Goal: Task Accomplishment & Management: Use online tool/utility

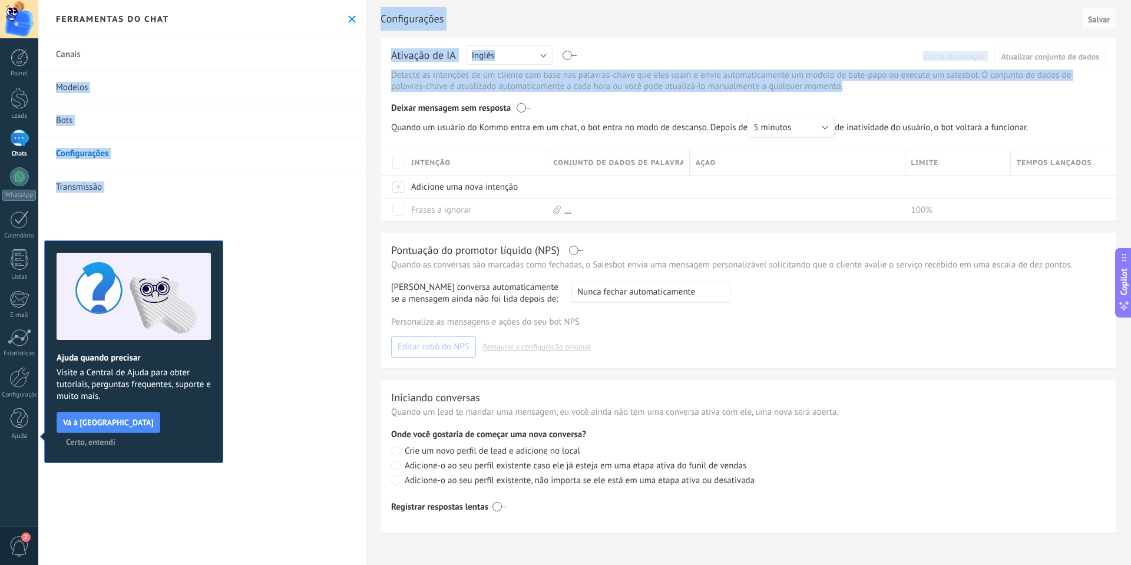
drag, startPoint x: 856, startPoint y: 88, endPoint x: 359, endPoint y: 72, distance: 497.2
click at [359, 72] on div "Inbox 0 Conversas abertas Total: 0 Silenciar Ações múltiplas Ordenar Mais recen…" at bounding box center [584, 282] width 1092 height 565
click at [221, 147] on link "Configurações" at bounding box center [201, 153] width 327 height 33
click at [75, 77] on link "Modelos" at bounding box center [201, 87] width 327 height 33
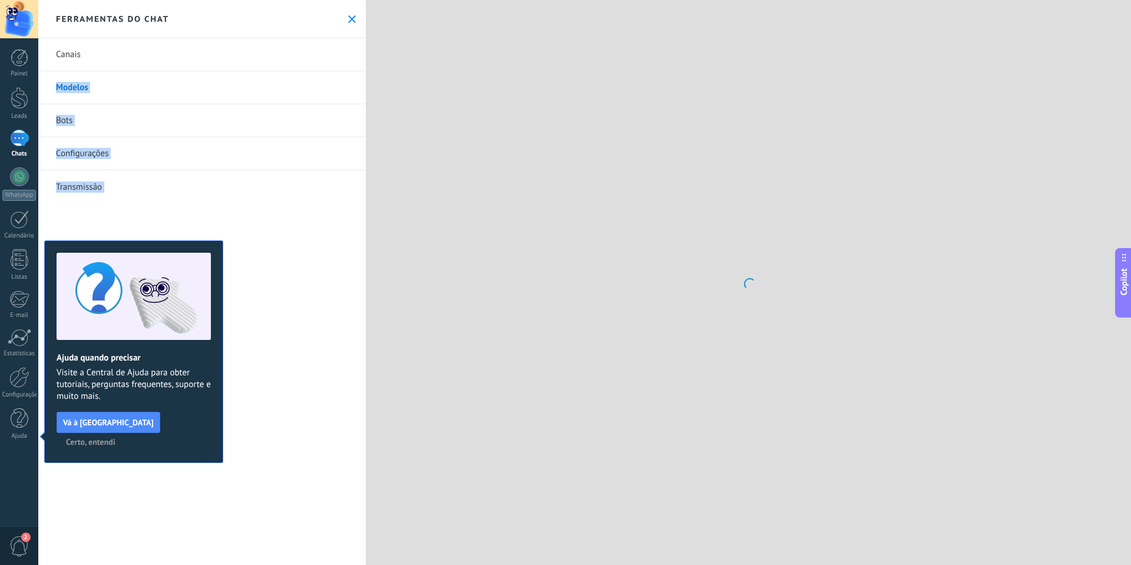
click at [71, 87] on link "Modelos" at bounding box center [201, 87] width 327 height 33
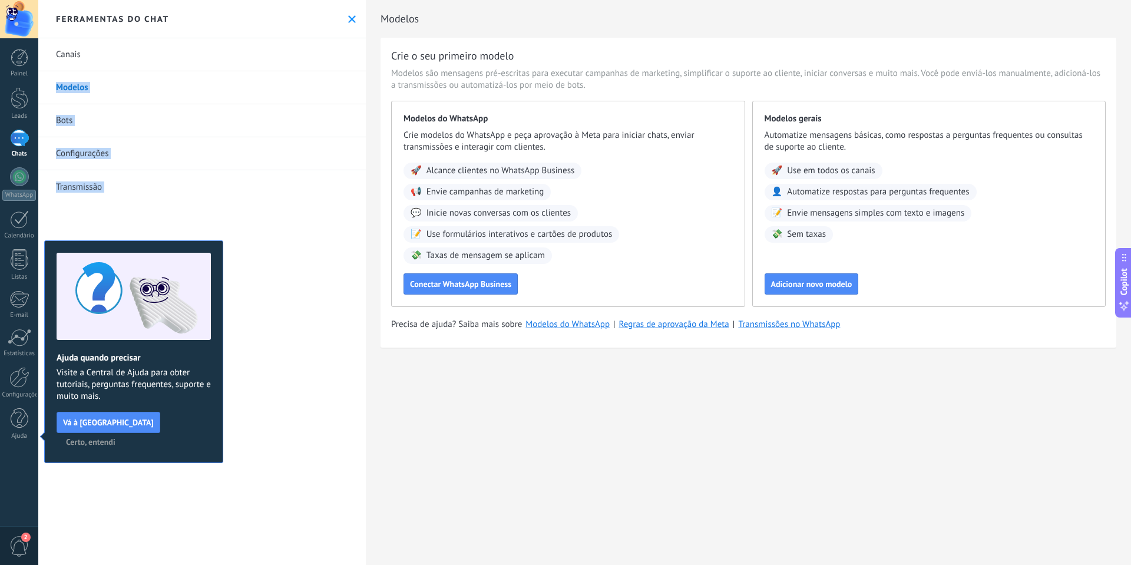
click at [238, 193] on link "Transmissão" at bounding box center [201, 186] width 327 height 33
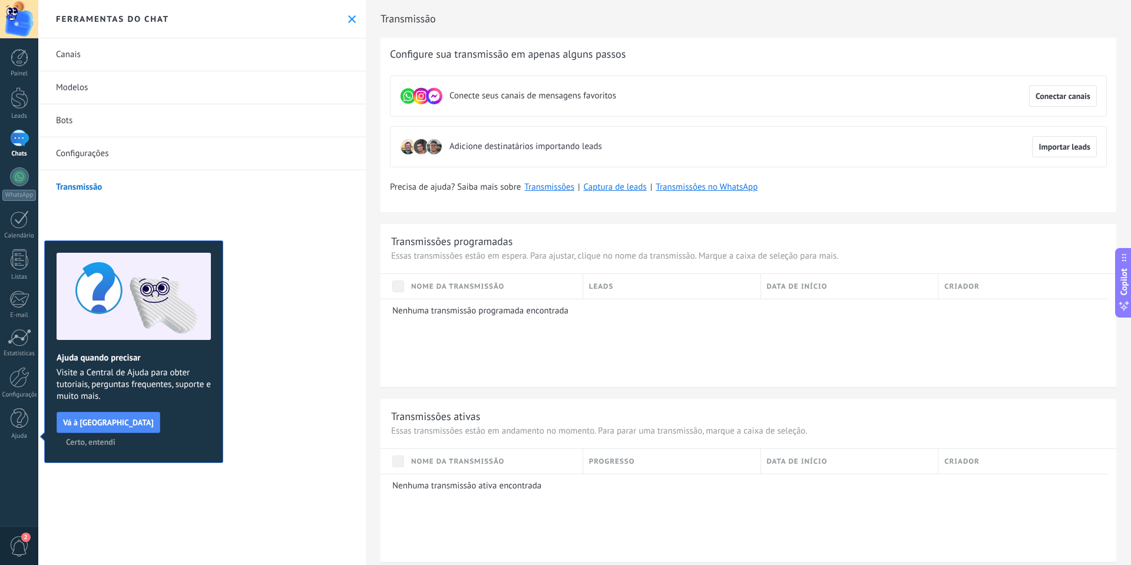
click at [92, 8] on div "Ferramentas do chat" at bounding box center [201, 19] width 327 height 38
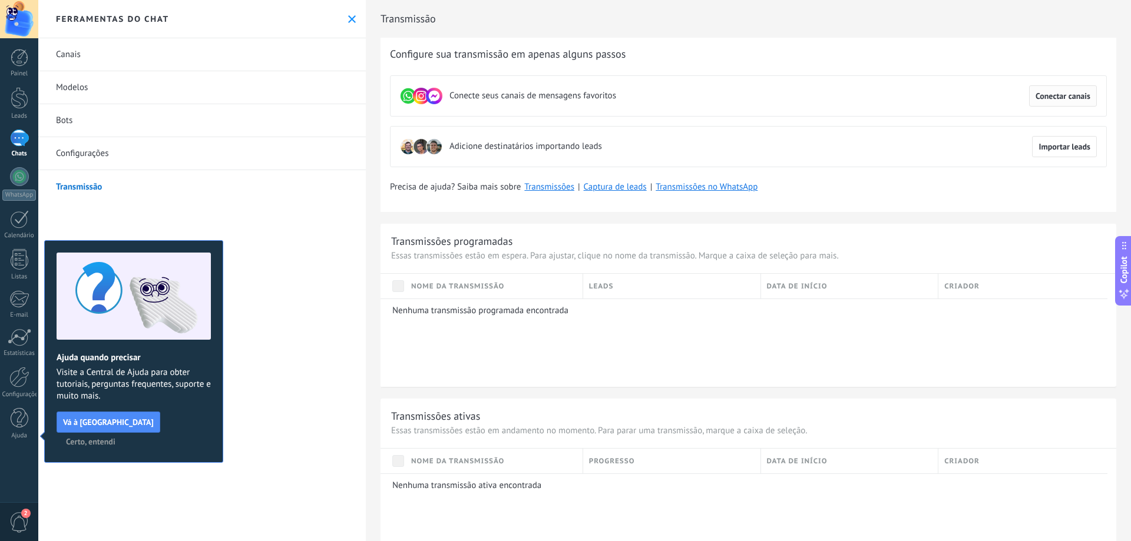
click at [1043, 96] on span "Conectar canais" at bounding box center [1062, 96] width 55 height 8
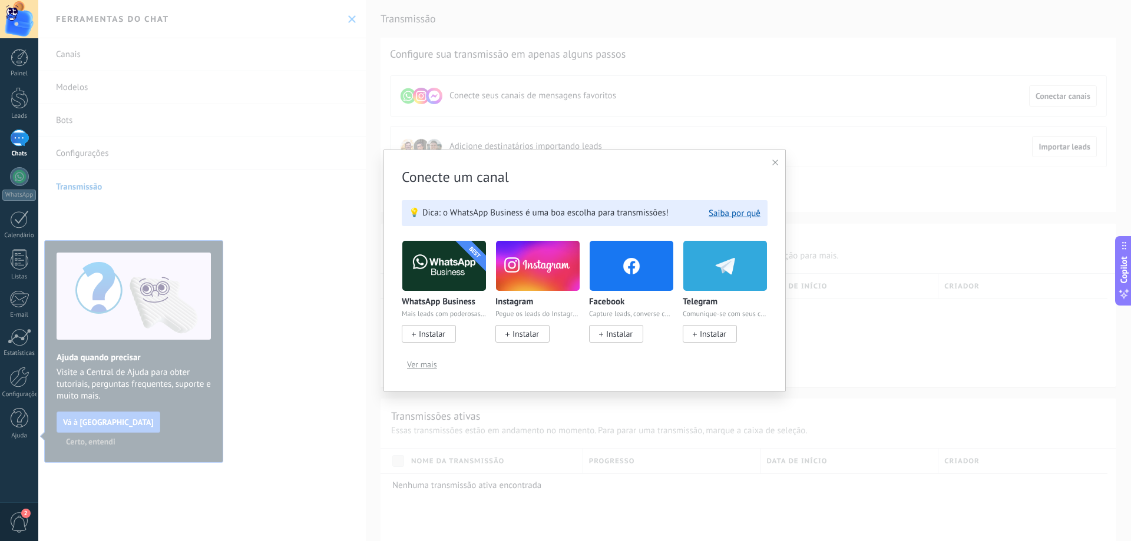
click at [445, 334] on span "Instalar" at bounding box center [432, 334] width 26 height 11
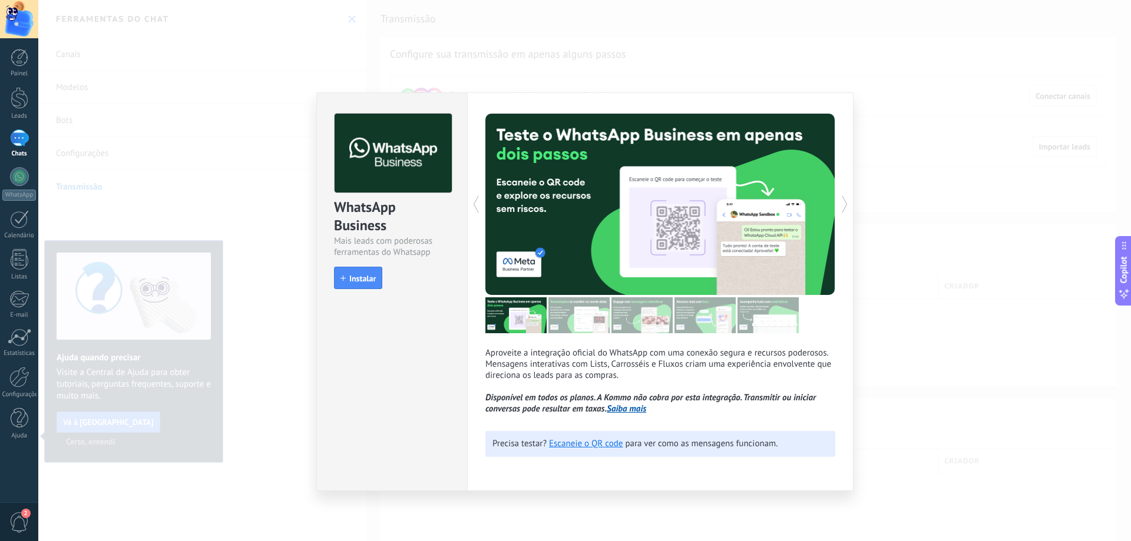
click at [841, 201] on icon at bounding box center [845, 205] width 12 height 24
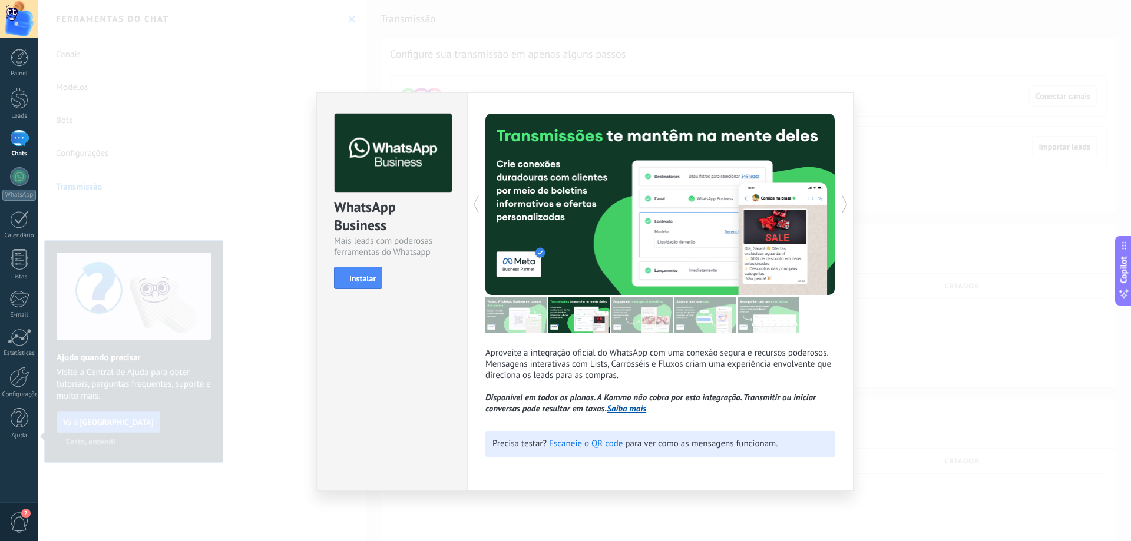
click at [841, 201] on icon at bounding box center [845, 205] width 12 height 24
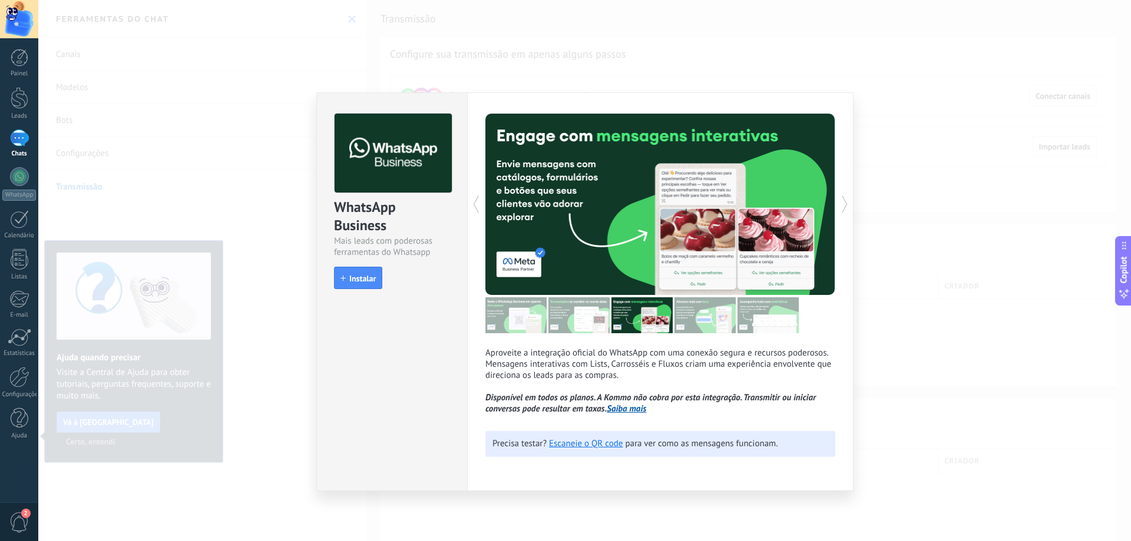
click at [841, 201] on icon at bounding box center [845, 205] width 12 height 24
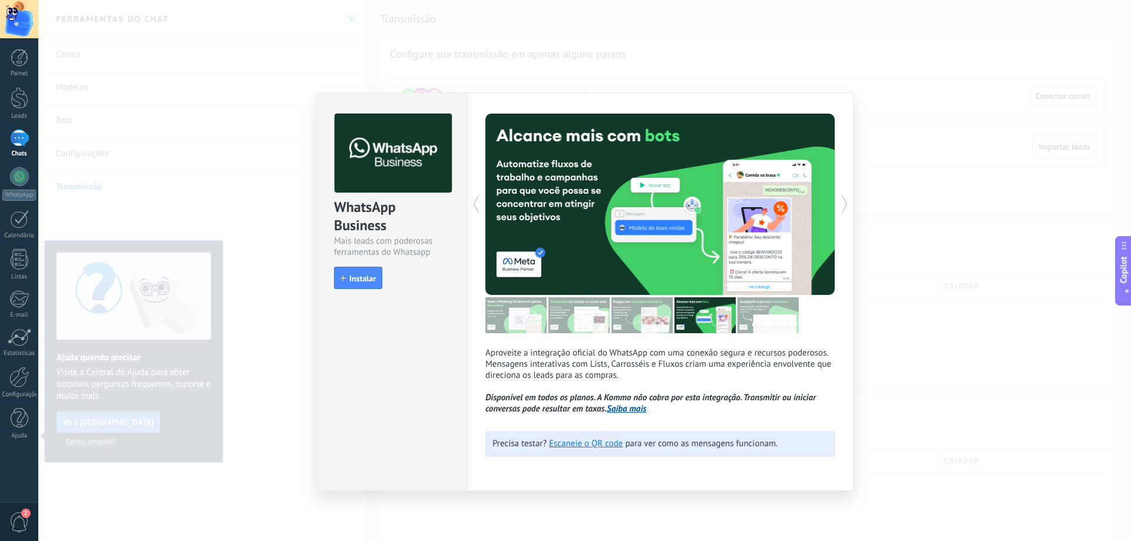
click at [841, 201] on icon at bounding box center [845, 205] width 12 height 24
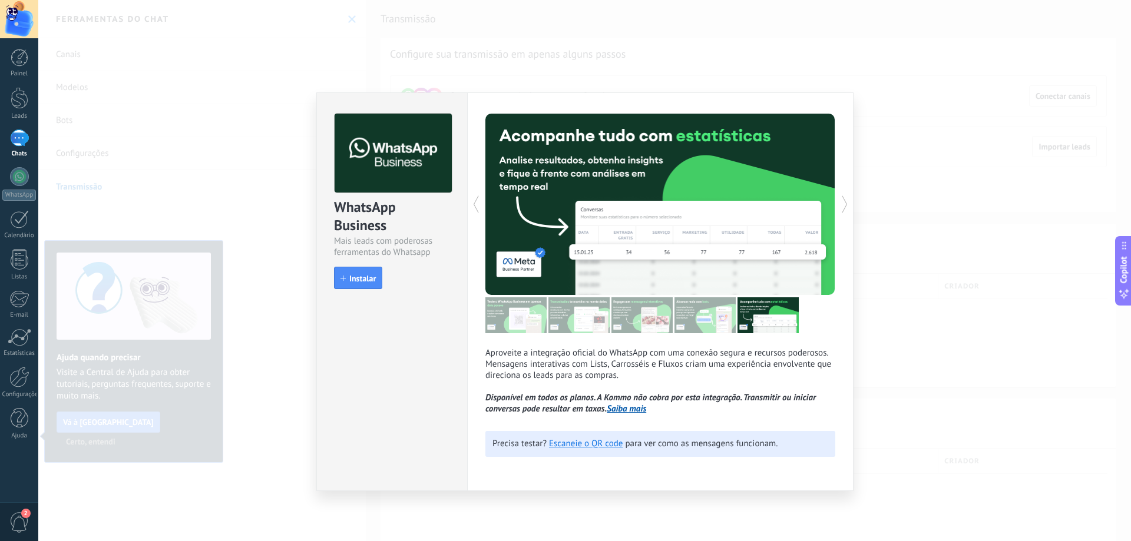
click at [841, 201] on icon at bounding box center [845, 205] width 12 height 24
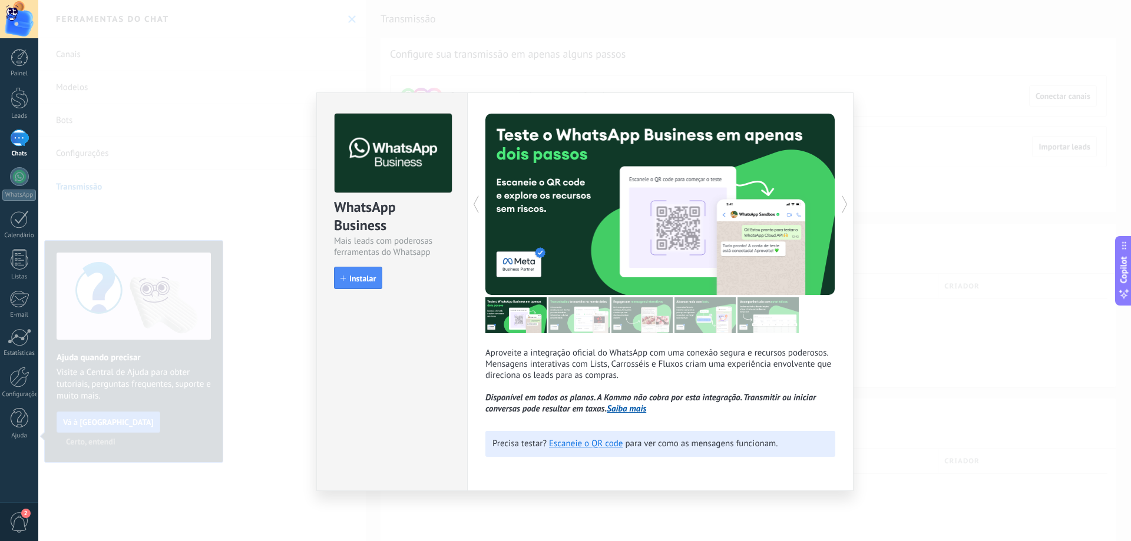
click at [841, 201] on icon at bounding box center [845, 205] width 12 height 24
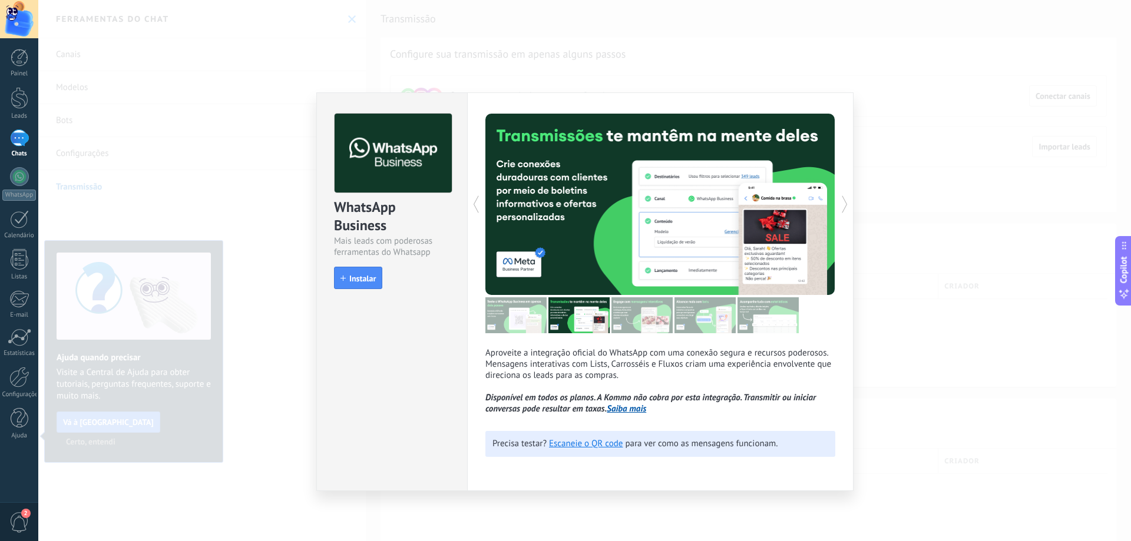
click at [841, 201] on icon at bounding box center [845, 205] width 12 height 24
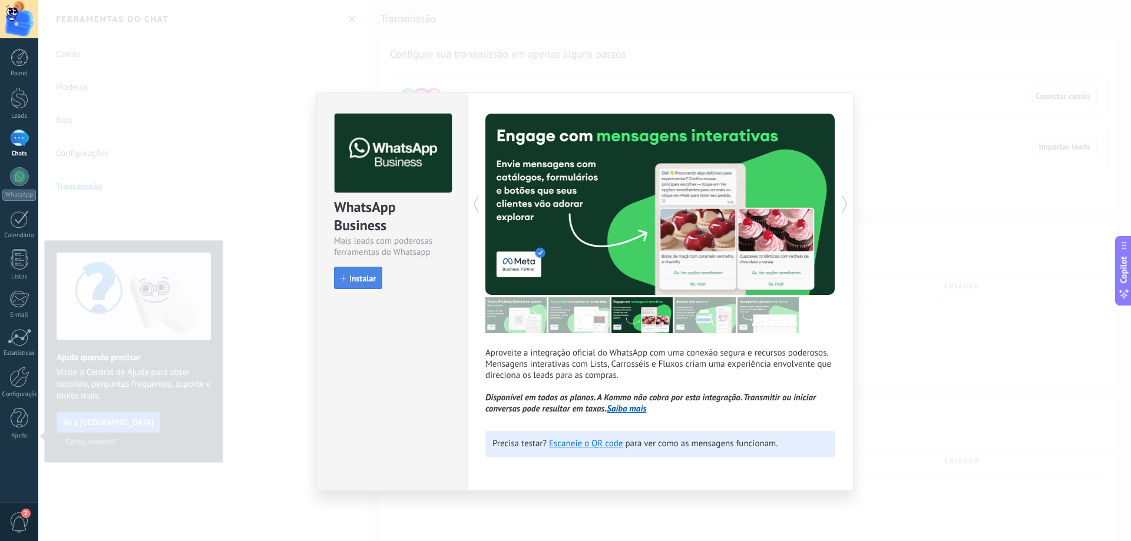
click at [360, 271] on button "Instalar" at bounding box center [358, 278] width 48 height 22
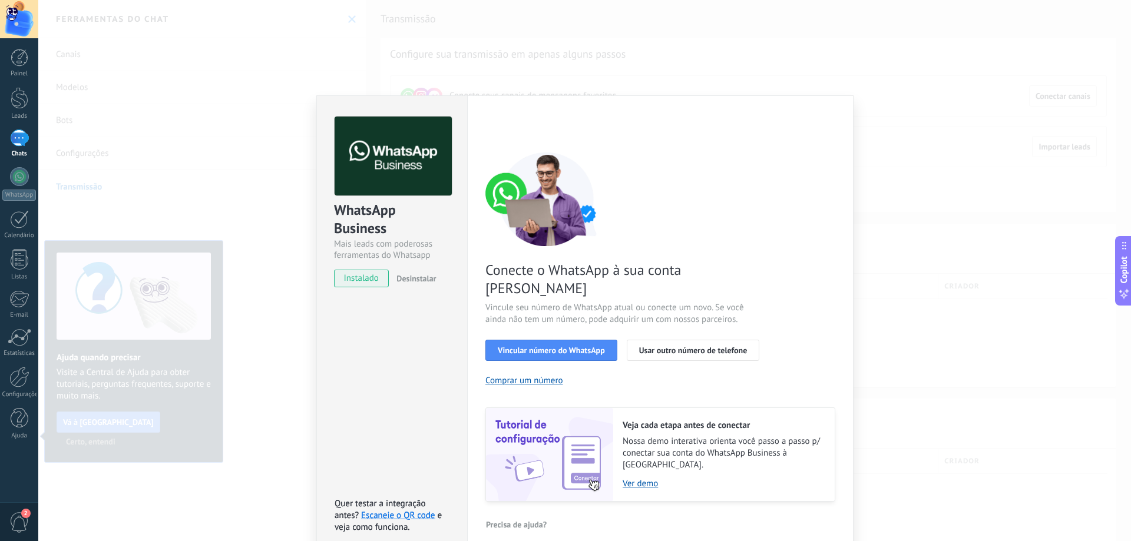
click at [238, 100] on div "WhatsApp Business Mais leads com poderosas ferramentas do Whatsapp instalado De…" at bounding box center [584, 270] width 1092 height 541
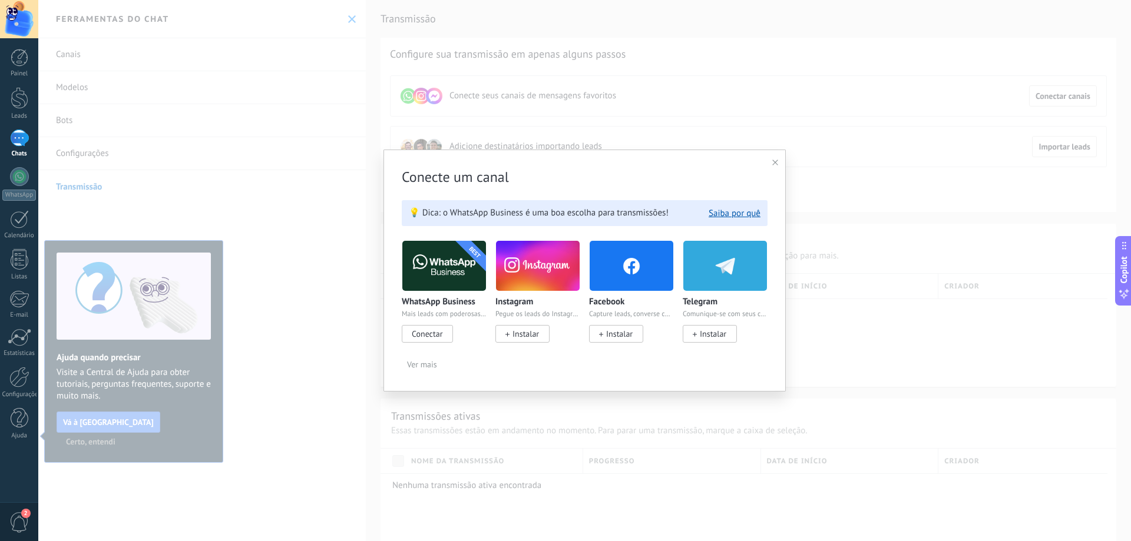
click at [333, 19] on div "Conecte um canal 💡 Dica: o WhatsApp Business é uma boa escolha para transmissõe…" at bounding box center [584, 270] width 1092 height 541
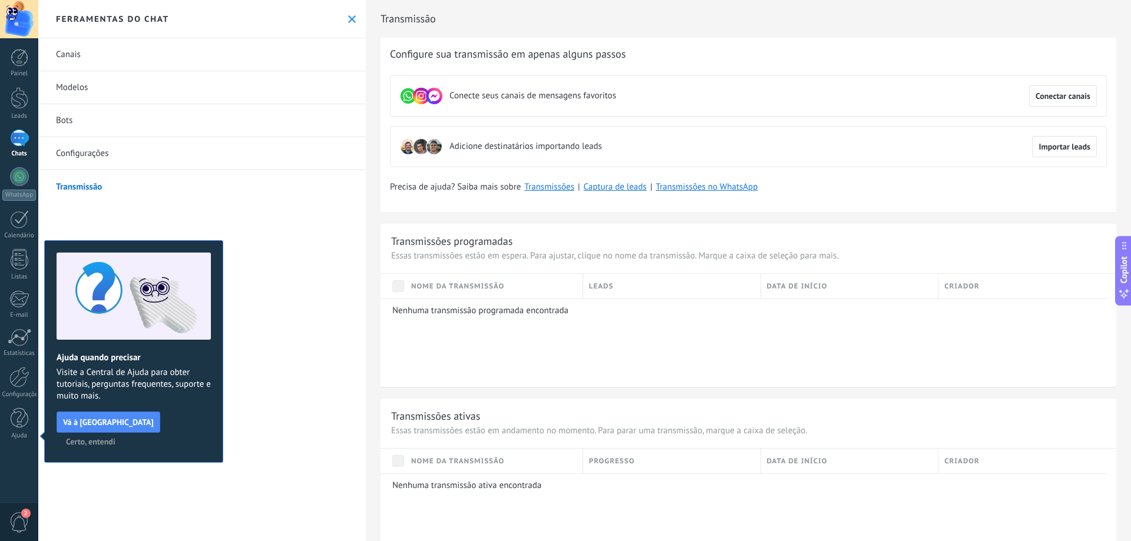
click at [348, 19] on icon at bounding box center [352, 19] width 8 height 8
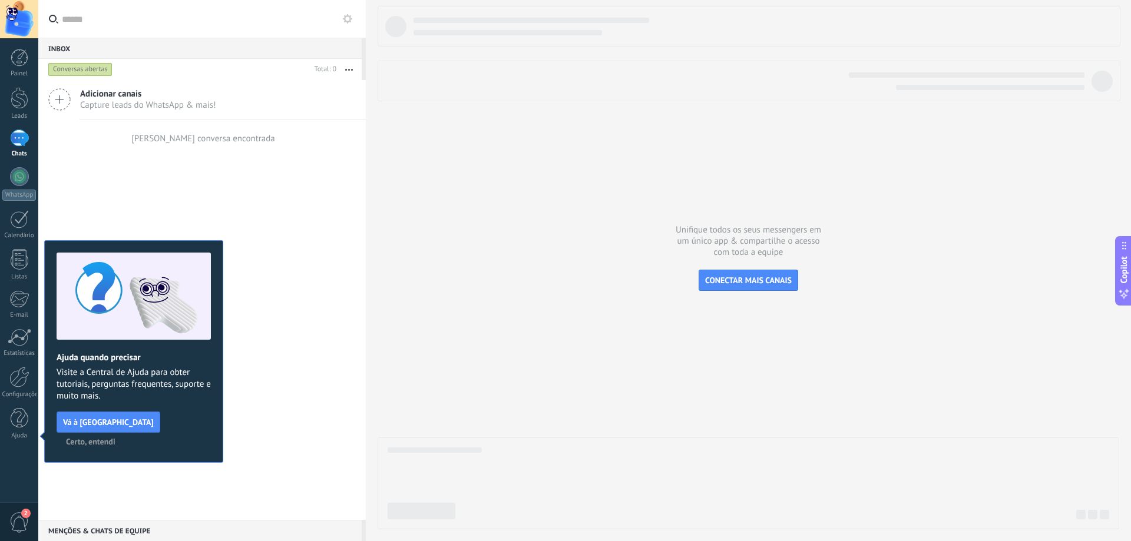
click at [16, 8] on div at bounding box center [19, 19] width 38 height 38
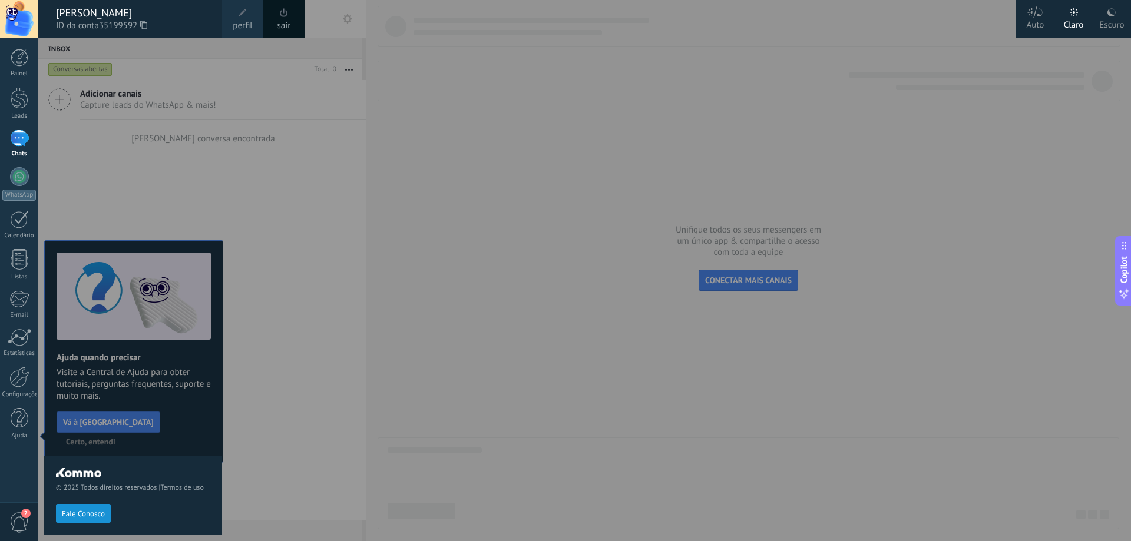
click at [645, 138] on div at bounding box center [603, 270] width 1131 height 541
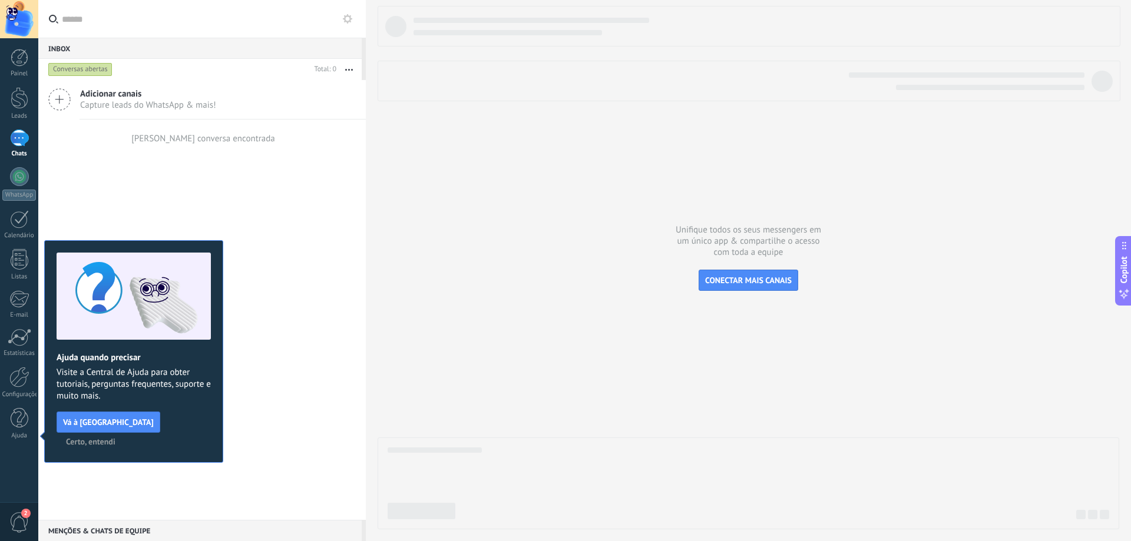
click at [115, 438] on span "Certo, entendi" at bounding box center [90, 442] width 49 height 8
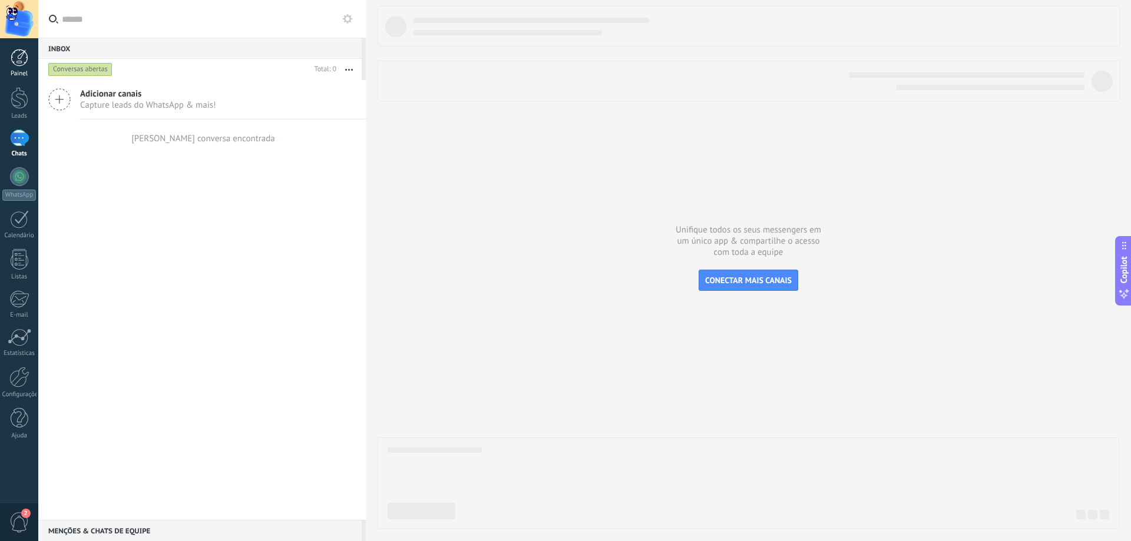
click at [19, 61] on div at bounding box center [20, 58] width 18 height 18
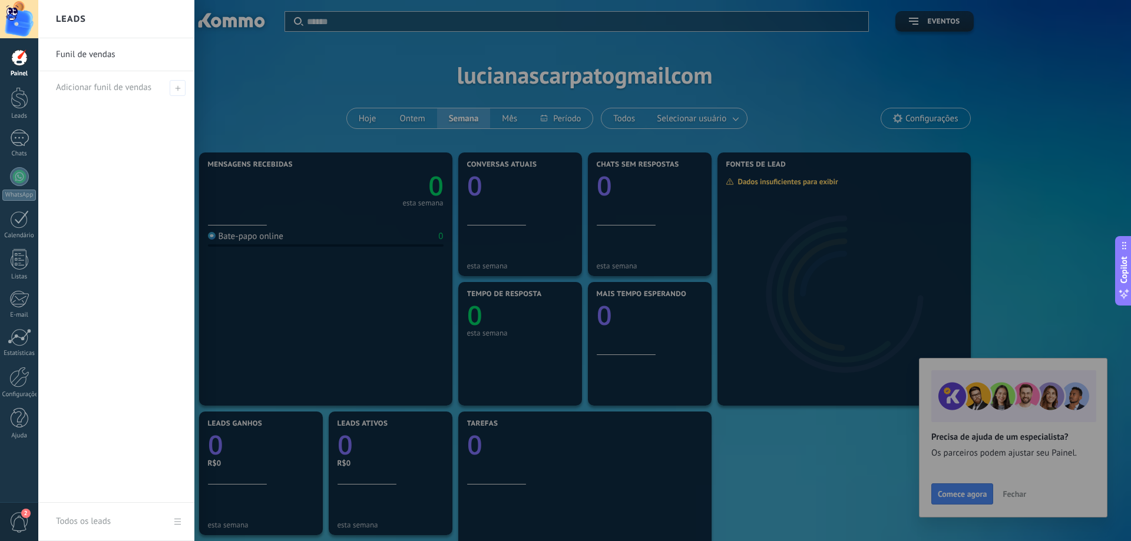
click at [1019, 496] on div at bounding box center [603, 270] width 1131 height 541
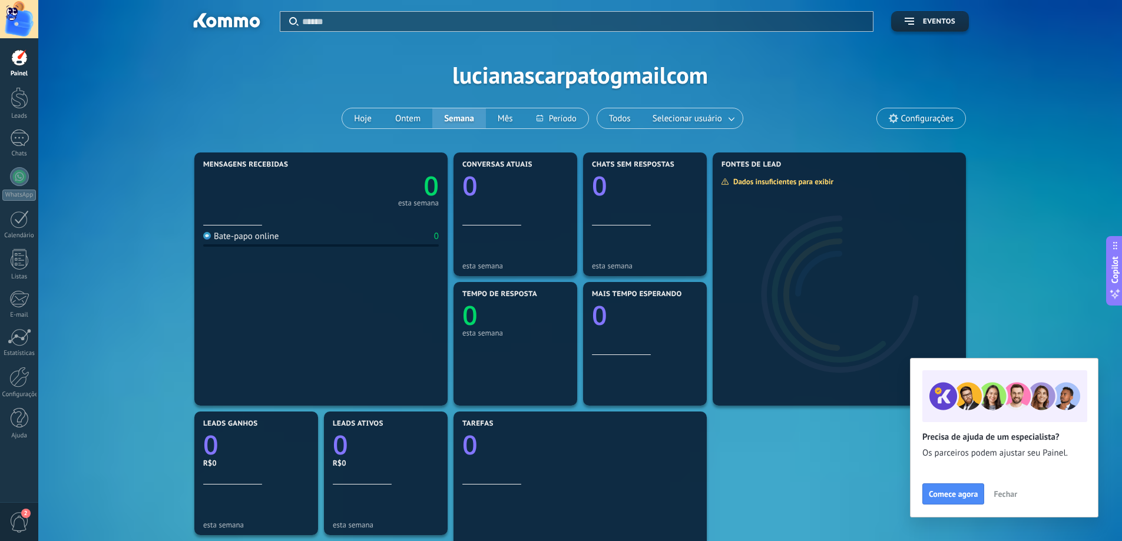
click at [1011, 495] on span "Fechar" at bounding box center [1005, 494] width 24 height 8
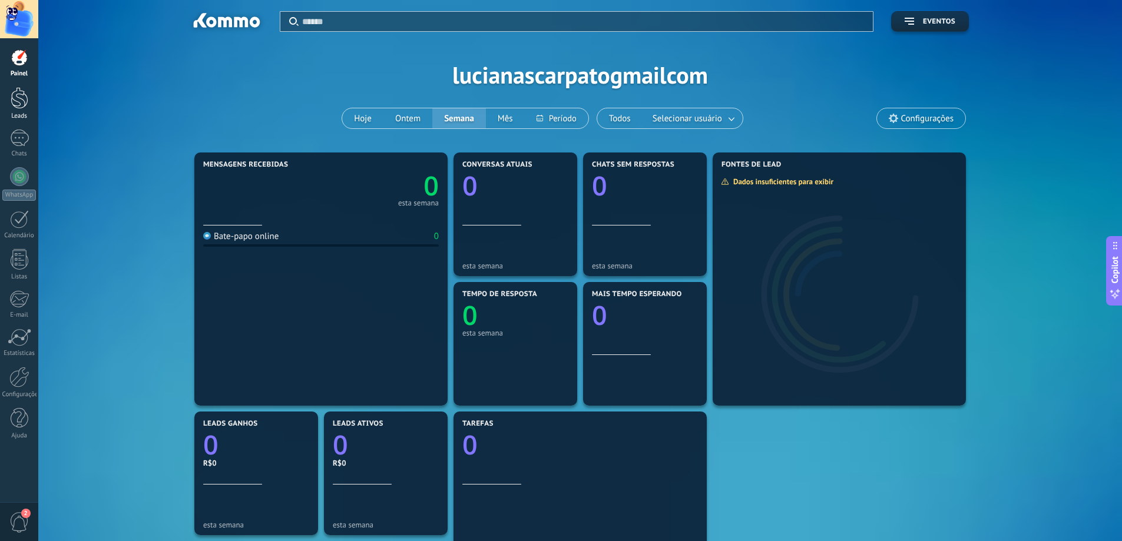
click at [18, 102] on div at bounding box center [20, 98] width 18 height 22
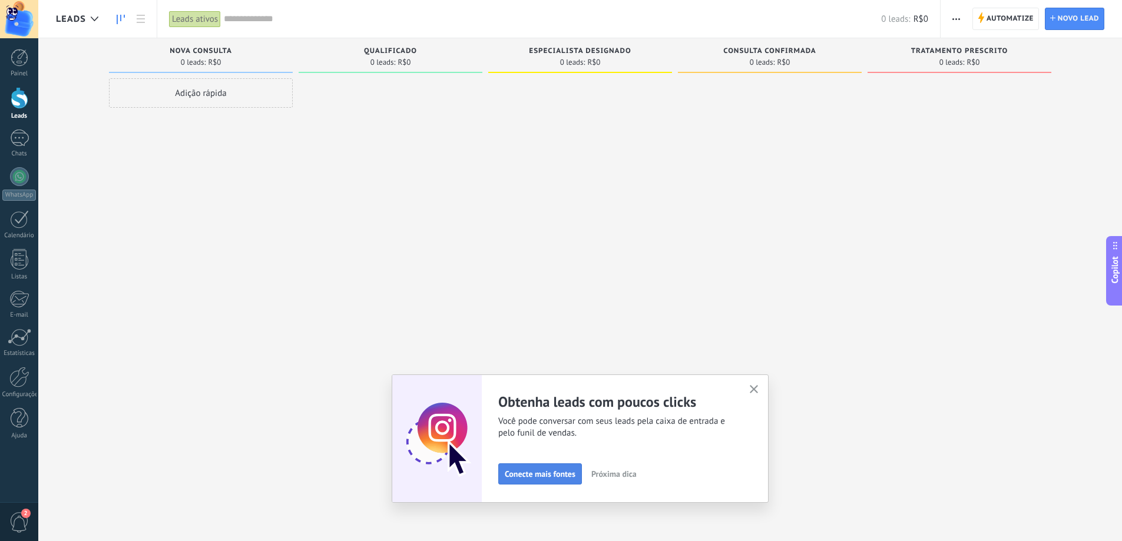
click at [558, 479] on button "Conecte mais fontes" at bounding box center [540, 473] width 84 height 21
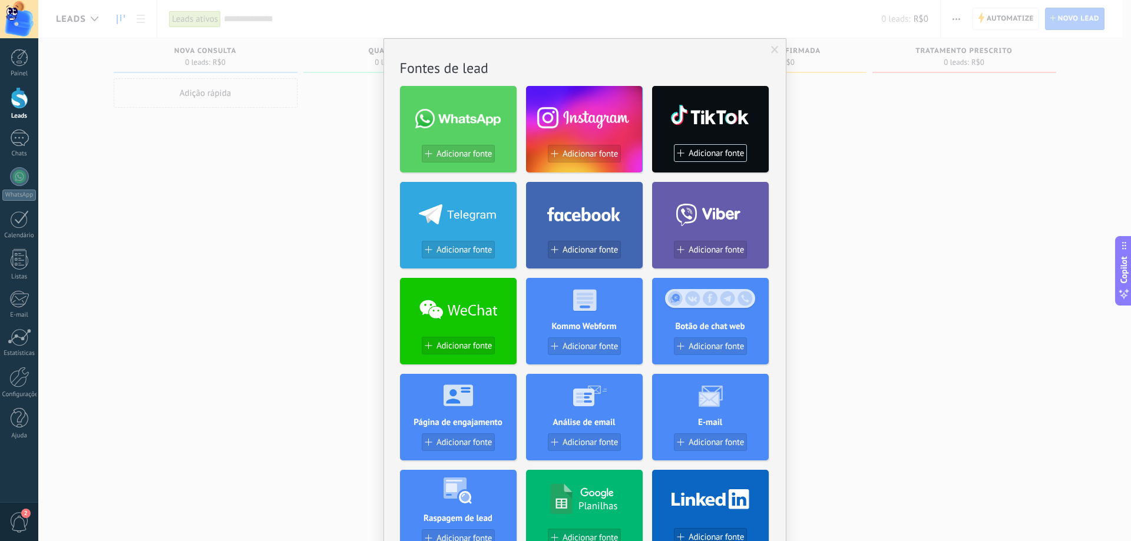
click at [771, 51] on span at bounding box center [775, 50] width 8 height 8
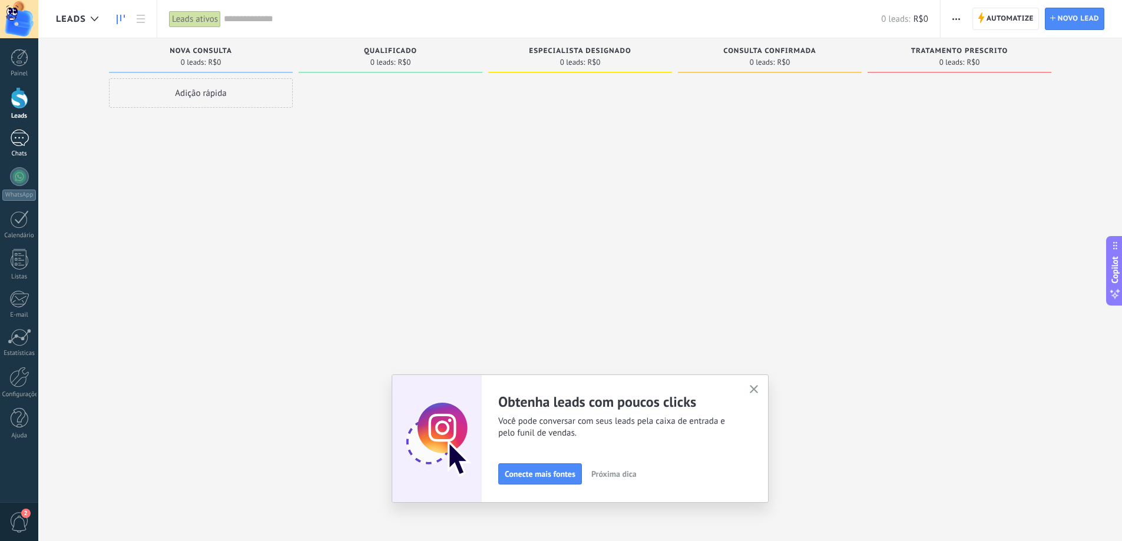
click at [22, 144] on div at bounding box center [19, 138] width 19 height 17
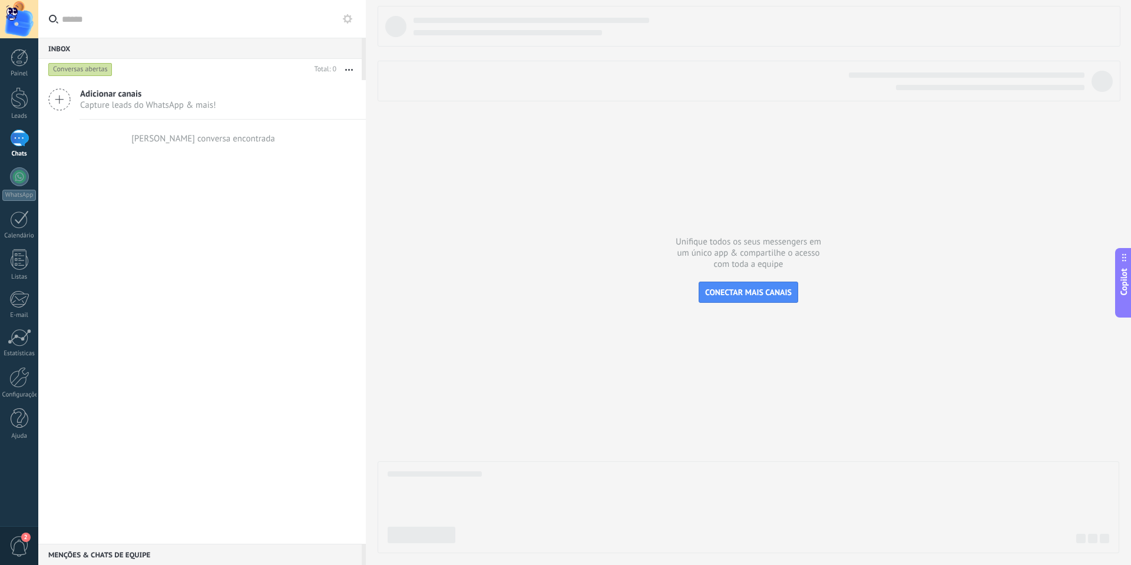
click at [21, 552] on span "2" at bounding box center [19, 546] width 20 height 21
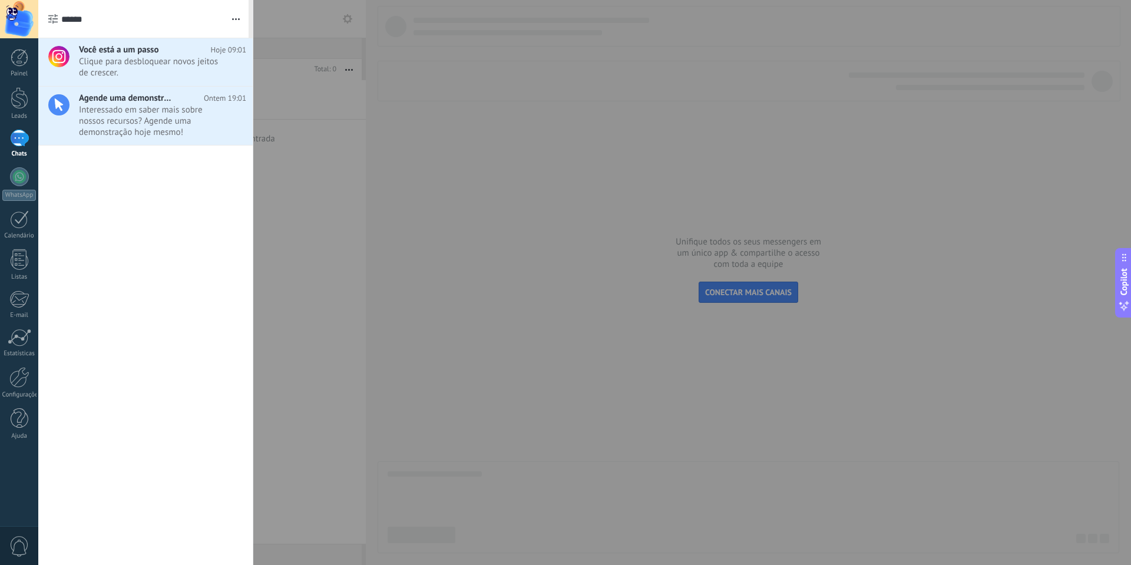
click at [502, 220] on div at bounding box center [565, 282] width 1131 height 565
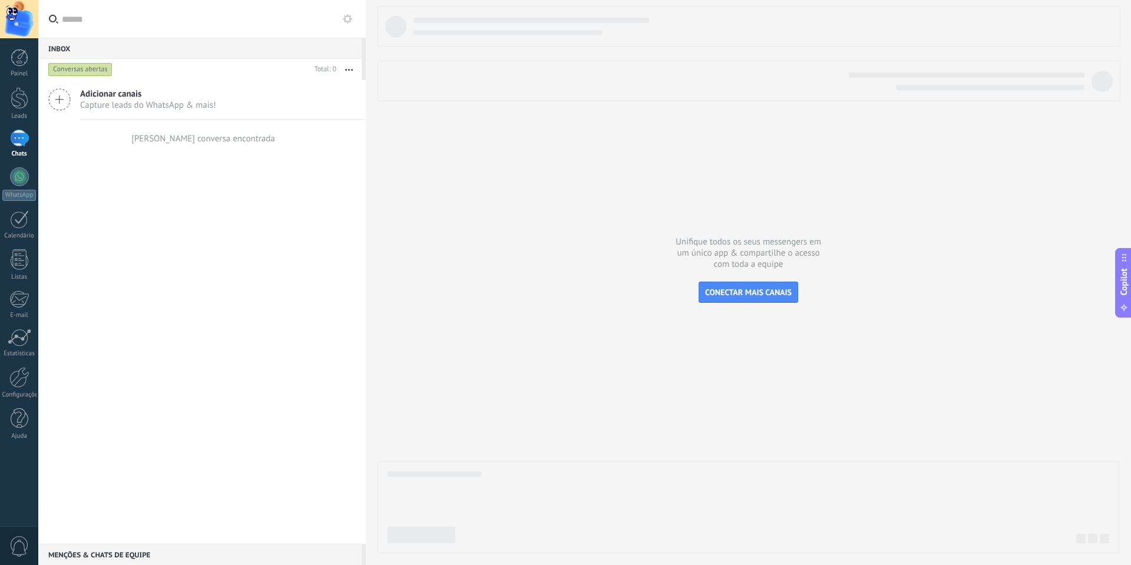
click at [1128, 285] on span "Copilot" at bounding box center [1124, 281] width 12 height 27
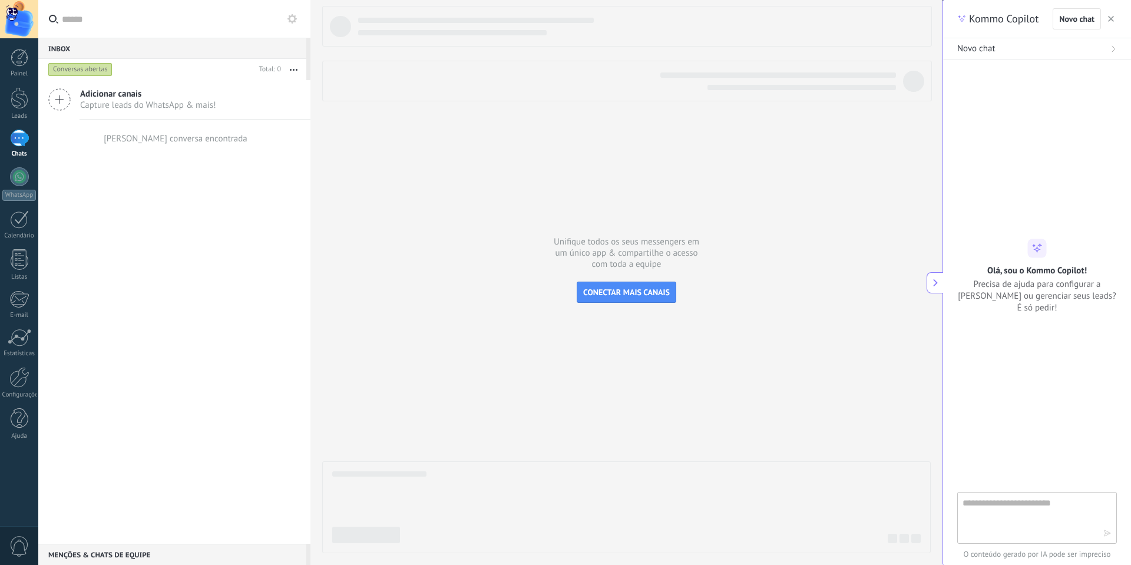
click at [144, 97] on span "Adicionar canais" at bounding box center [148, 93] width 136 height 11
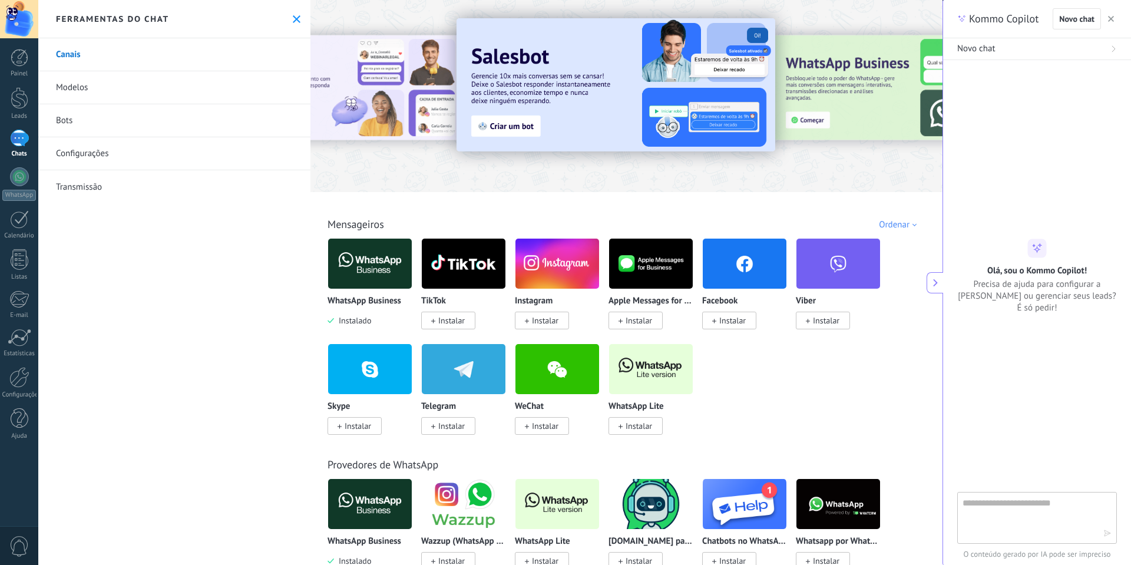
click at [140, 90] on link "Modelos" at bounding box center [174, 87] width 272 height 33
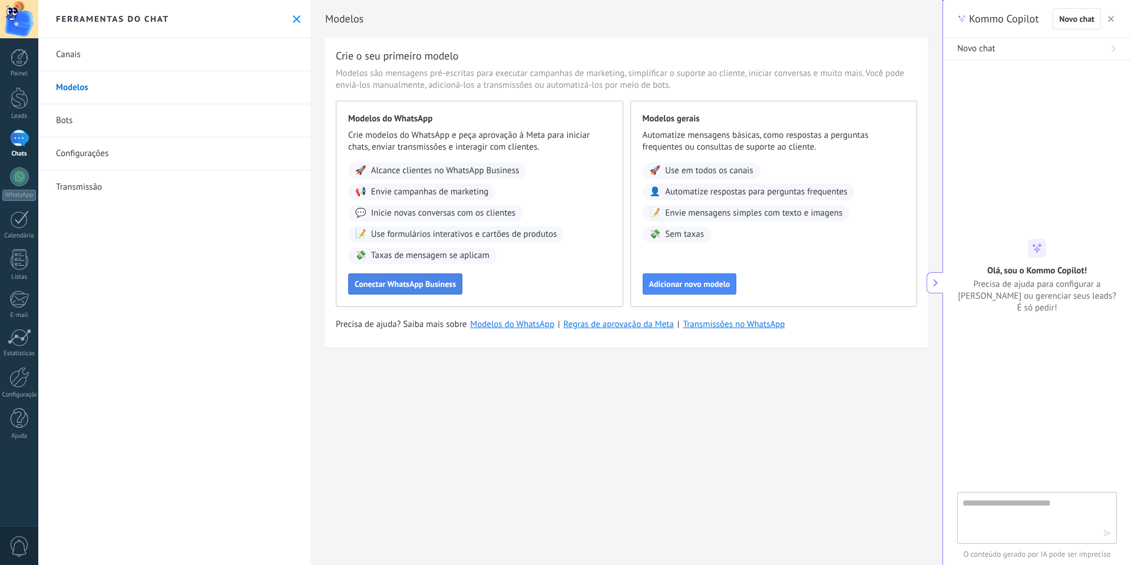
click at [374, 286] on span "Conectar WhatsApp Business" at bounding box center [404, 284] width 101 height 8
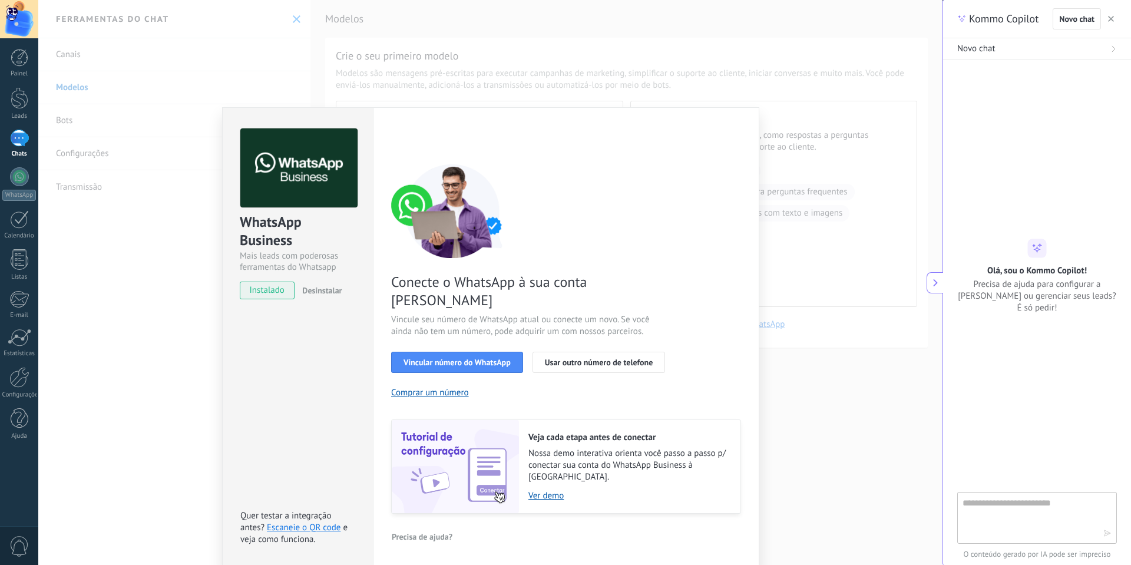
click at [696, 67] on div "WhatsApp Business Mais leads com poderosas ferramentas do Whatsapp instalado De…" at bounding box center [490, 282] width 904 height 565
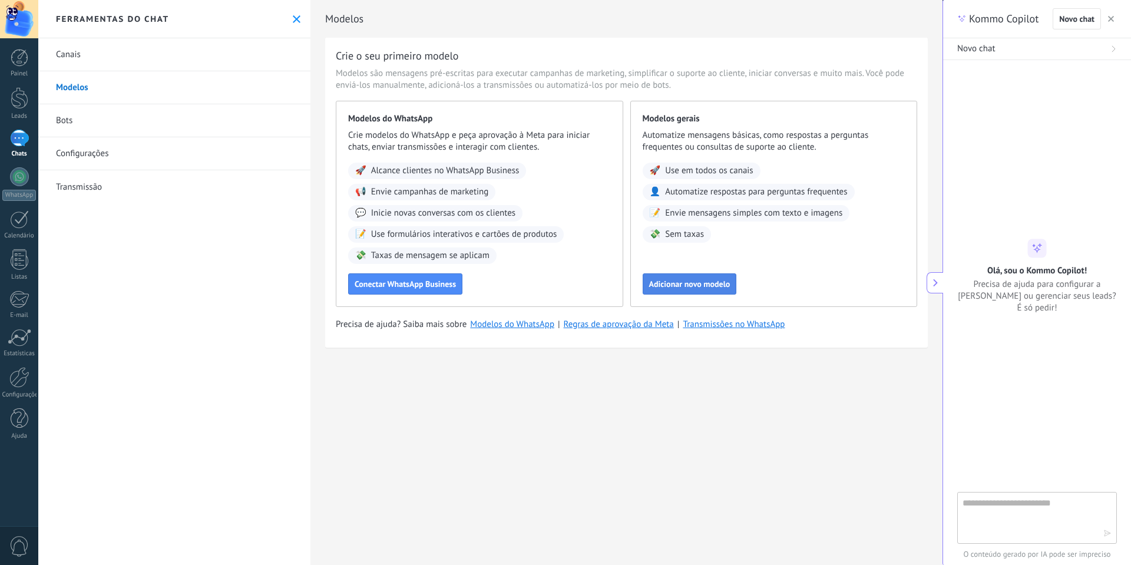
click at [683, 274] on button "Adicionar novo modelo" at bounding box center [689, 283] width 94 height 21
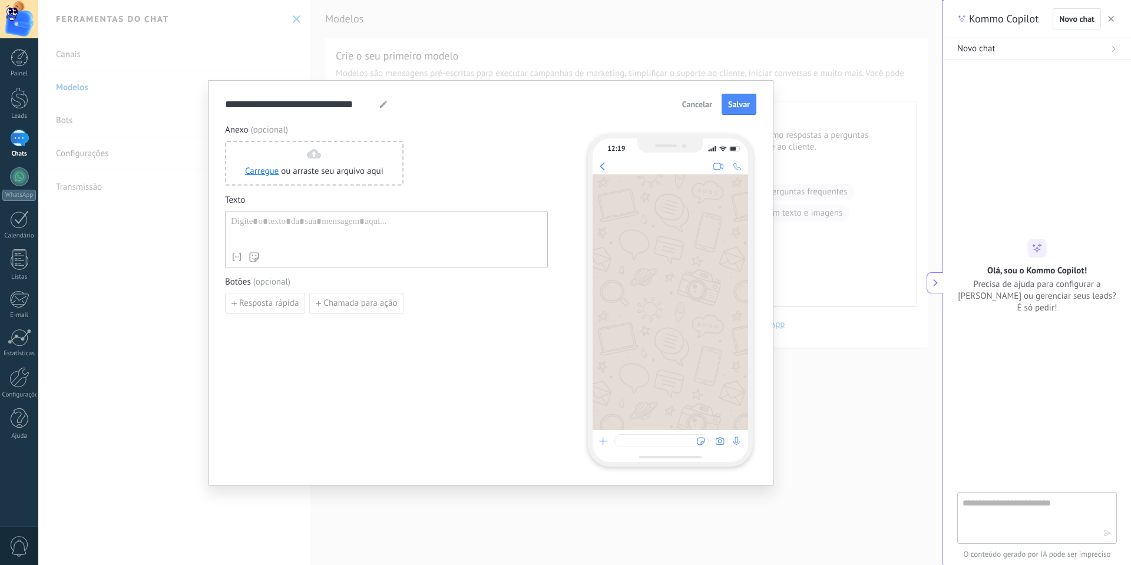
click at [698, 105] on span "Cancelar" at bounding box center [697, 104] width 30 height 8
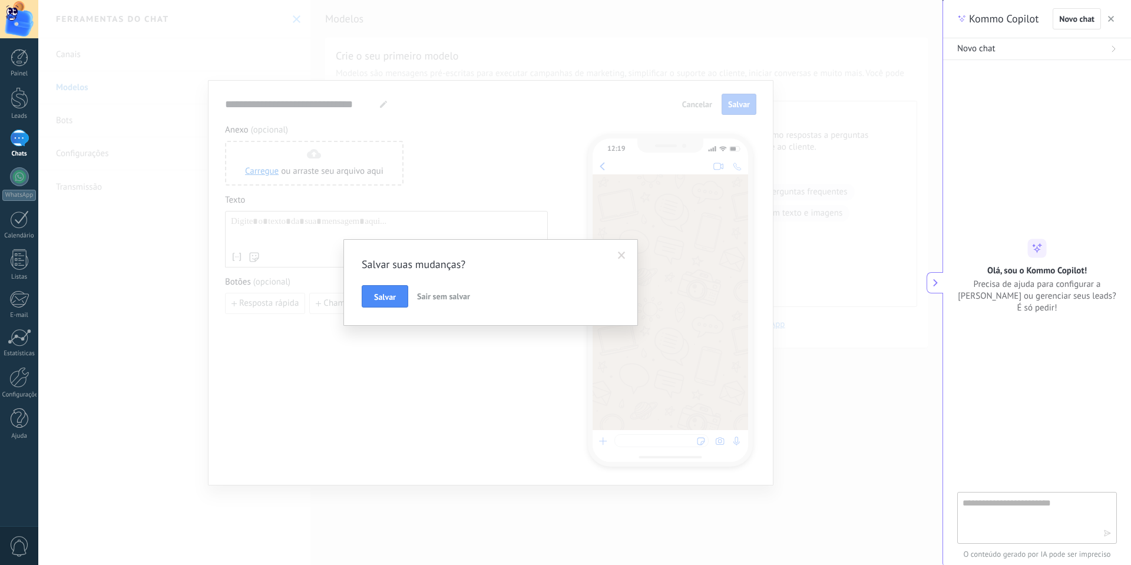
click at [618, 253] on span at bounding box center [622, 255] width 8 height 8
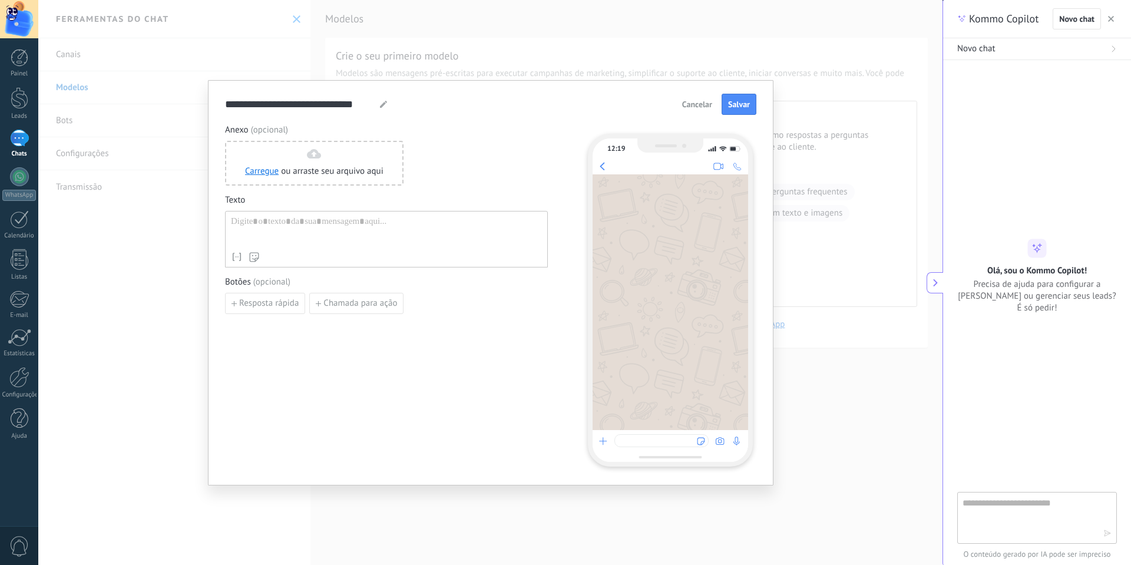
click at [694, 97] on button "Cancelar" at bounding box center [697, 104] width 41 height 18
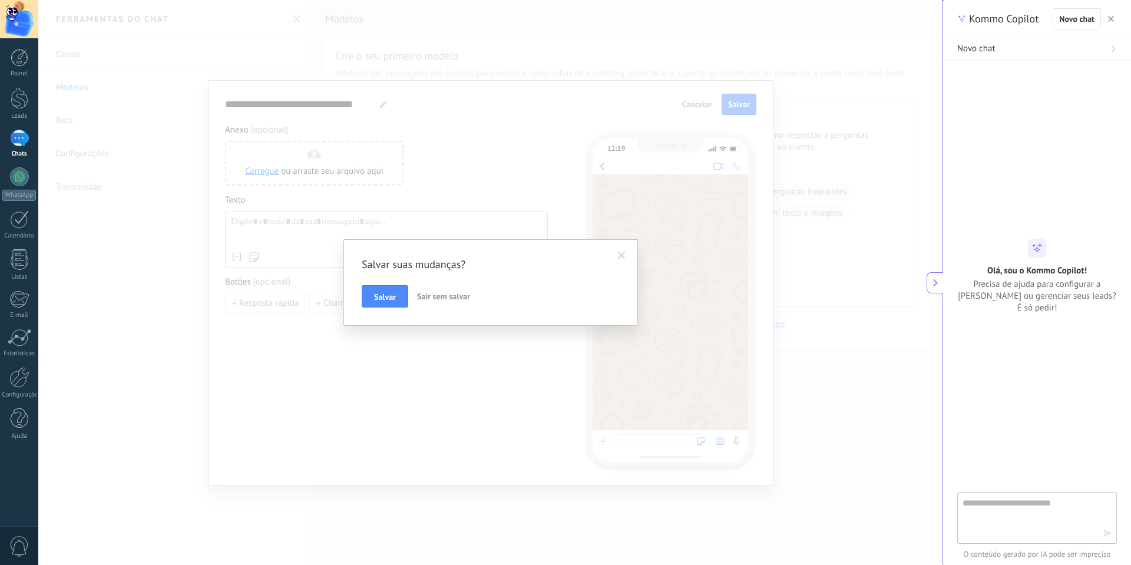
click at [452, 291] on button "Sair sem salvar" at bounding box center [443, 296] width 62 height 22
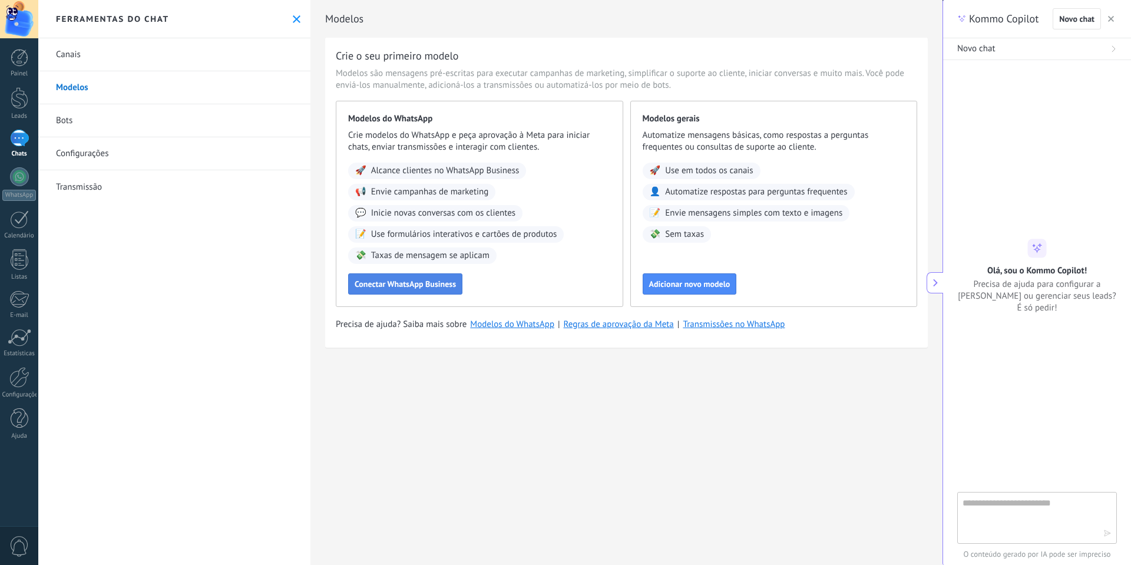
click at [429, 284] on span "Conectar WhatsApp Business" at bounding box center [404, 284] width 101 height 8
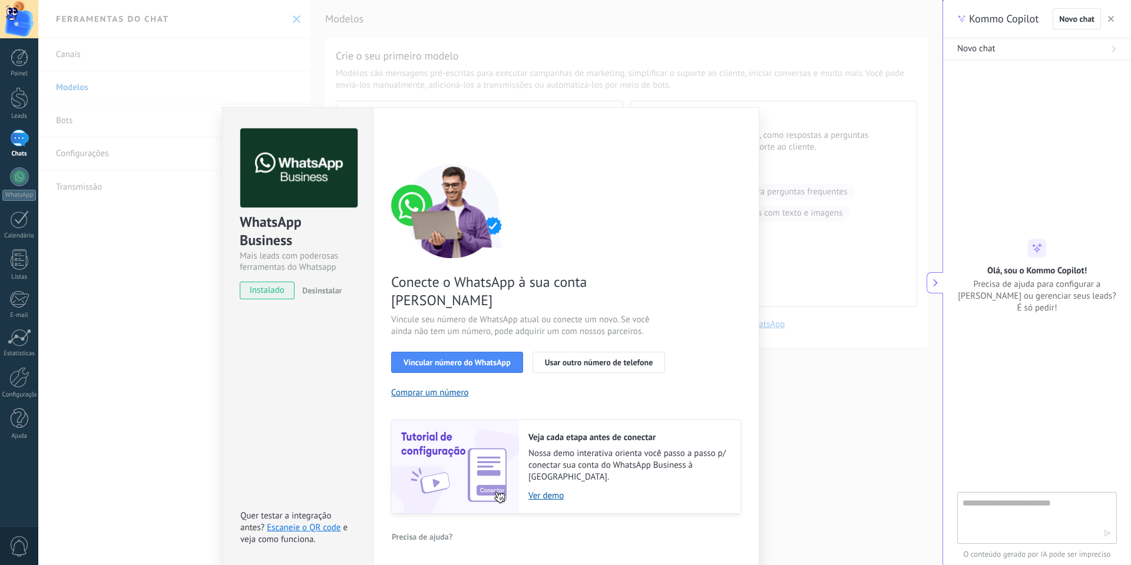
click at [798, 166] on div "WhatsApp Business Mais leads com poderosas ferramentas do Whatsapp instalado De…" at bounding box center [490, 282] width 904 height 565
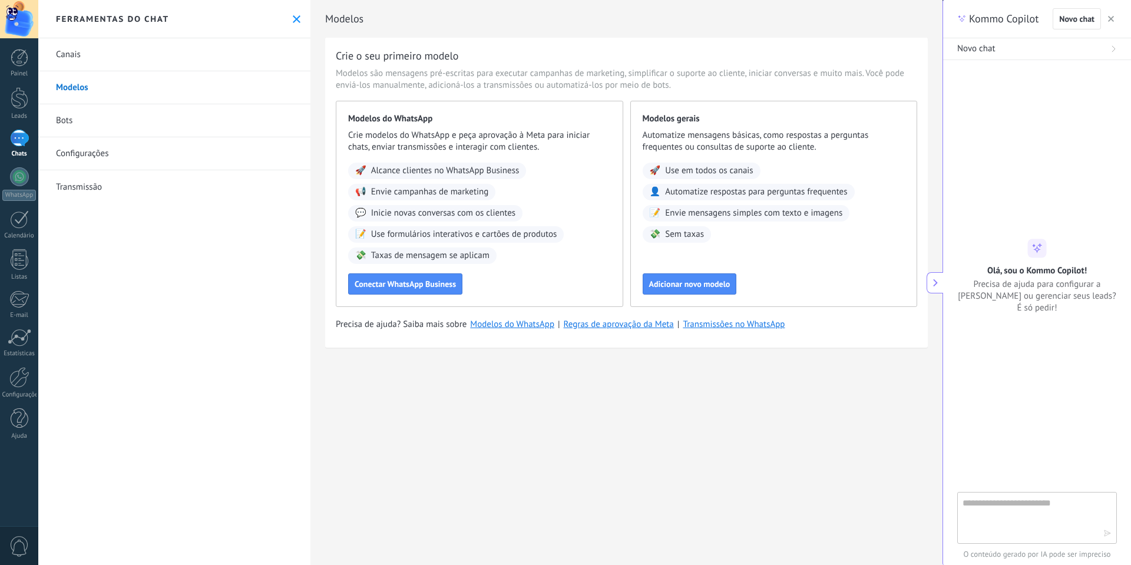
click at [78, 125] on link "Bots" at bounding box center [174, 120] width 272 height 33
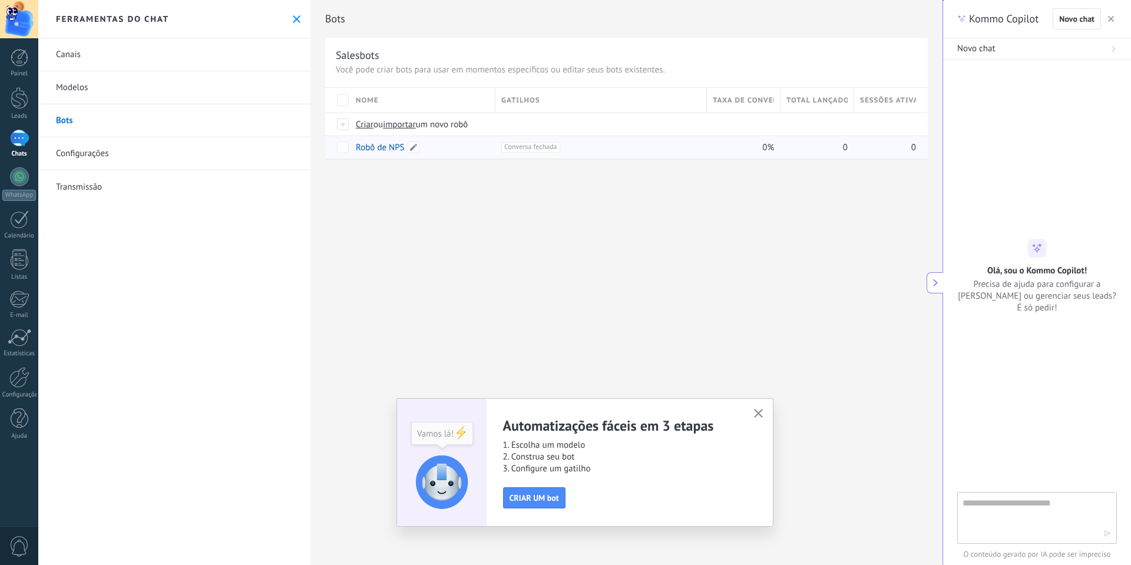
click at [375, 148] on link "Robô de NPS" at bounding box center [380, 147] width 49 height 11
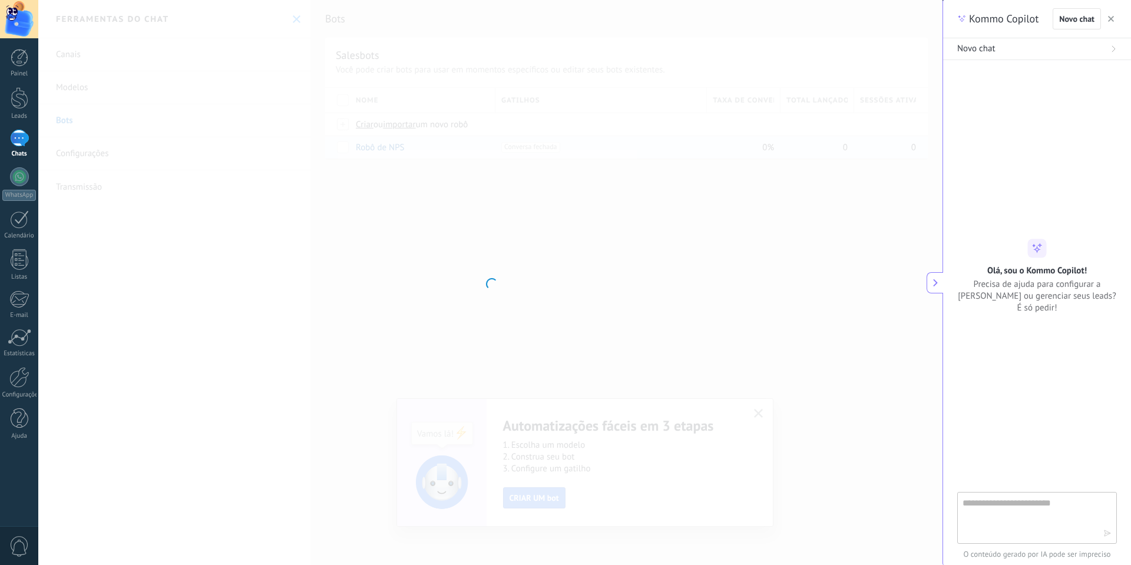
type input "**********"
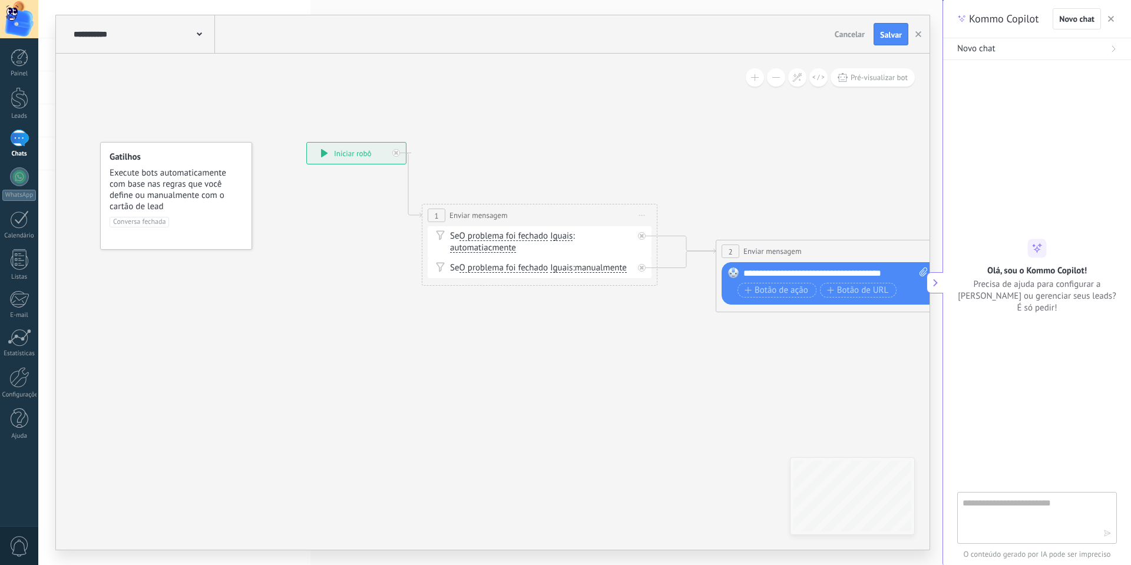
click at [20, 141] on div at bounding box center [19, 138] width 19 height 17
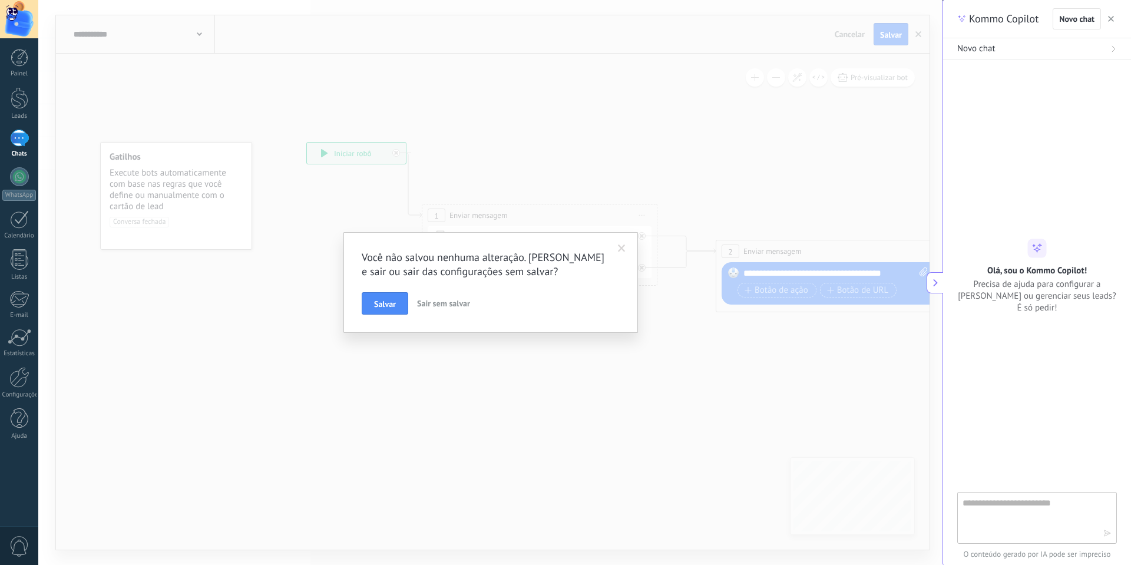
click at [459, 303] on span "Sair sem salvar" at bounding box center [443, 303] width 53 height 11
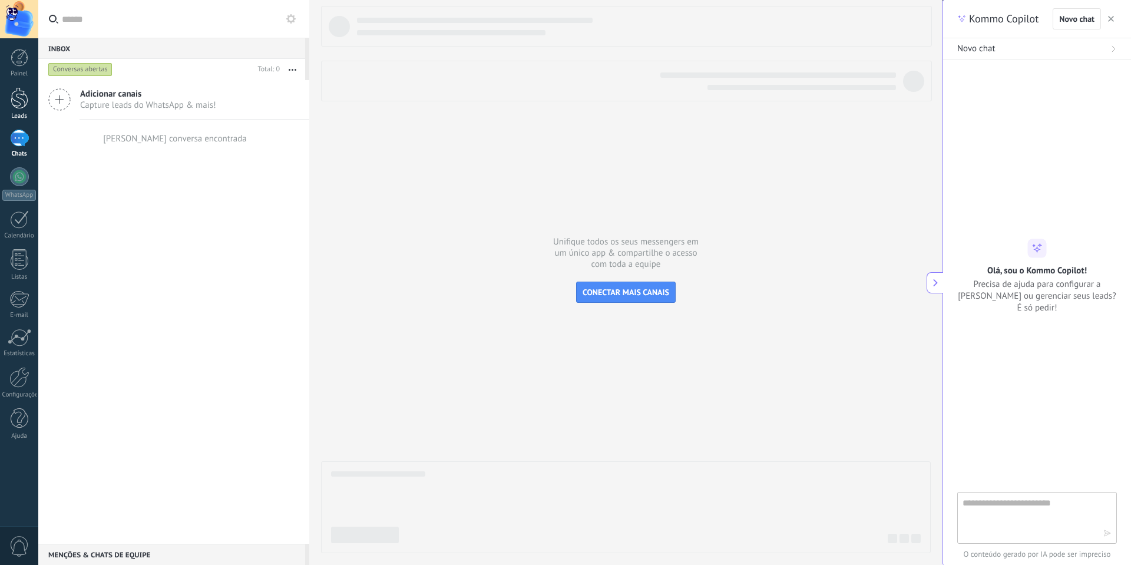
click at [20, 104] on div at bounding box center [20, 98] width 18 height 22
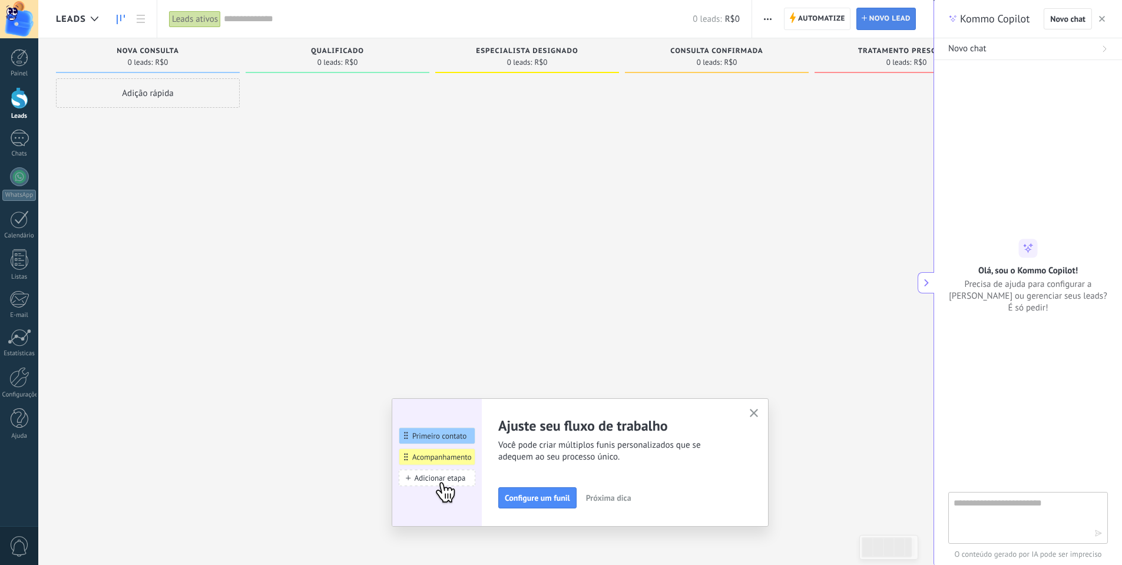
click at [876, 25] on span "Novo lead" at bounding box center [889, 18] width 41 height 21
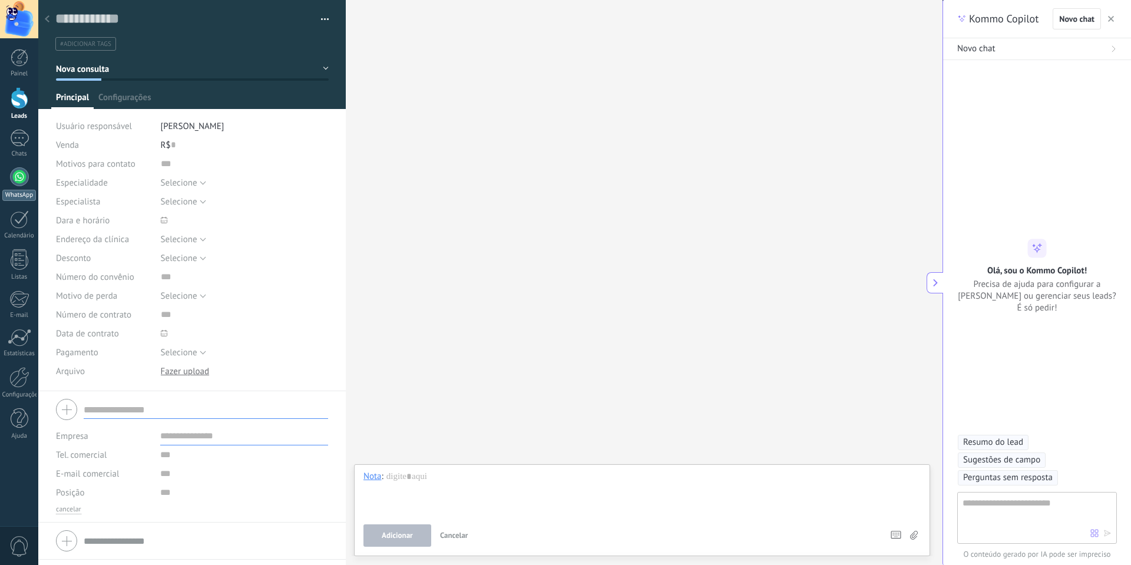
click at [12, 196] on div "WhatsApp" at bounding box center [19, 195] width 34 height 11
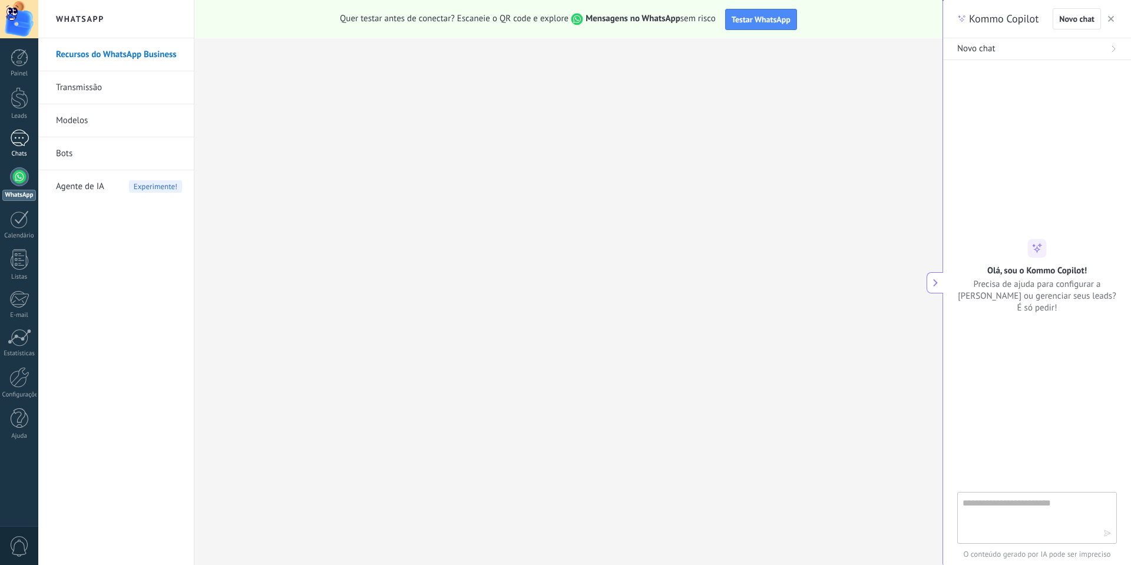
click at [26, 140] on div at bounding box center [19, 138] width 19 height 17
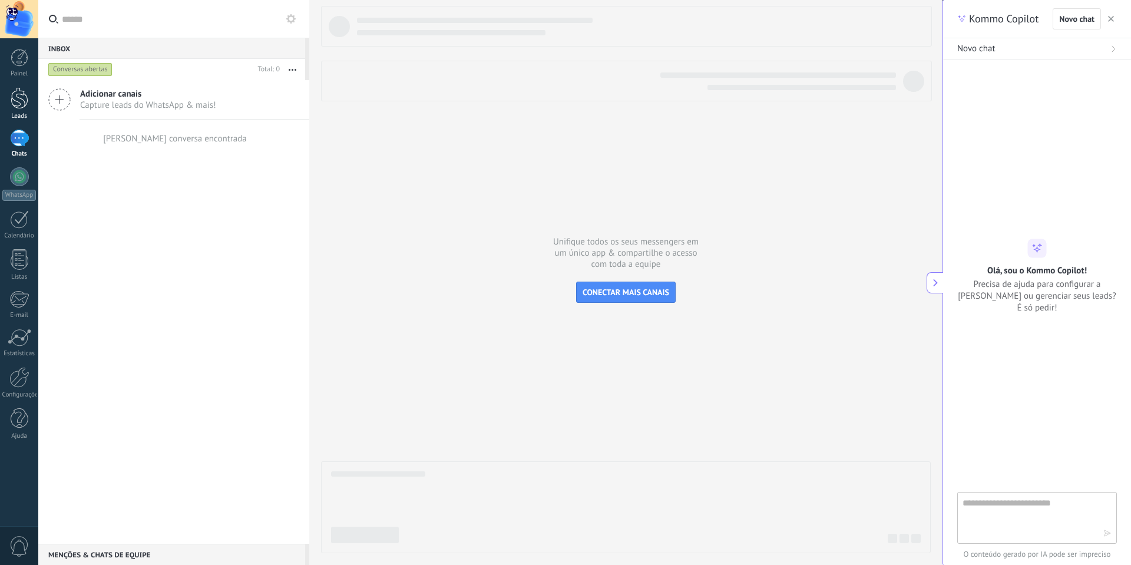
click at [14, 107] on div at bounding box center [20, 98] width 18 height 22
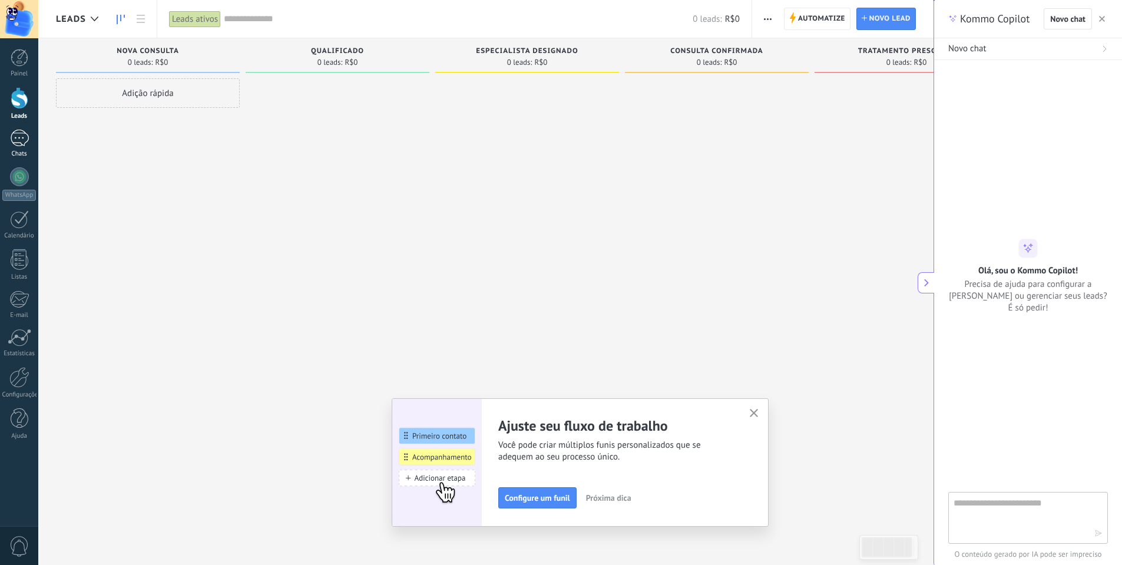
click at [31, 138] on link "Chats" at bounding box center [19, 144] width 38 height 28
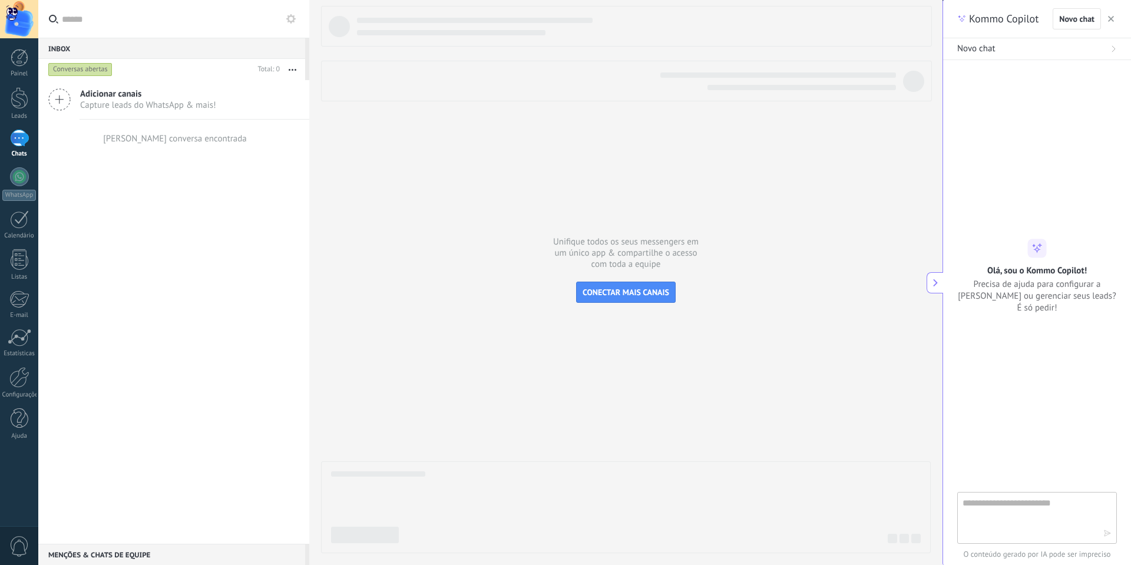
click at [1105, 16] on button "button" at bounding box center [1111, 19] width 12 height 14
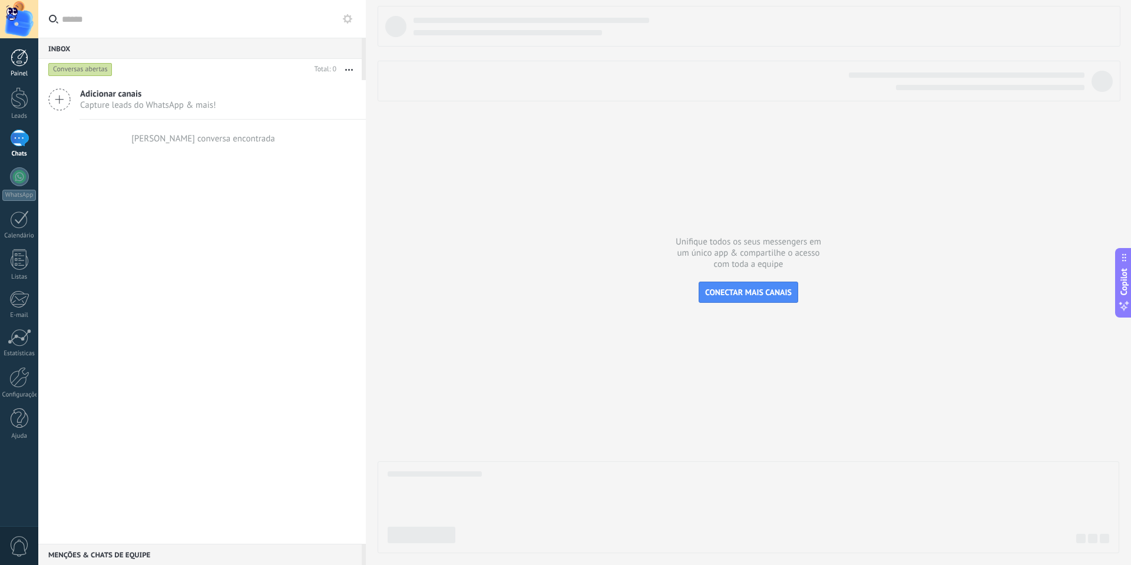
click at [20, 69] on link "Painel" at bounding box center [19, 63] width 38 height 29
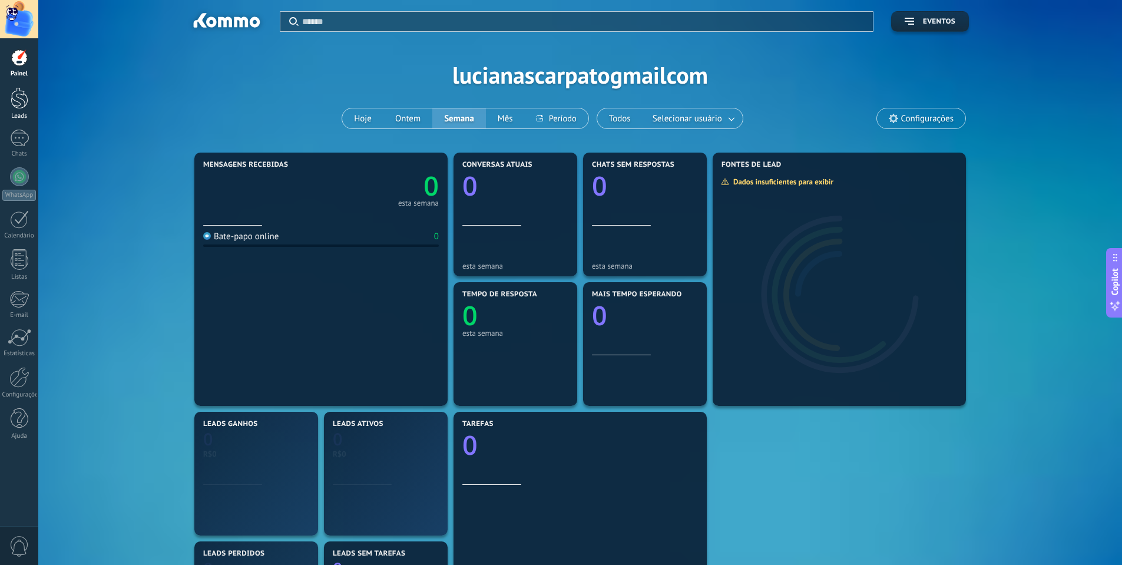
click at [12, 97] on div at bounding box center [20, 98] width 18 height 22
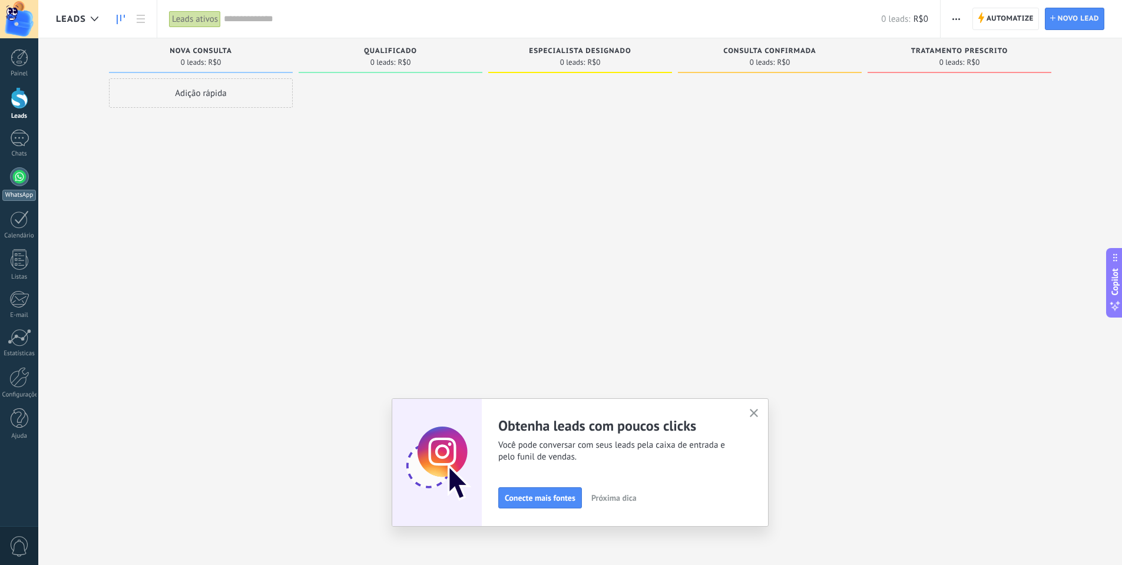
click at [15, 181] on div at bounding box center [19, 176] width 19 height 19
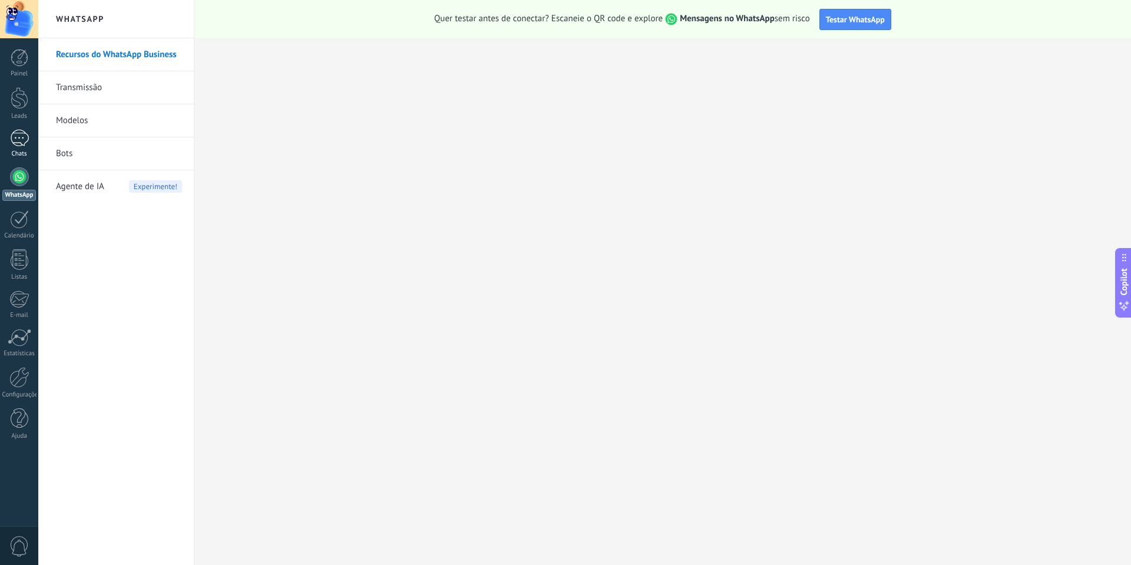
click at [12, 147] on link "Chats" at bounding box center [19, 144] width 38 height 28
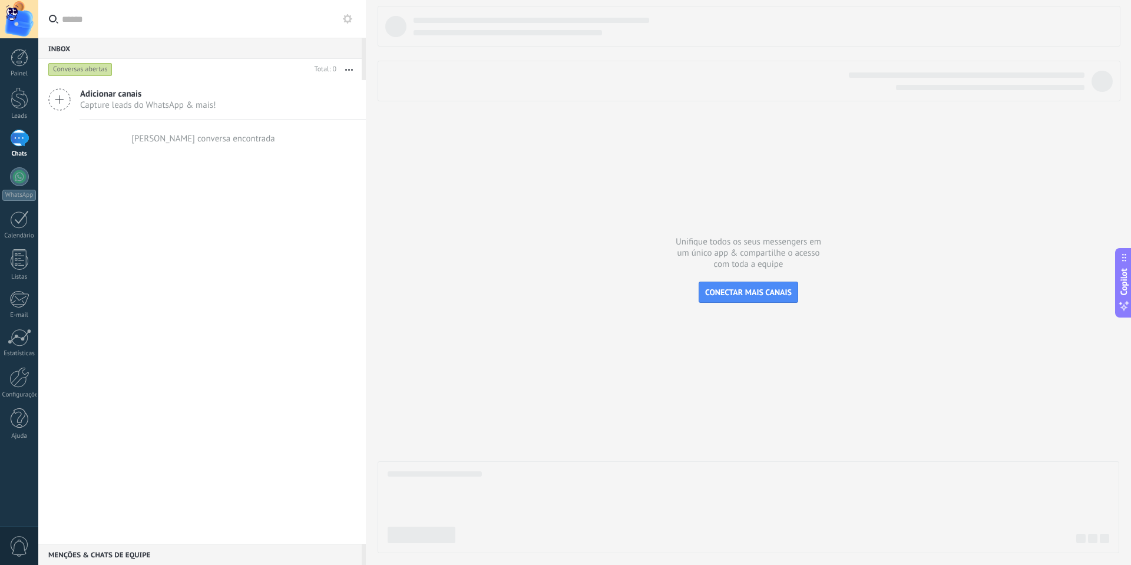
click at [138, 92] on span "Adicionar canais" at bounding box center [148, 93] width 136 height 11
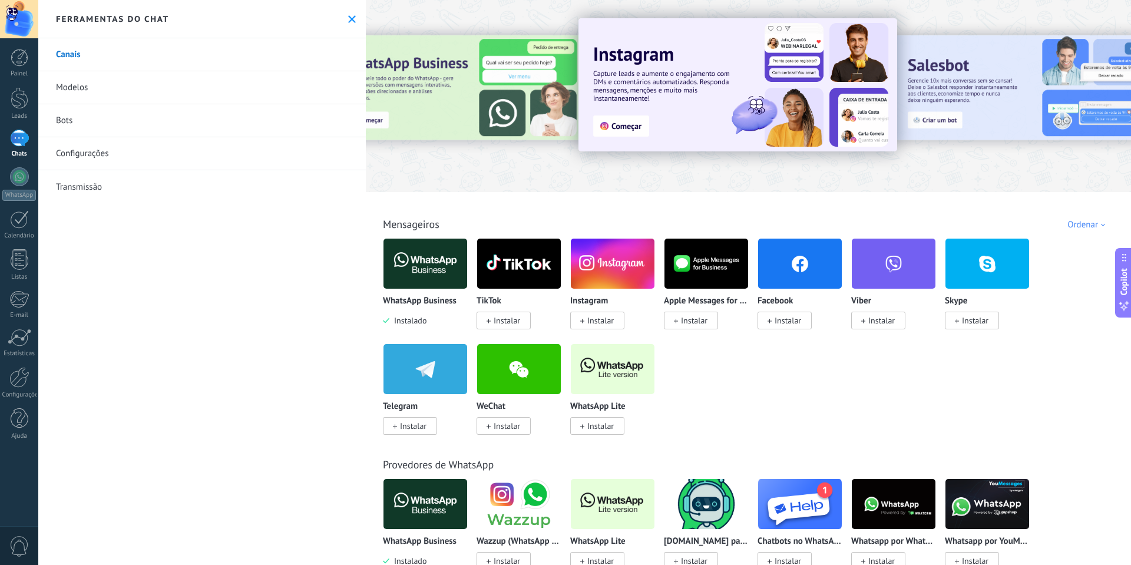
click at [348, 16] on icon at bounding box center [352, 19] width 8 height 8
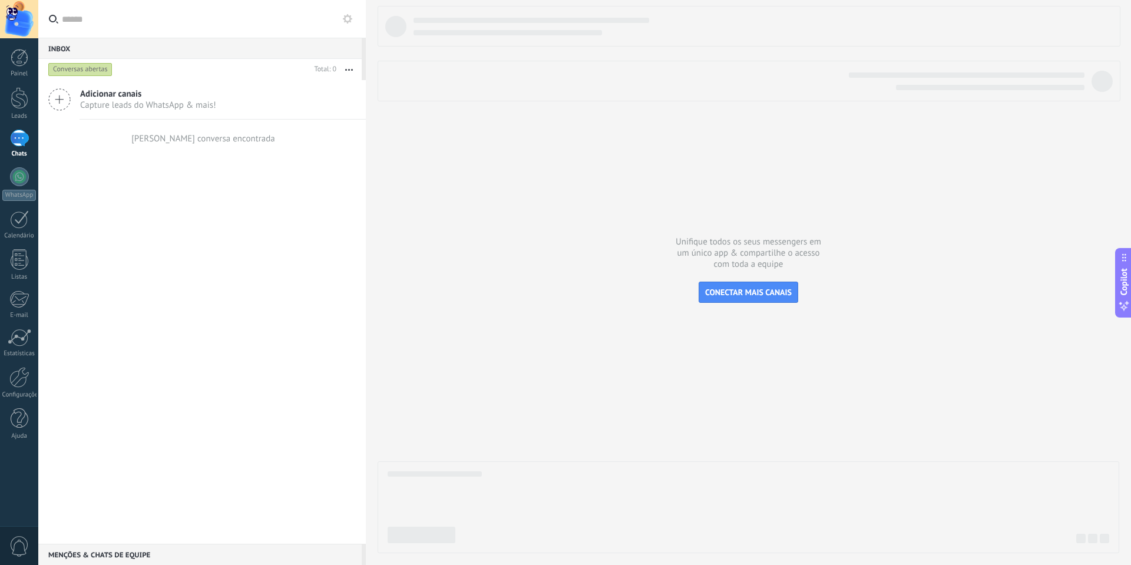
click at [89, 101] on span "Capture leads do WhatsApp & mais!" at bounding box center [148, 105] width 136 height 11
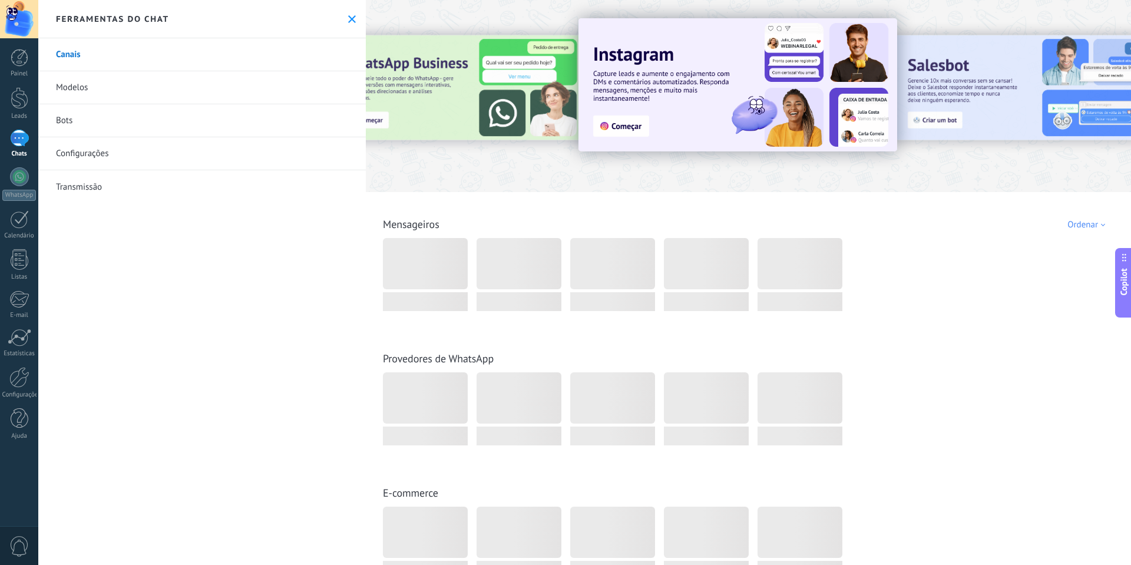
click at [69, 115] on link "Bots" at bounding box center [201, 120] width 327 height 33
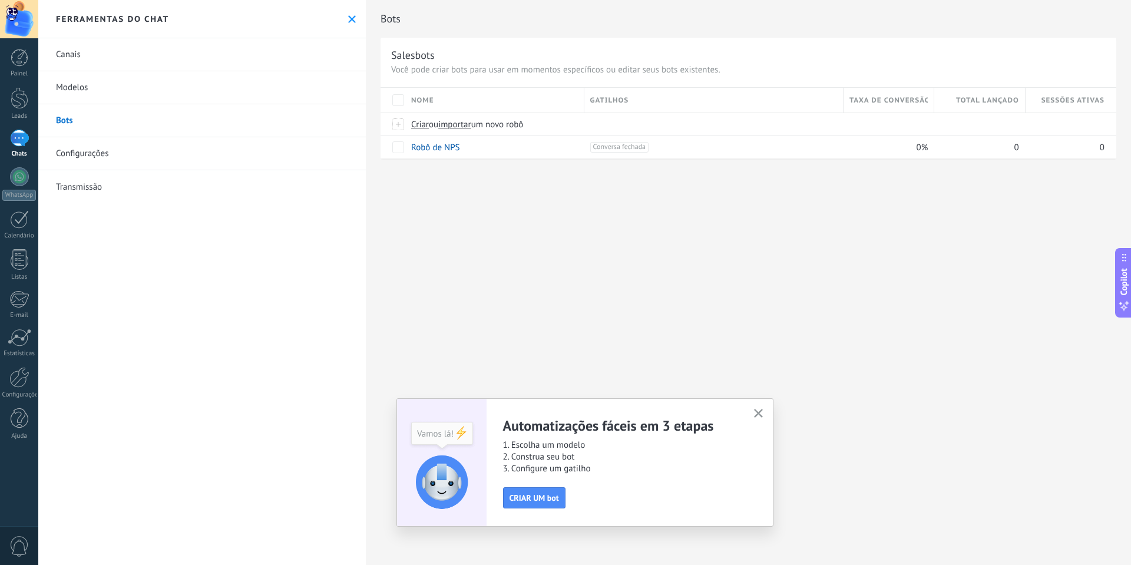
click at [84, 151] on link "Configurações" at bounding box center [201, 153] width 327 height 33
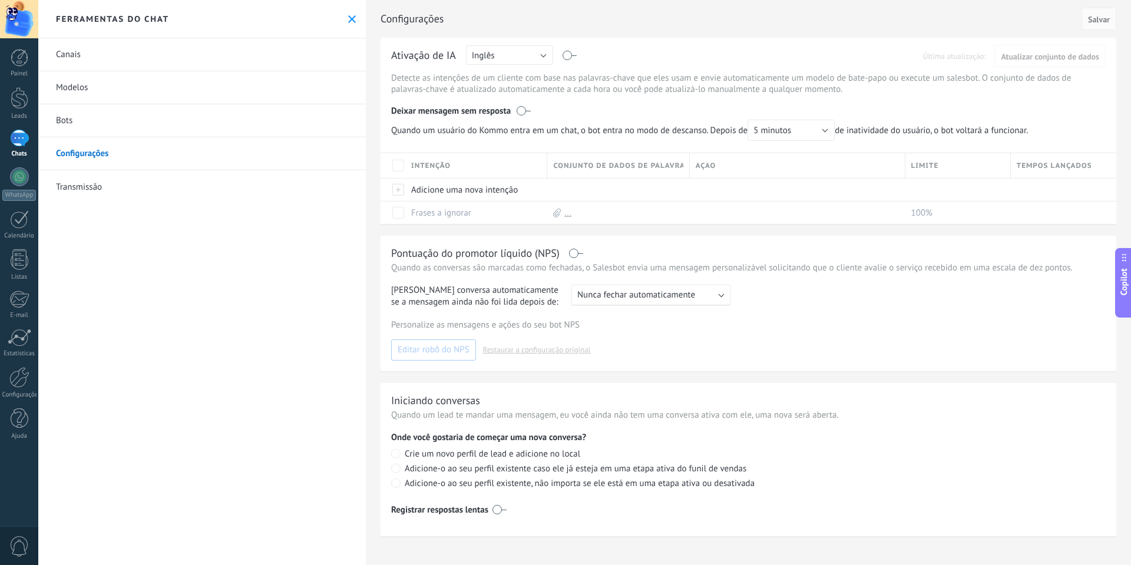
click at [58, 117] on link "Bots" at bounding box center [201, 120] width 327 height 33
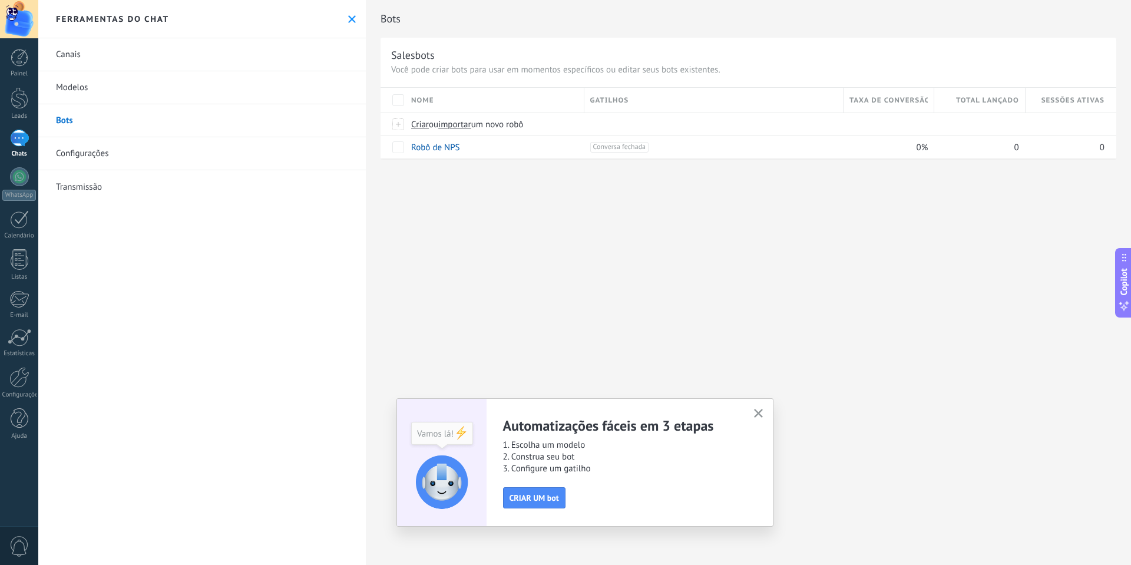
click at [66, 156] on link "Configurações" at bounding box center [201, 153] width 327 height 33
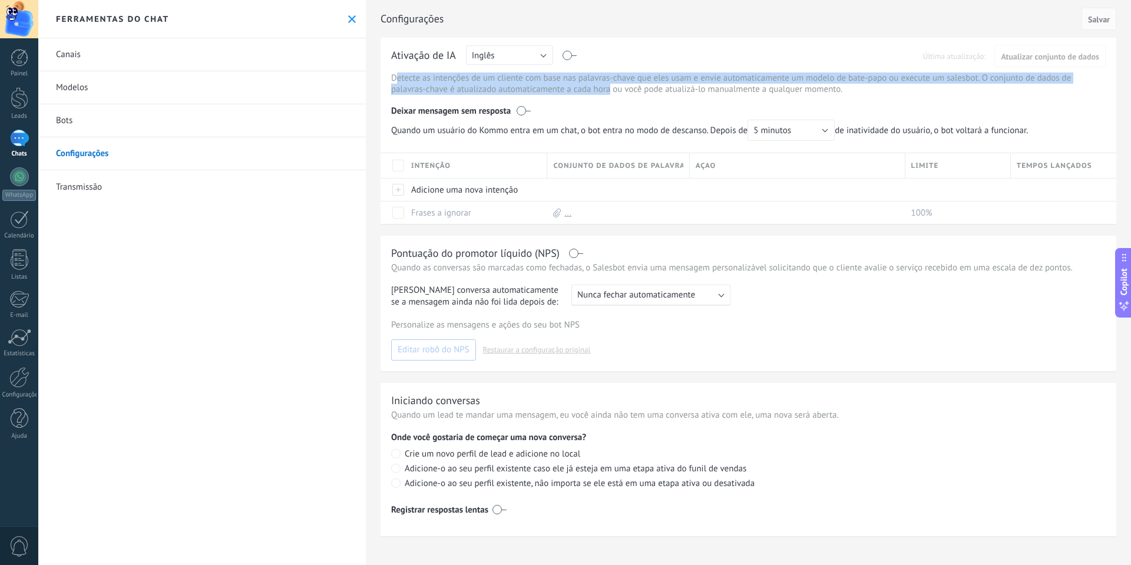
drag, startPoint x: 399, startPoint y: 75, endPoint x: 611, endPoint y: 89, distance: 212.5
click at [611, 89] on p "Detecte as intenções de um cliente com base nas palavras-chave que eles usam e …" at bounding box center [748, 83] width 714 height 22
drag, startPoint x: 392, startPoint y: 81, endPoint x: 844, endPoint y: 89, distance: 452.3
click at [844, 89] on p "Detecte as intenções de um cliente com base nas palavras-chave que eles usam e …" at bounding box center [748, 83] width 714 height 22
copy p "Detecte as intenções de um cliente com base nas palavras-chave que eles usam e …"
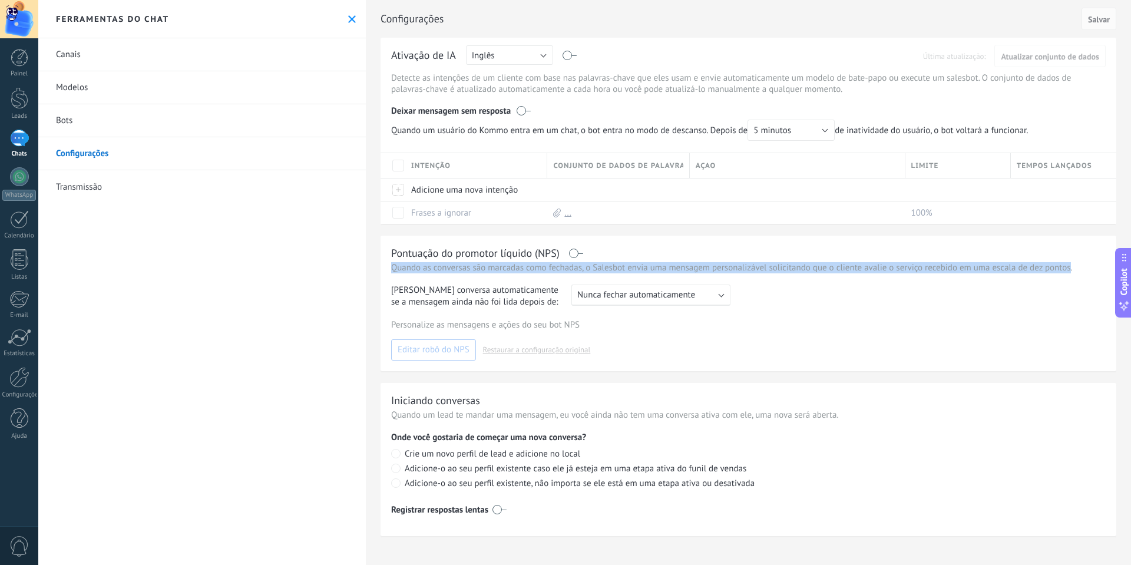
drag, startPoint x: 1071, startPoint y: 267, endPoint x: 390, endPoint y: 269, distance: 681.3
click at [390, 269] on div "Pontuação do promotor líquido (NPS) Quando as conversas são marcadas como fecha…" at bounding box center [747, 303] width 735 height 135
copy p "Quando as conversas são marcadas como fechadas, o Salesbot envia uma mensagem p…"
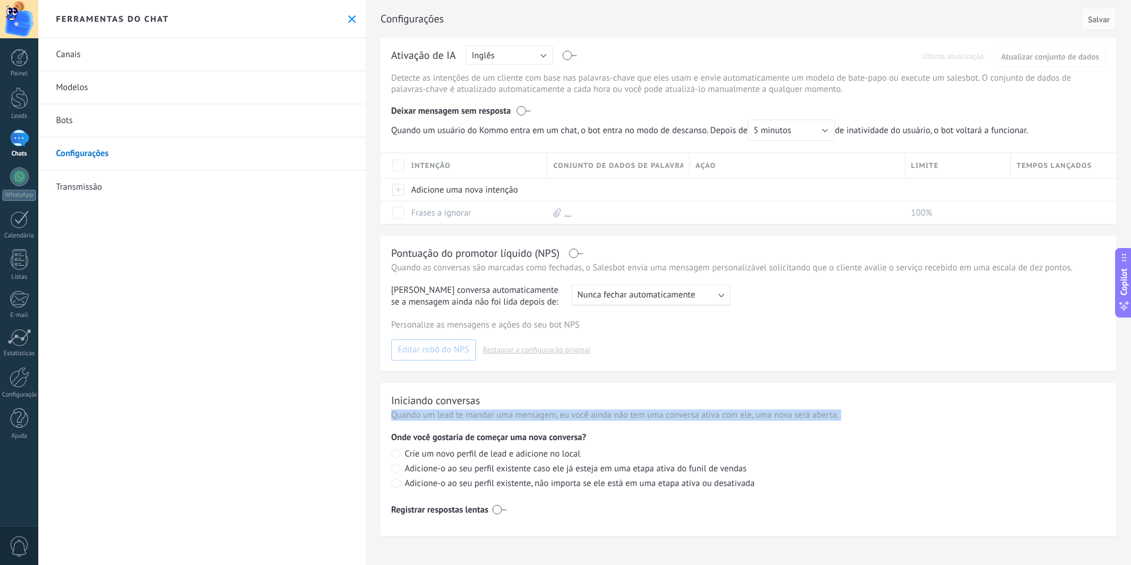
drag, startPoint x: 389, startPoint y: 415, endPoint x: 841, endPoint y: 423, distance: 452.3
click at [841, 423] on div "Iniciando conversas Quando um lead te mandar uma mensagem, eu você ainda não te…" at bounding box center [747, 459] width 735 height 153
copy p "Quando um lead te mandar uma mensagem, eu você ainda não tem uma conversa ativa…"
click at [102, 191] on link "Transmissão" at bounding box center [201, 186] width 327 height 33
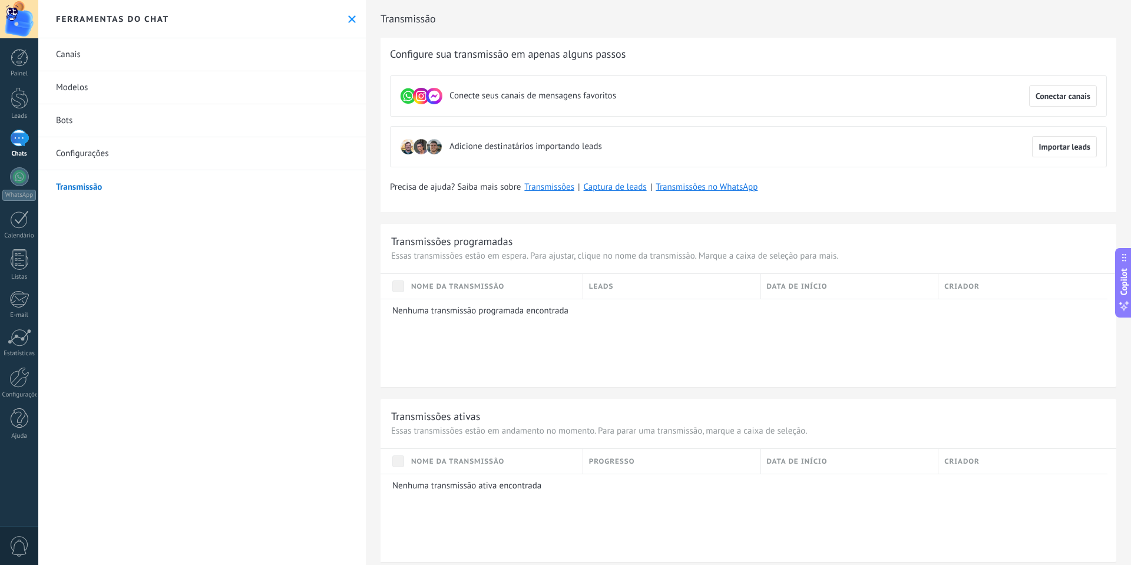
click at [16, 151] on div "Chats" at bounding box center [19, 154] width 34 height 8
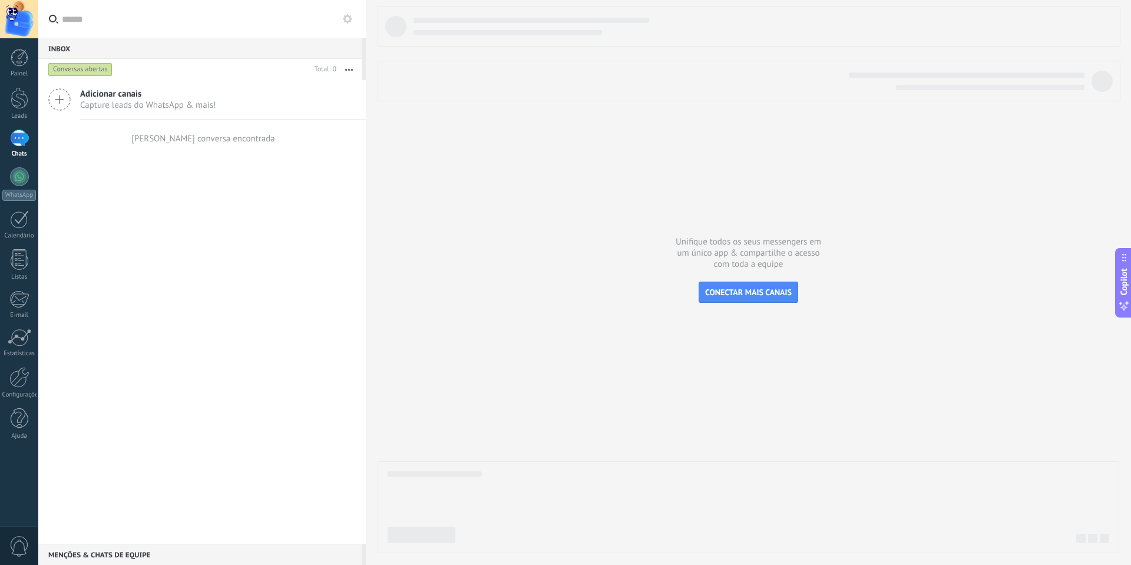
click at [19, 138] on div at bounding box center [19, 138] width 19 height 17
click at [18, 174] on div at bounding box center [19, 176] width 19 height 19
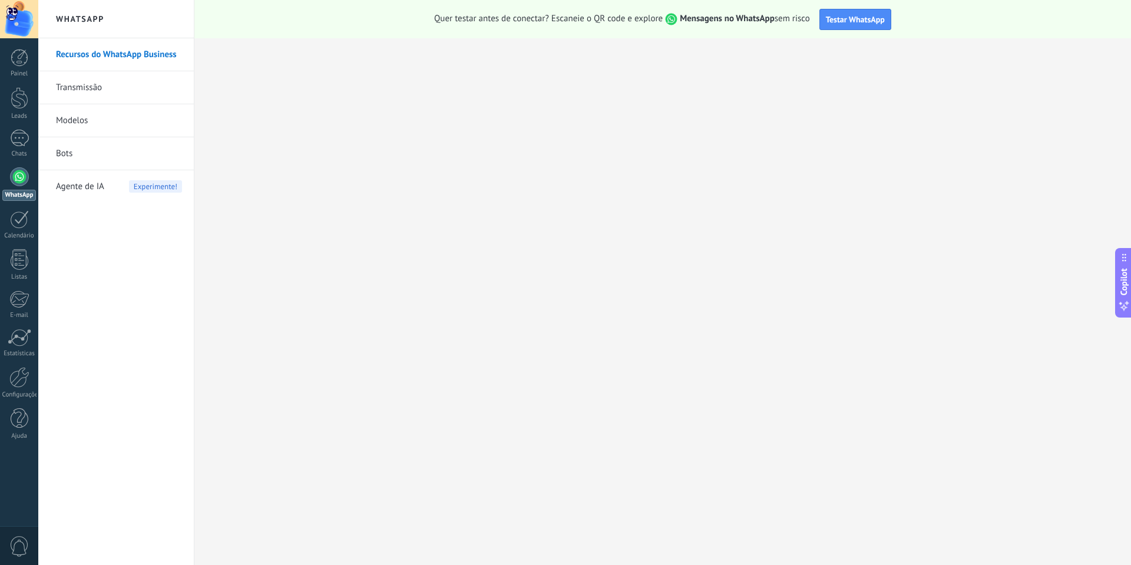
click at [91, 188] on span "Agente de IA" at bounding box center [80, 186] width 48 height 33
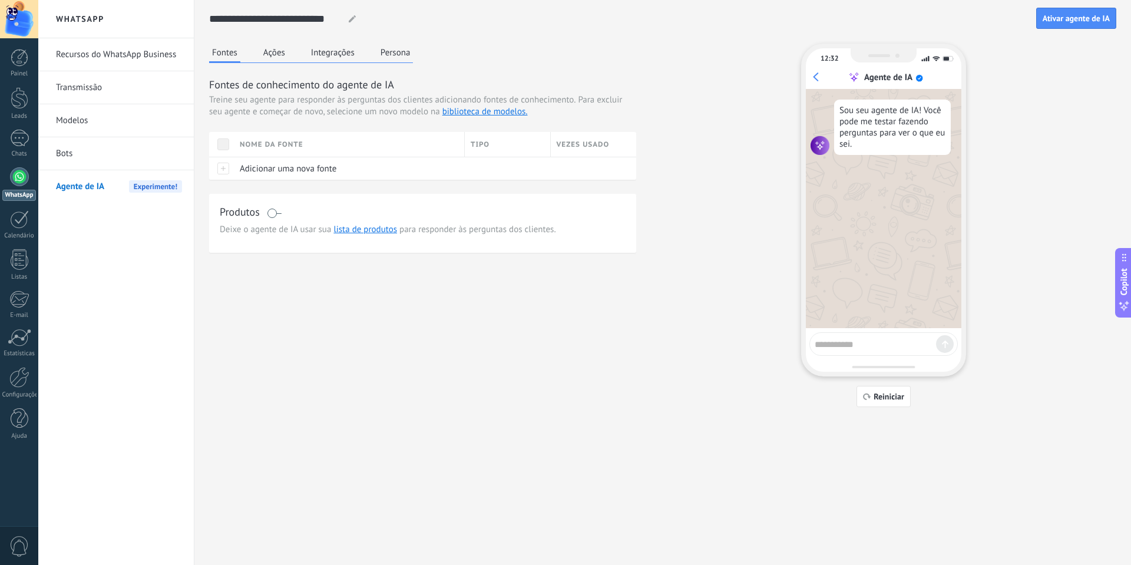
click at [78, 49] on link "Recursos do WhatsApp Business" at bounding box center [119, 54] width 126 height 33
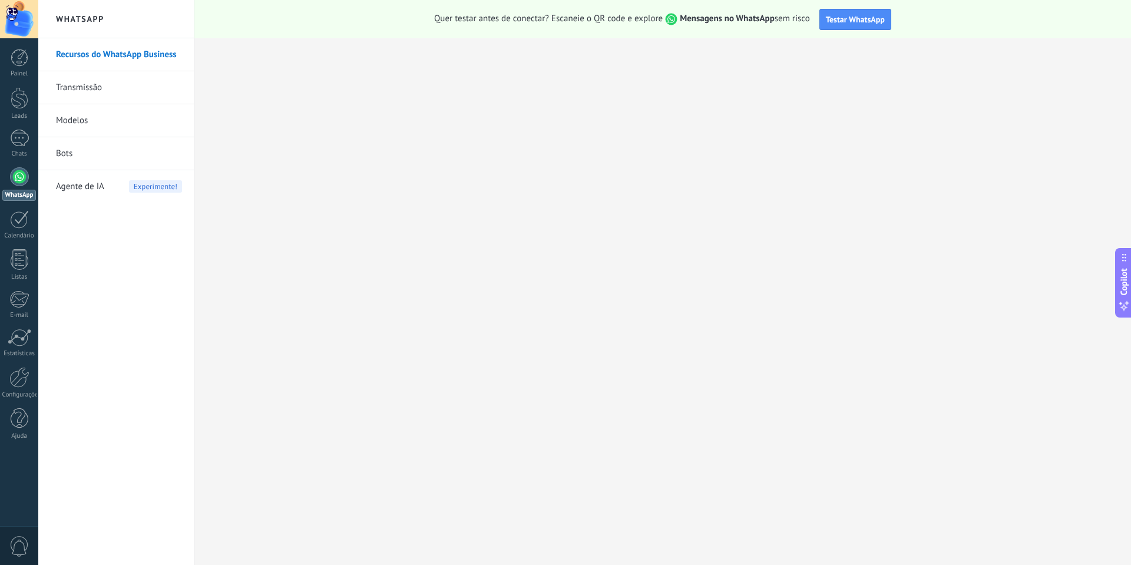
click at [80, 90] on link "Transmissão" at bounding box center [119, 87] width 126 height 33
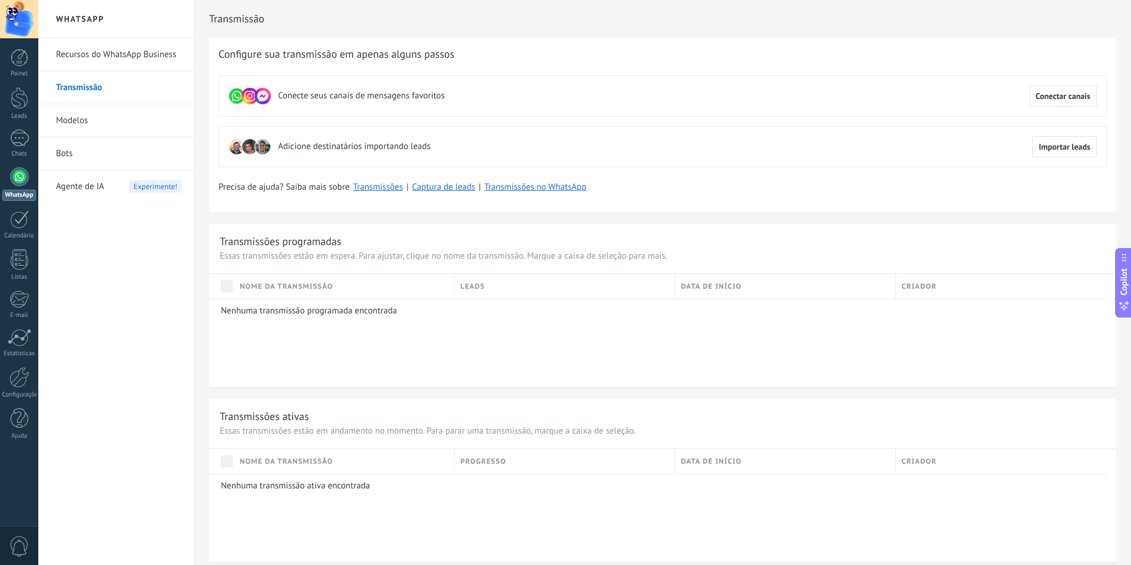
click at [83, 59] on link "Recursos do WhatsApp Business" at bounding box center [119, 54] width 126 height 33
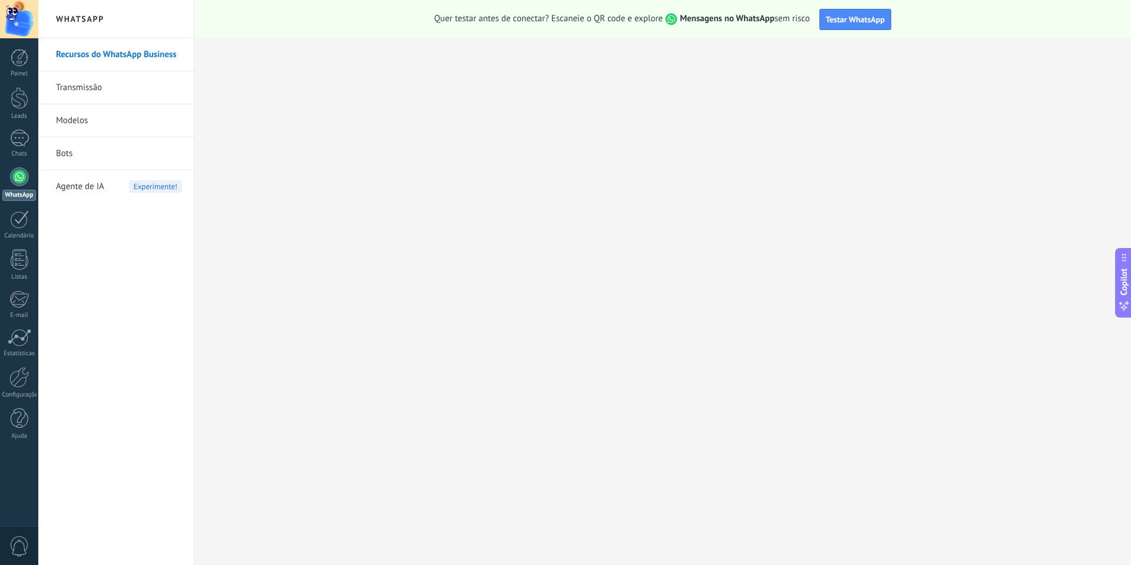
click at [72, 122] on link "Modelos" at bounding box center [119, 120] width 126 height 33
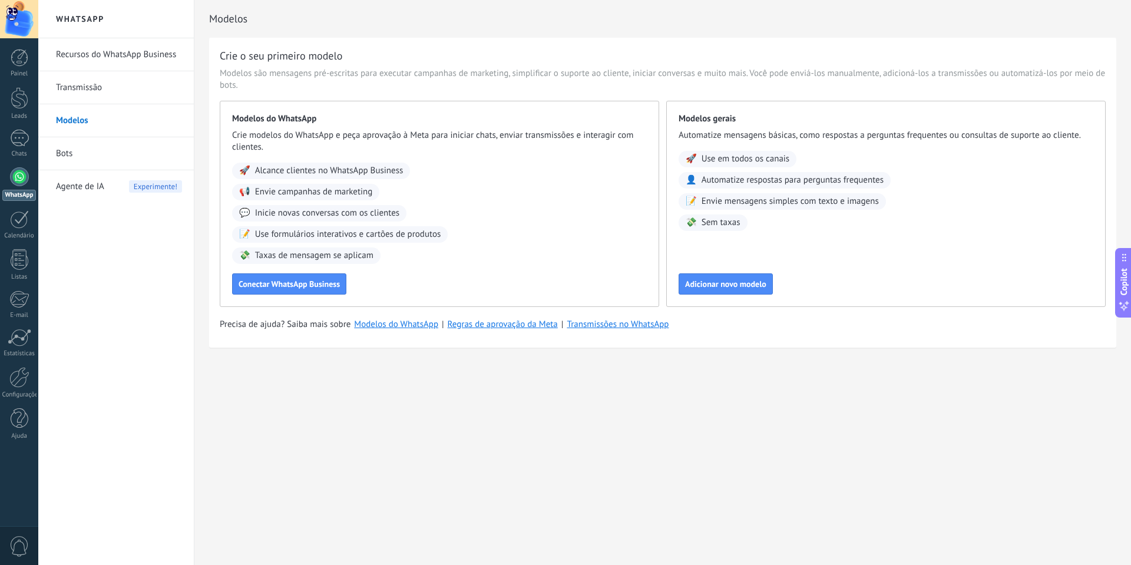
click at [70, 155] on link "Bots" at bounding box center [119, 153] width 126 height 33
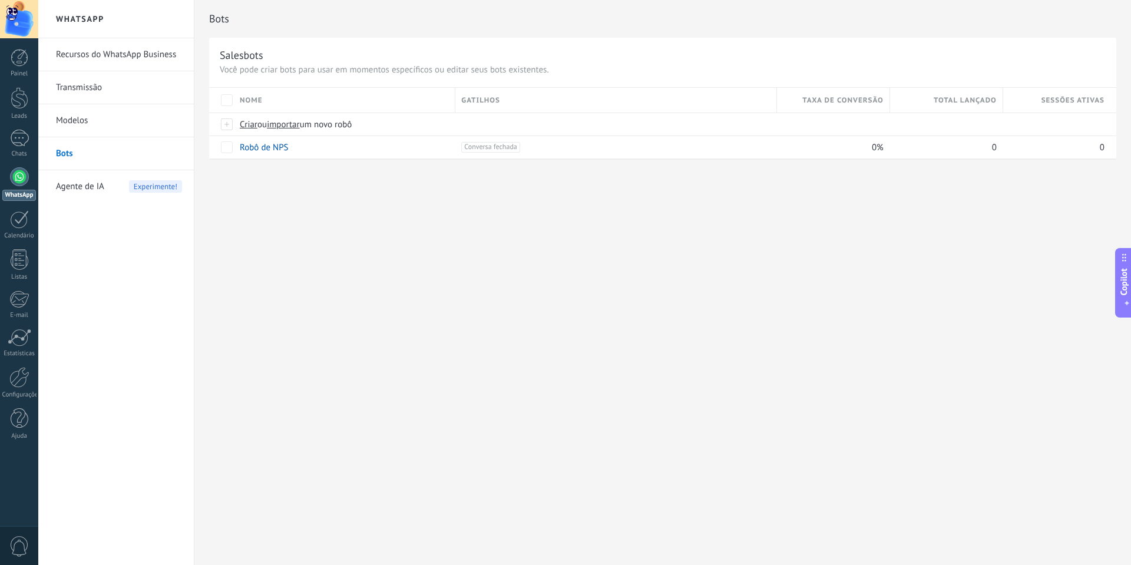
click at [112, 54] on link "Recursos do WhatsApp Business" at bounding box center [119, 54] width 126 height 33
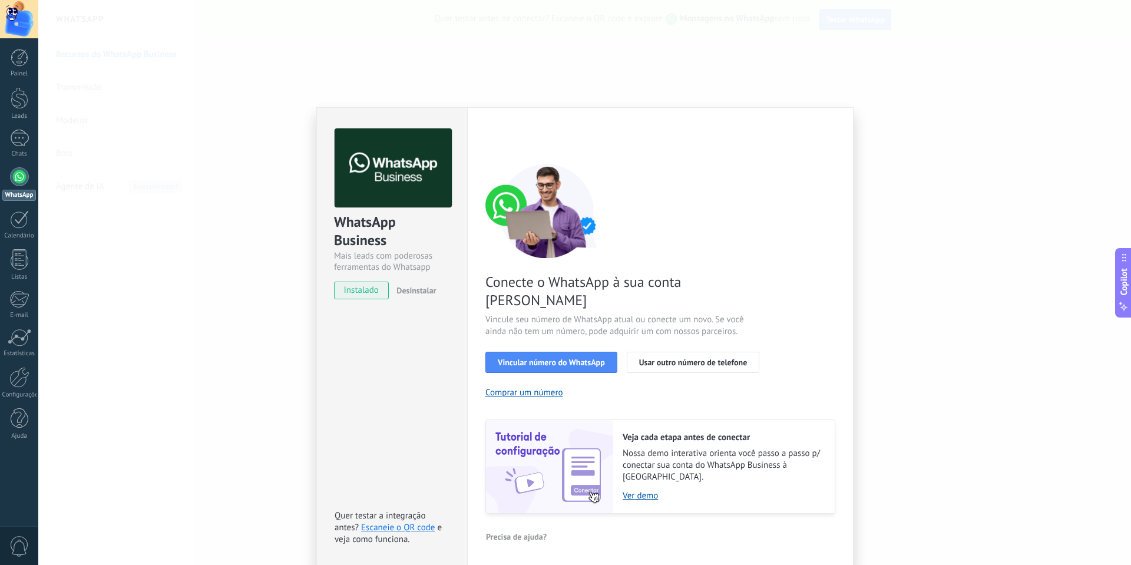
click at [160, 88] on div "WhatsApp Business Mais leads com poderosas ferramentas do Whatsapp instalado De…" at bounding box center [584, 282] width 1092 height 565
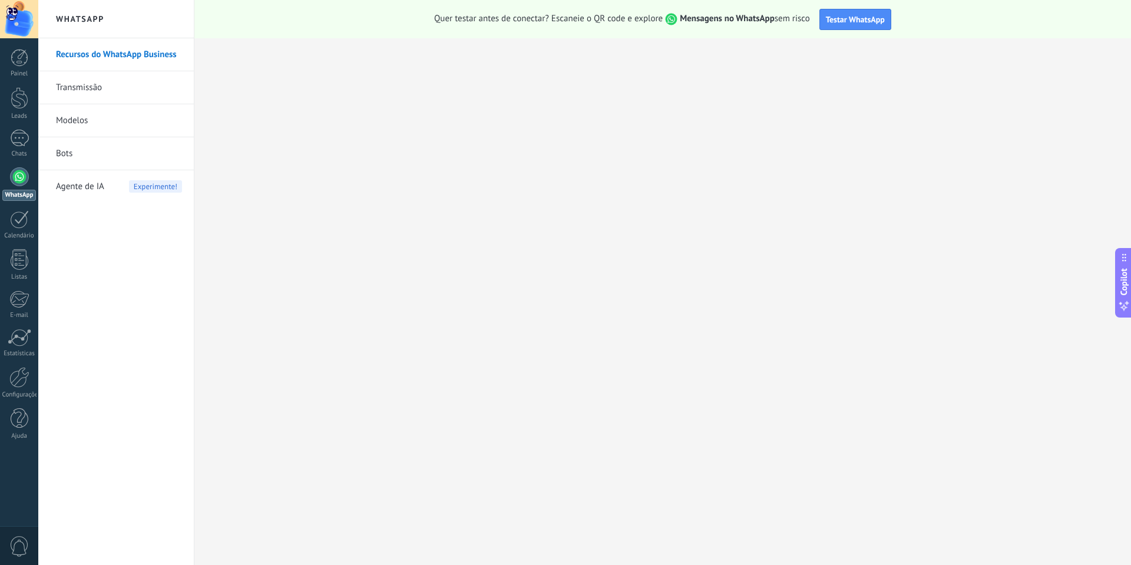
click at [108, 93] on link "Transmissão" at bounding box center [119, 87] width 126 height 33
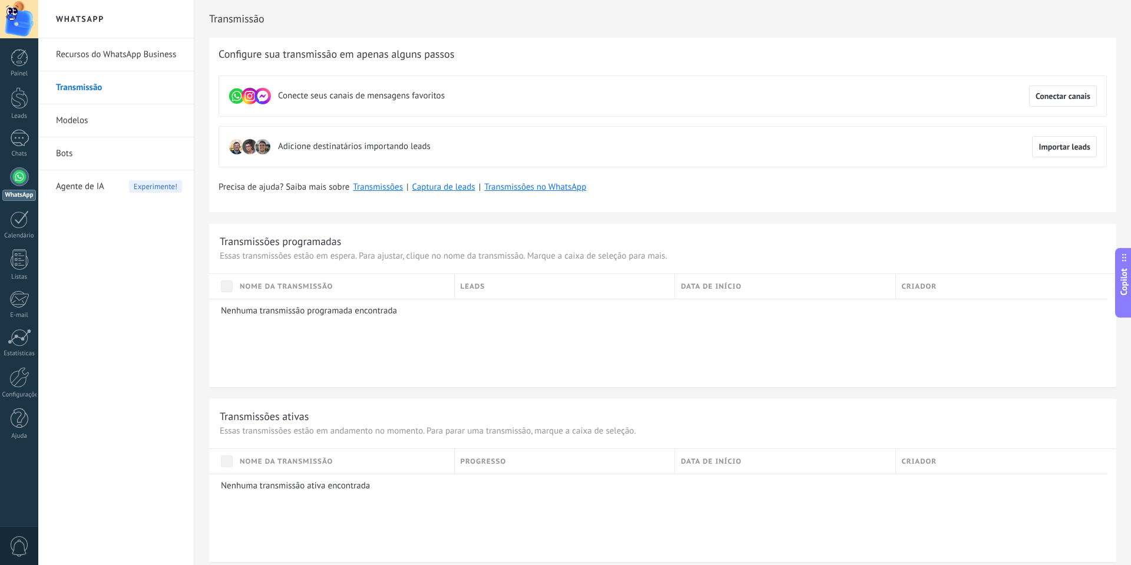
click at [84, 191] on span "Agente de IA" at bounding box center [80, 186] width 48 height 33
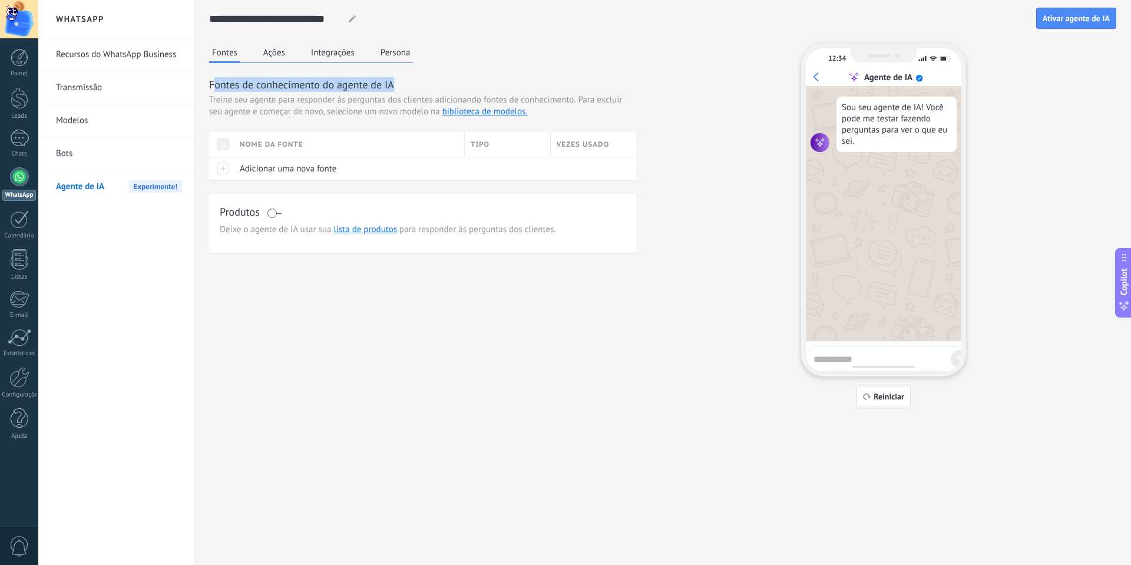
drag, startPoint x: 212, startPoint y: 82, endPoint x: 396, endPoint y: 87, distance: 183.8
click at [396, 87] on h3 "Fontes de conhecimento do agente de IA" at bounding box center [422, 84] width 427 height 15
copy h3 "ontes de conhecimento do agente de IA"
click at [224, 100] on span "Treine seu agente para responder às perguntas dos clientes adicionando fontes d…" at bounding box center [392, 100] width 366 height 12
drag, startPoint x: 211, startPoint y: 96, endPoint x: 381, endPoint y: 96, distance: 170.2
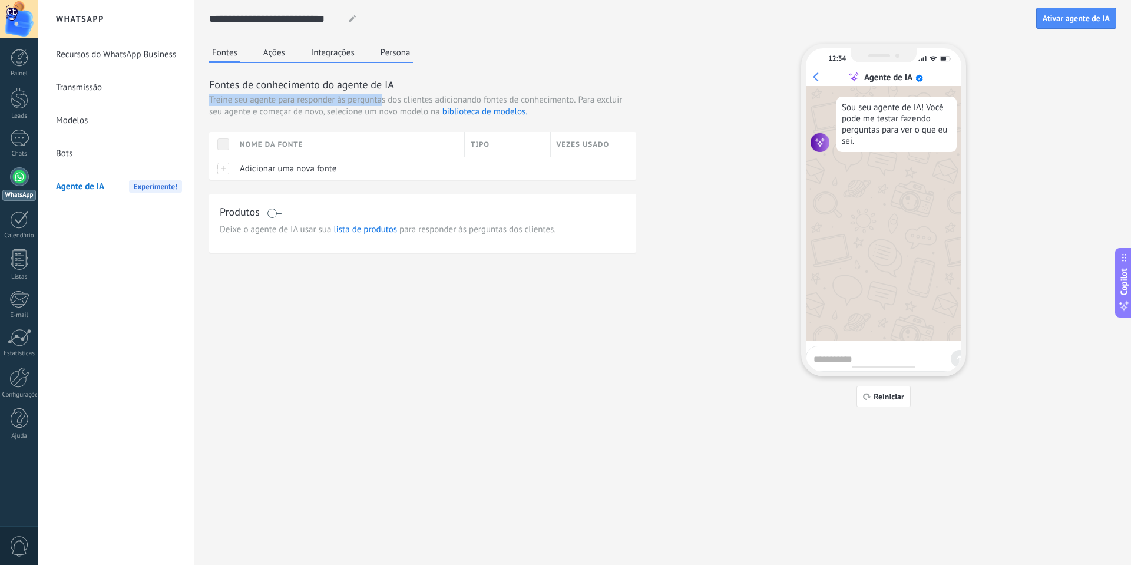
click at [381, 96] on span "Treine seu agente para responder às perguntas dos clientes adicionando fontes d…" at bounding box center [392, 100] width 366 height 12
drag, startPoint x: 317, startPoint y: 107, endPoint x: 238, endPoint y: 107, distance: 79.5
click at [311, 108] on span "Para excluir seu agente e começar de novo, selecione um novo modelo na bibliote…" at bounding box center [415, 105] width 413 height 23
drag, startPoint x: 209, startPoint y: 100, endPoint x: 530, endPoint y: 110, distance: 321.1
click at [530, 110] on div "Treine seu agente para responder às perguntas dos clientes adicionando fontes d…" at bounding box center [422, 106] width 427 height 24
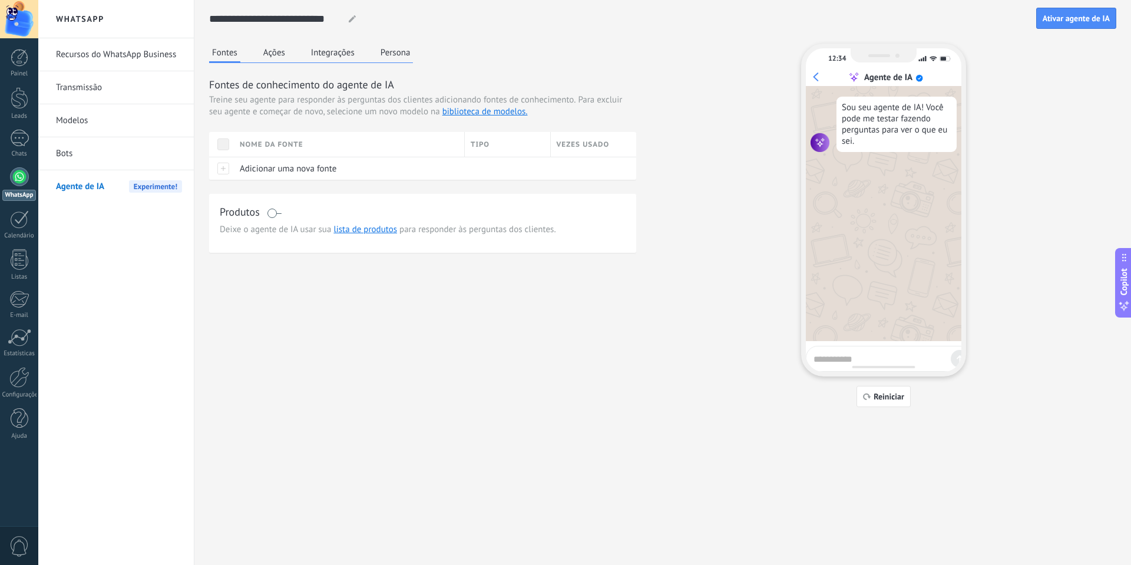
drag, startPoint x: 495, startPoint y: 89, endPoint x: 580, endPoint y: 65, distance: 88.2
click at [580, 65] on div "Fontes Ações Integrações Persona Fontes de conhecimento do agente de IA Treine …" at bounding box center [422, 148] width 427 height 209
drag, startPoint x: 542, startPoint y: 110, endPoint x: 203, endPoint y: 98, distance: 338.8
click at [203, 98] on div "**********" at bounding box center [662, 210] width 936 height 420
copy div "Treine seu agente para responder às perguntas dos clientes adicionando fontes d…"
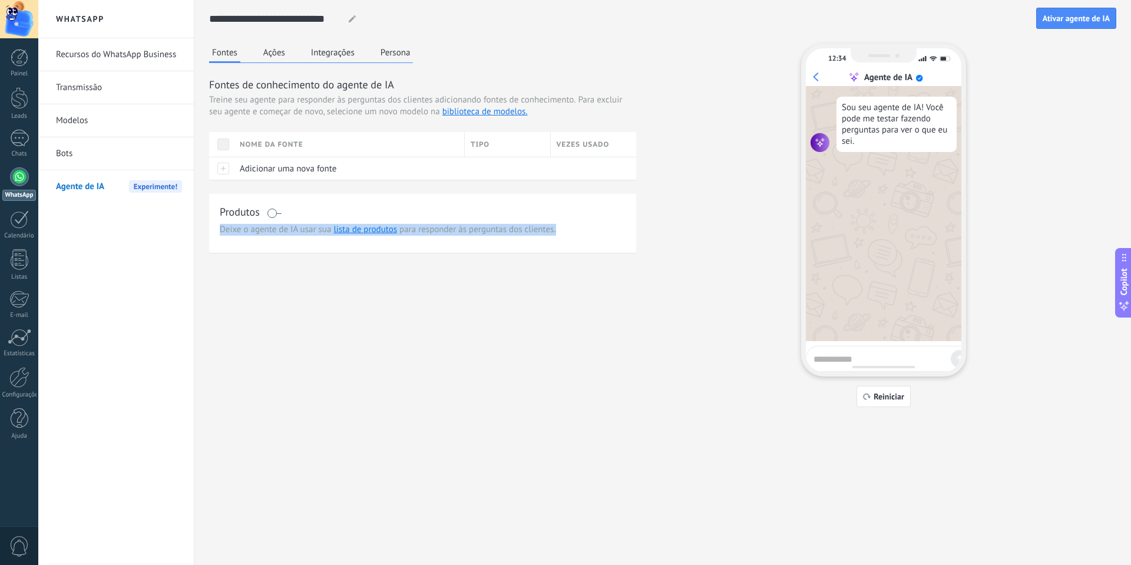
drag, startPoint x: 570, startPoint y: 234, endPoint x: 219, endPoint y: 228, distance: 351.0
click at [219, 228] on div "Produtos Deixe o agente de IA usar sua lista de produtos para responder às perg…" at bounding box center [422, 223] width 427 height 59
copy span "Deixe o agente de IA usar sua lista de produtos para responder às perguntas dos…"
click at [282, 173] on span "Adicionar uma nova fonte" at bounding box center [288, 168] width 97 height 11
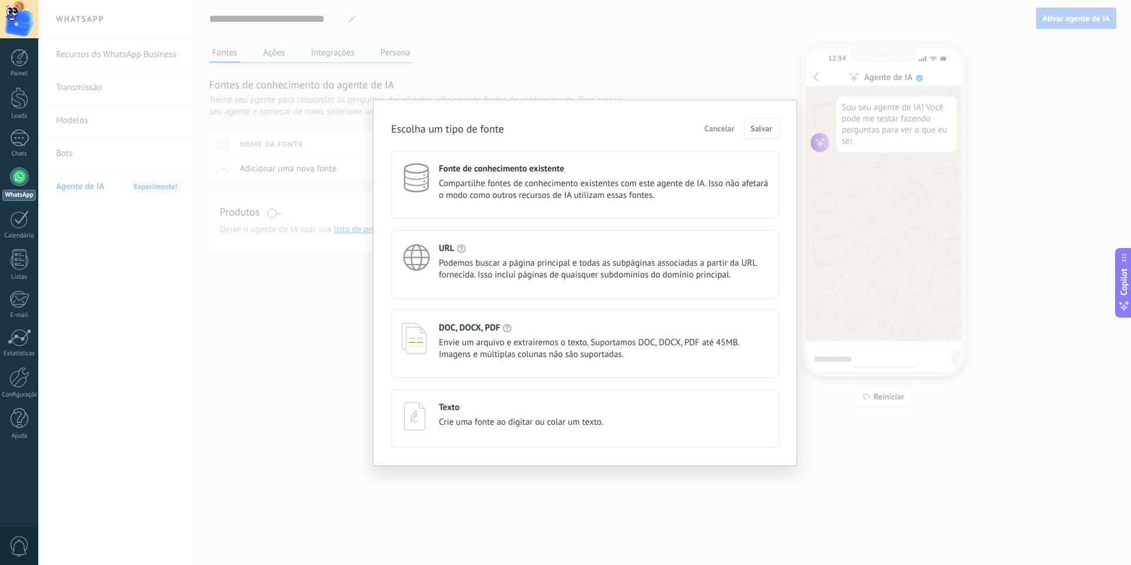
click at [546, 197] on span "Compartilhe fontes de conhecimento existentes com este agente de IA. Isso não a…" at bounding box center [603, 190] width 329 height 24
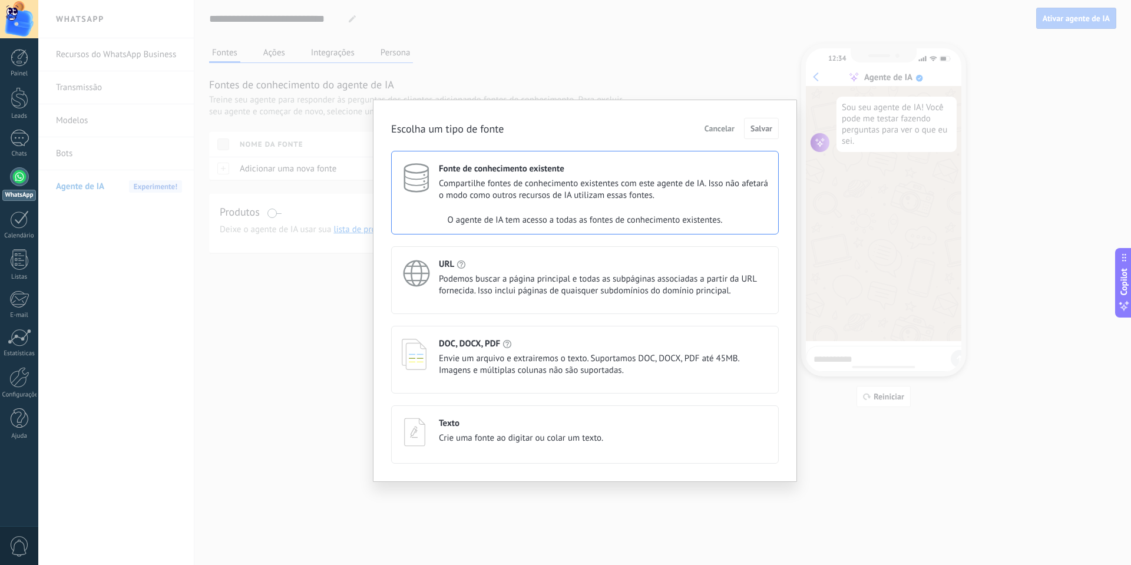
click at [479, 217] on div "O agente de IA tem acesso a todas as fontes de conhecimento existentes." at bounding box center [585, 220] width 386 height 24
click at [470, 270] on div "URL Podemos buscar a página principal e todas as subpáginas associadas a partir…" at bounding box center [603, 278] width 329 height 38
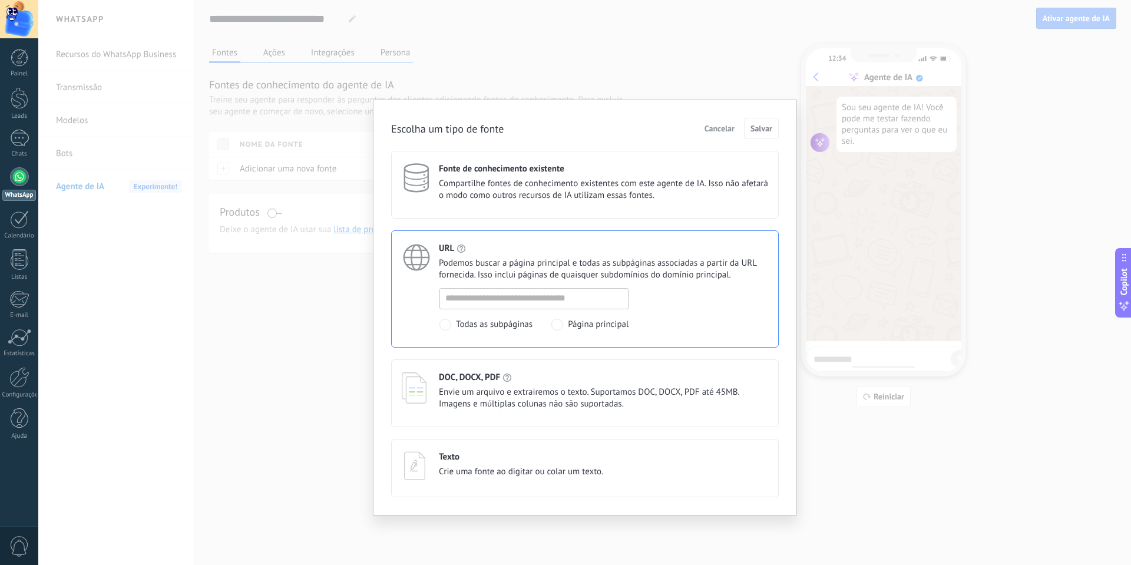
click at [489, 180] on span "Compartilhe fontes de conhecimento existentes com este agente de IA. Isso não a…" at bounding box center [603, 190] width 329 height 24
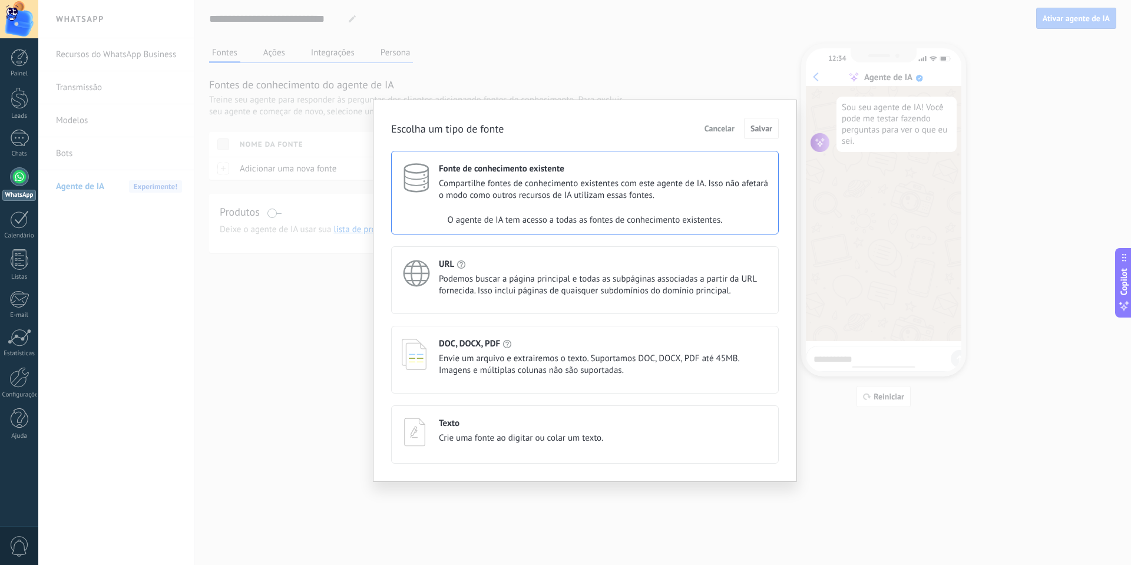
click at [491, 277] on span "Podemos buscar a página principal e todas as subpáginas associadas a partir da …" at bounding box center [603, 285] width 329 height 24
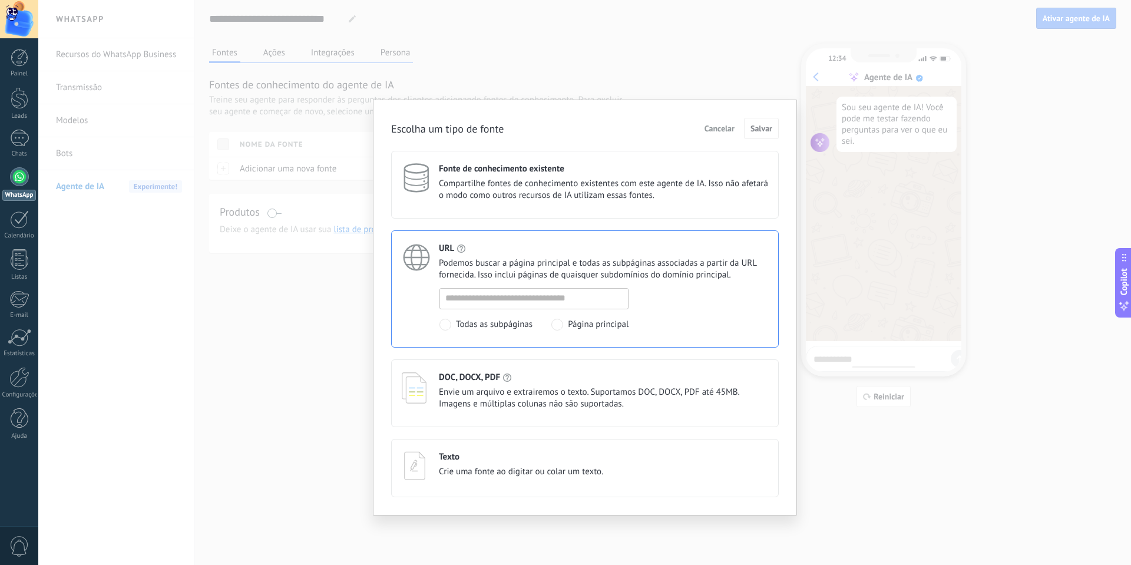
click at [479, 394] on span "Envie um arquivo e extrairemos o texto. Suportamos DOC, DOCX, PDF até 45MB. Ima…" at bounding box center [603, 398] width 329 height 24
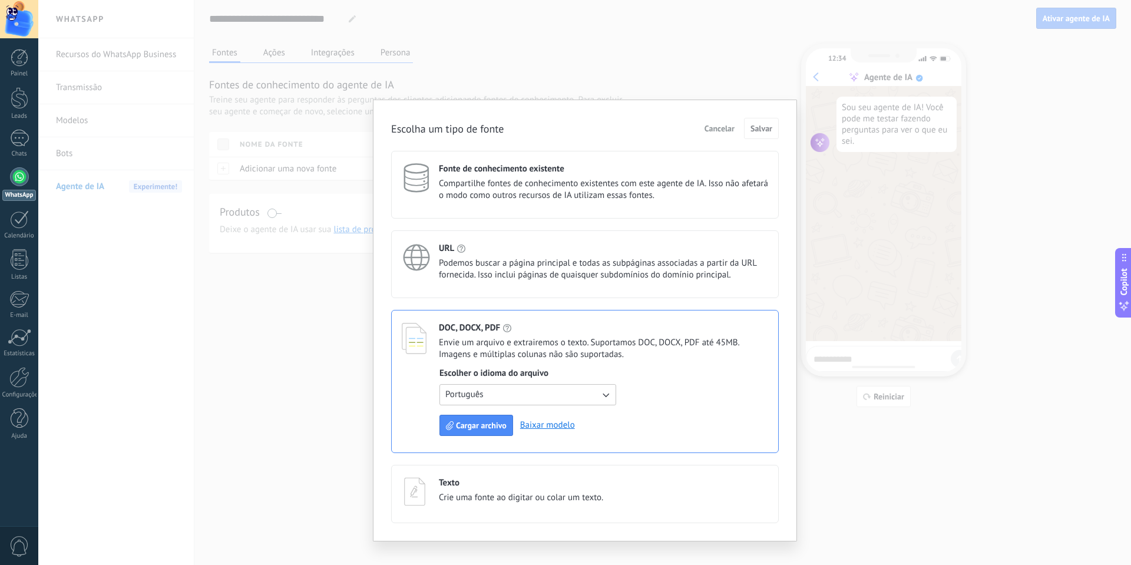
click at [459, 493] on span "Crie uma fonte ao digitar ou colar um texto." at bounding box center [521, 498] width 164 height 12
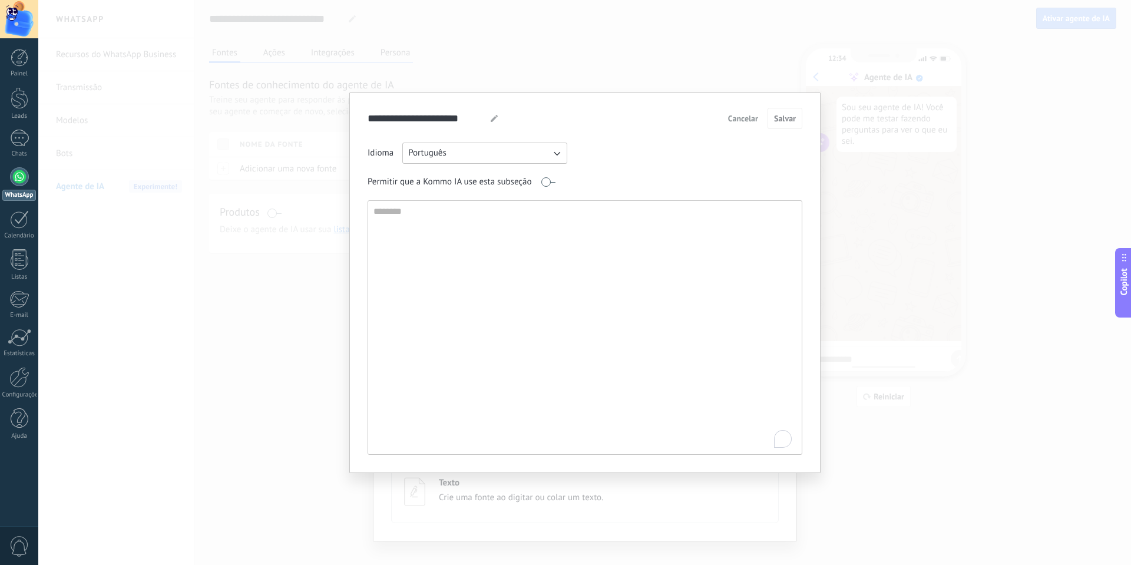
click at [746, 117] on span "Cancelar" at bounding box center [743, 118] width 30 height 8
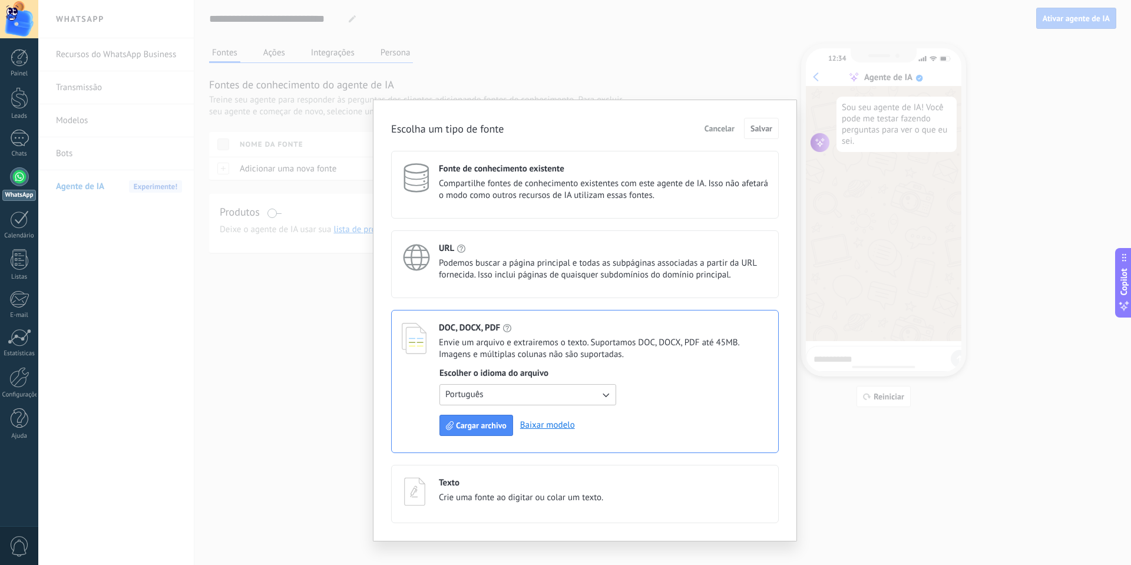
click at [531, 163] on div "Fonte de conhecimento existente Compartilhe fontes de conhecimento existentes c…" at bounding box center [584, 185] width 387 height 68
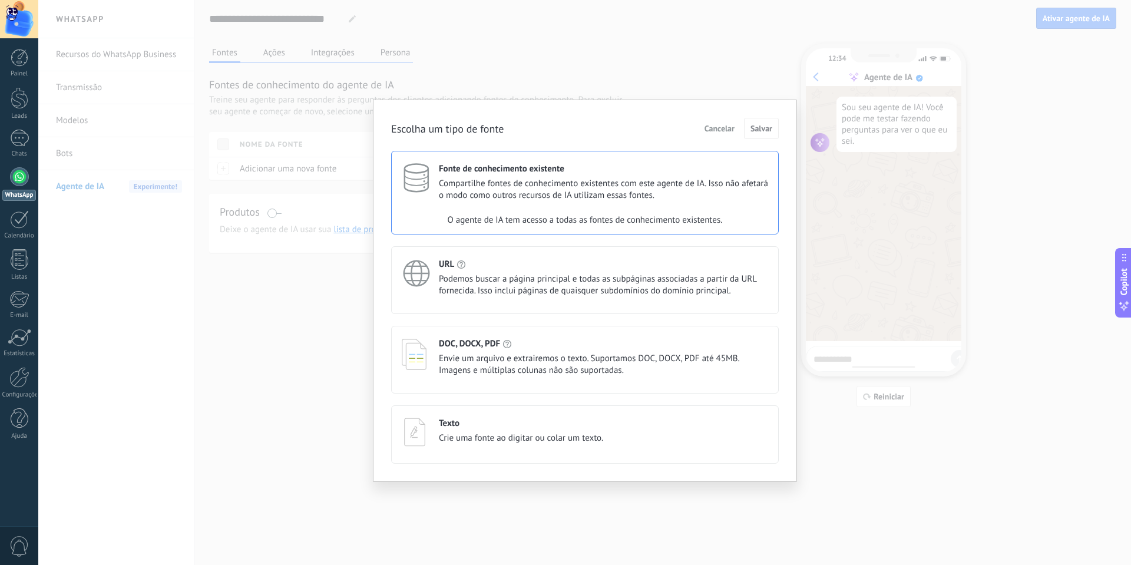
click at [460, 269] on div "URL" at bounding box center [603, 264] width 329 height 11
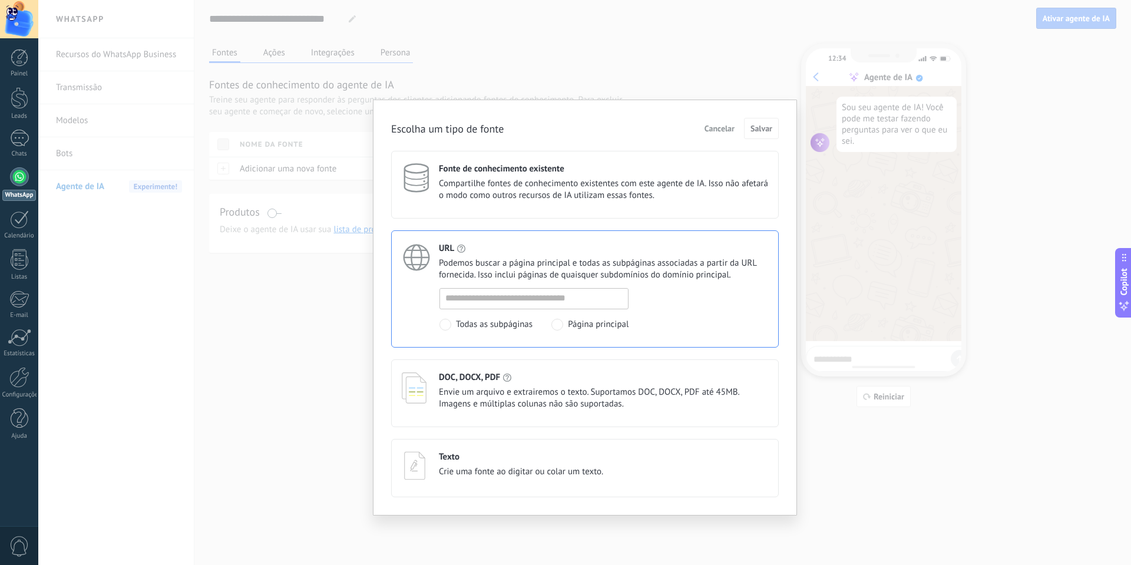
click at [456, 387] on span "Envie um arquivo e extrairemos o texto. Suportamos DOC, DOCX, PDF até 45MB. Ima…" at bounding box center [603, 398] width 329 height 24
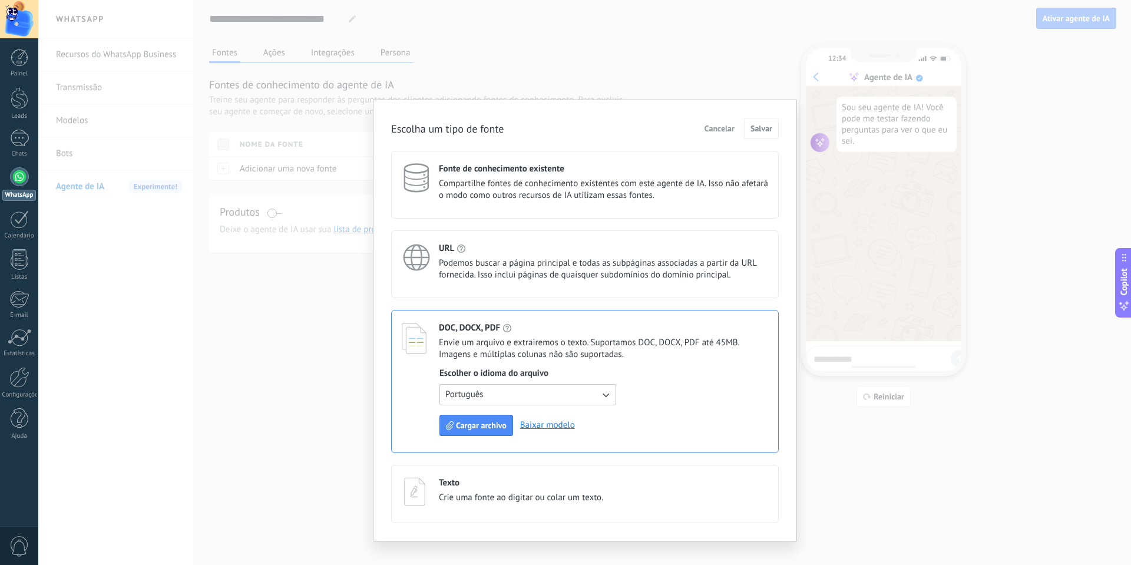
click at [453, 256] on div "URL Podemos buscar a página principal e todas as subpáginas associadas a partir…" at bounding box center [603, 262] width 329 height 38
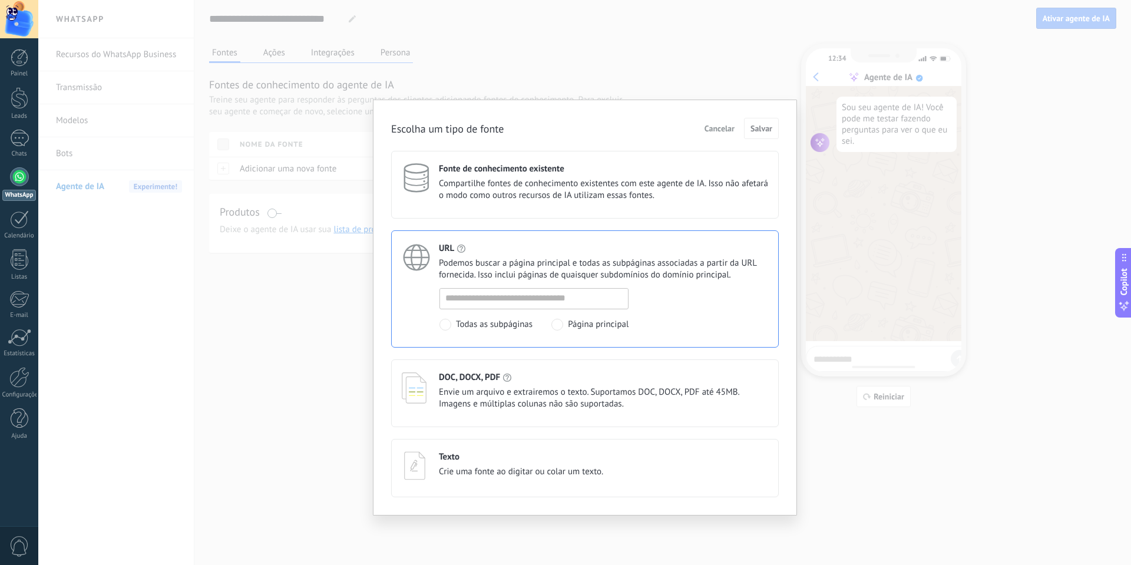
click at [493, 383] on div "DOC, DOCX, PDF Envie um arquivo e extrairemos o texto. Suportamos DOC, DOCX, PD…" at bounding box center [603, 391] width 329 height 38
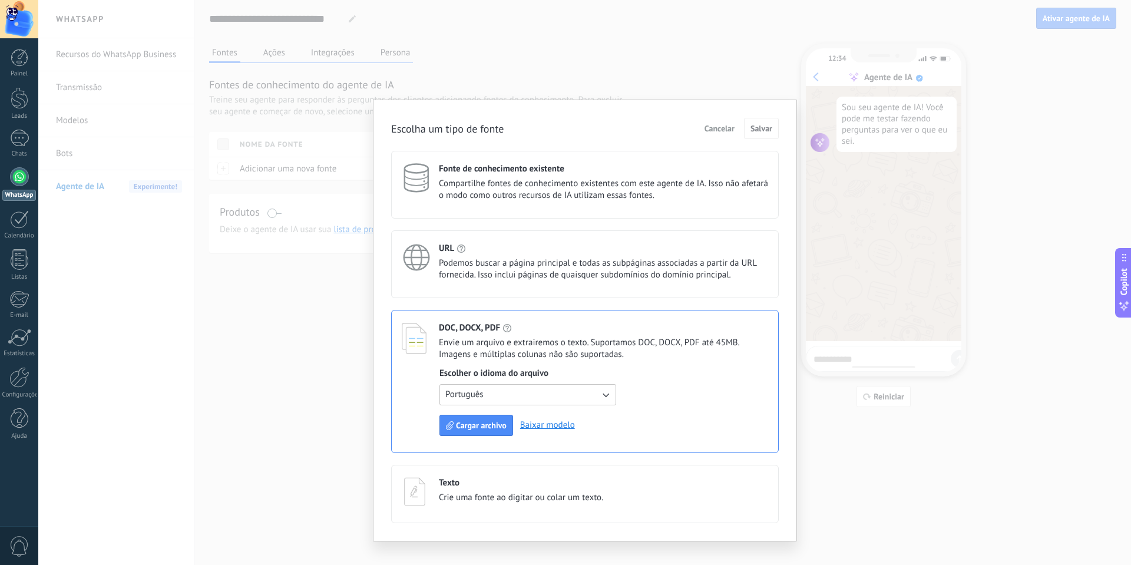
click at [505, 484] on div "Texto" at bounding box center [521, 482] width 164 height 11
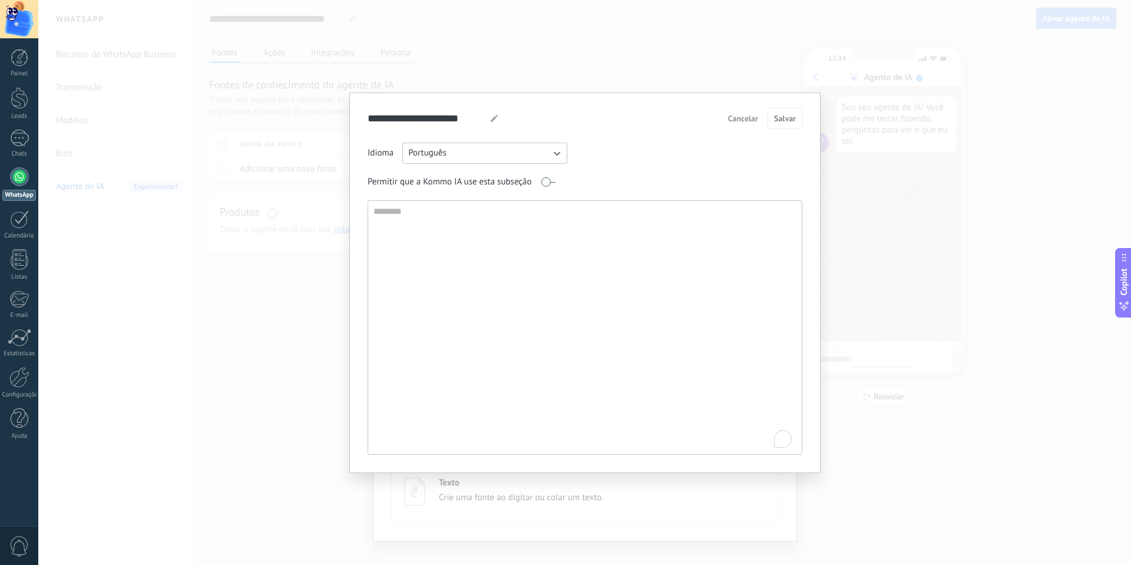
click at [506, 154] on button "Português" at bounding box center [484, 153] width 165 height 21
click at [607, 125] on div "**********" at bounding box center [584, 118] width 435 height 21
click at [834, 151] on div "**********" at bounding box center [584, 282] width 1092 height 565
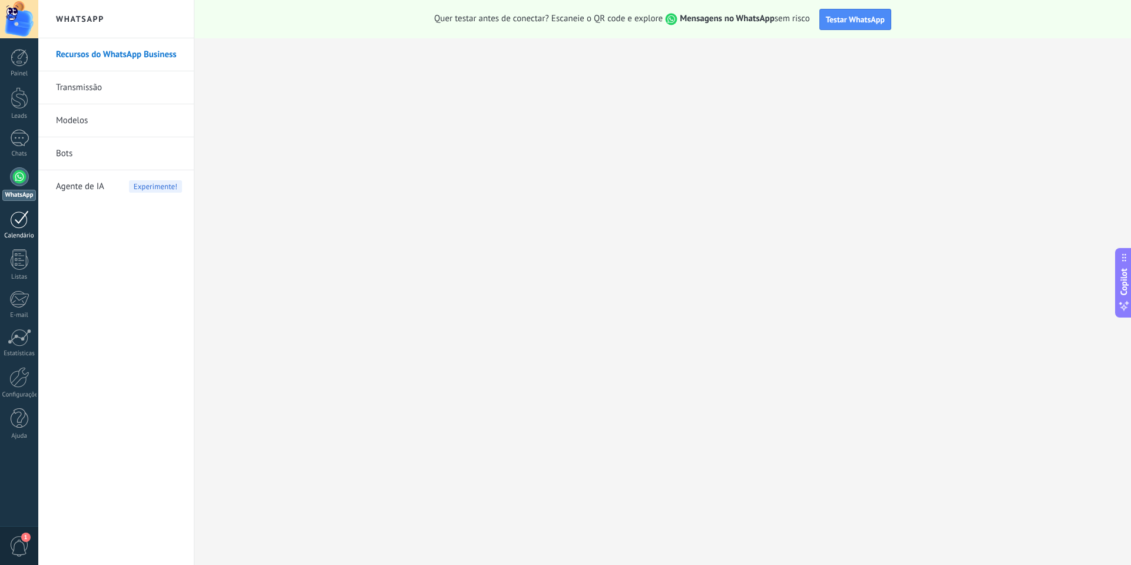
click at [16, 227] on div at bounding box center [19, 219] width 19 height 18
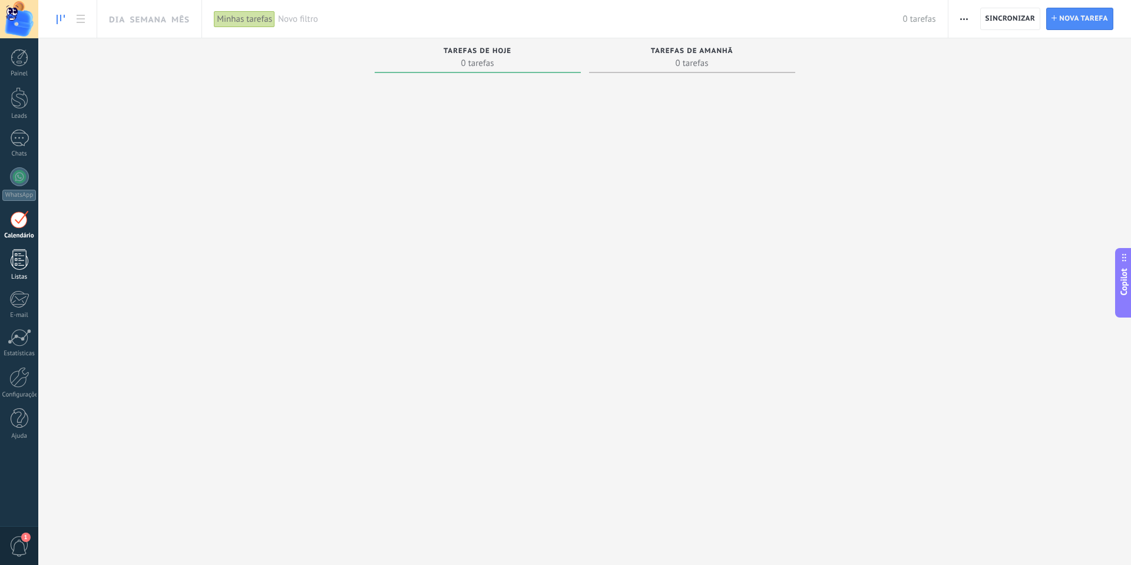
click at [15, 256] on div at bounding box center [20, 259] width 18 height 21
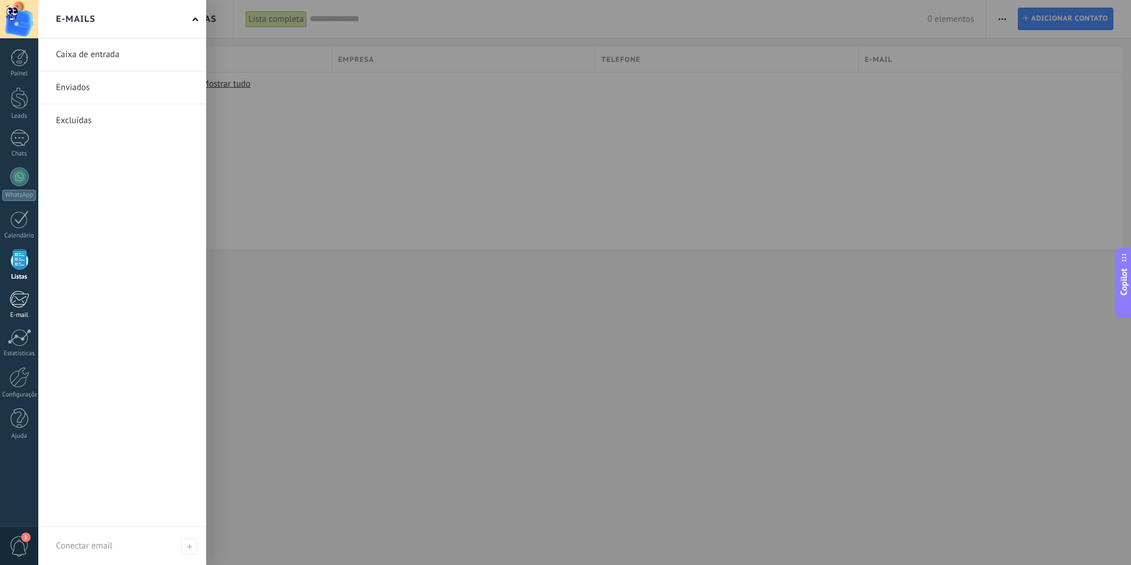
click at [19, 299] on div at bounding box center [18, 299] width 19 height 18
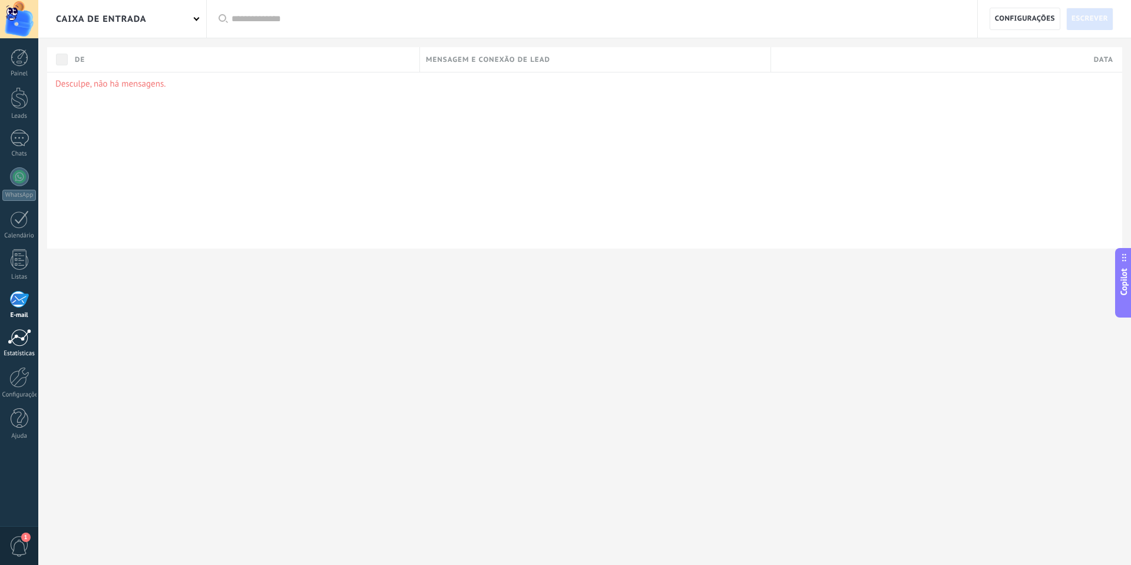
click at [18, 333] on div at bounding box center [20, 338] width 24 height 18
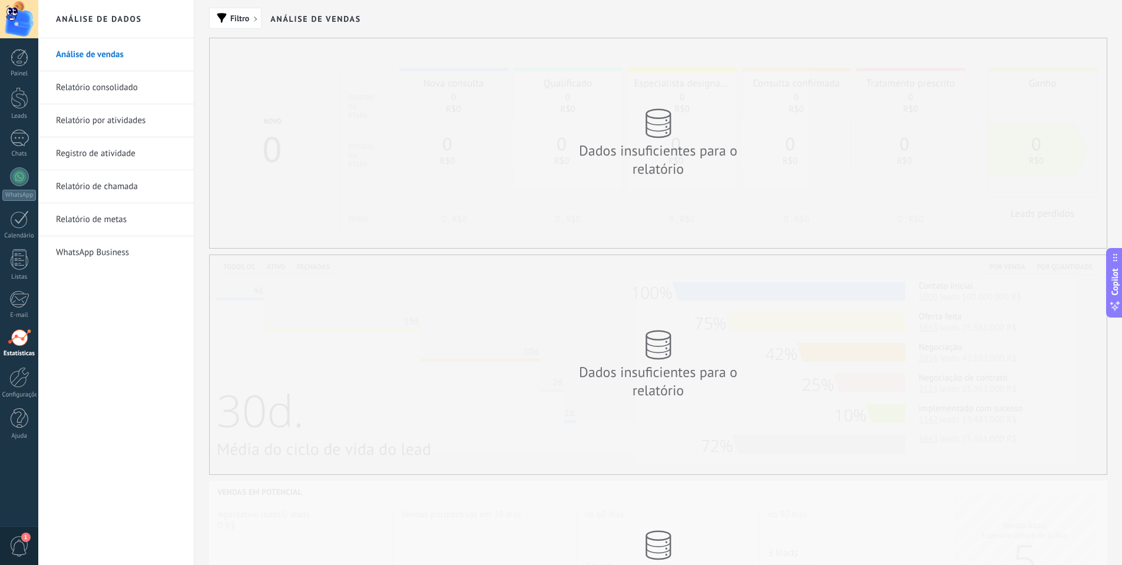
click at [101, 128] on link "Relatório por atividades" at bounding box center [119, 120] width 126 height 33
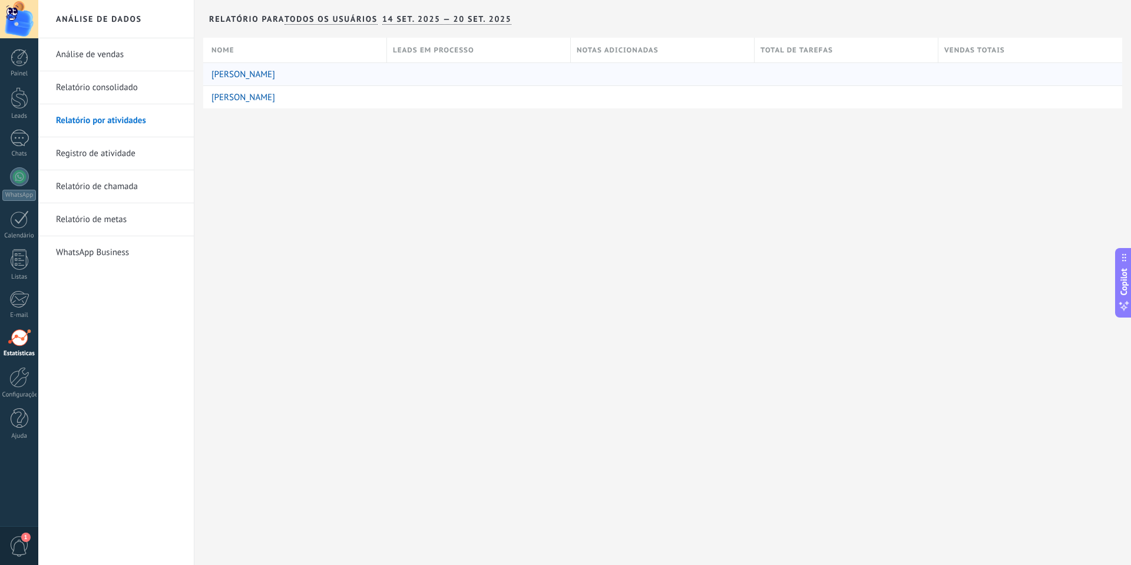
click at [259, 75] on link "ARTHUR SCARPATO" at bounding box center [243, 74] width 64 height 11
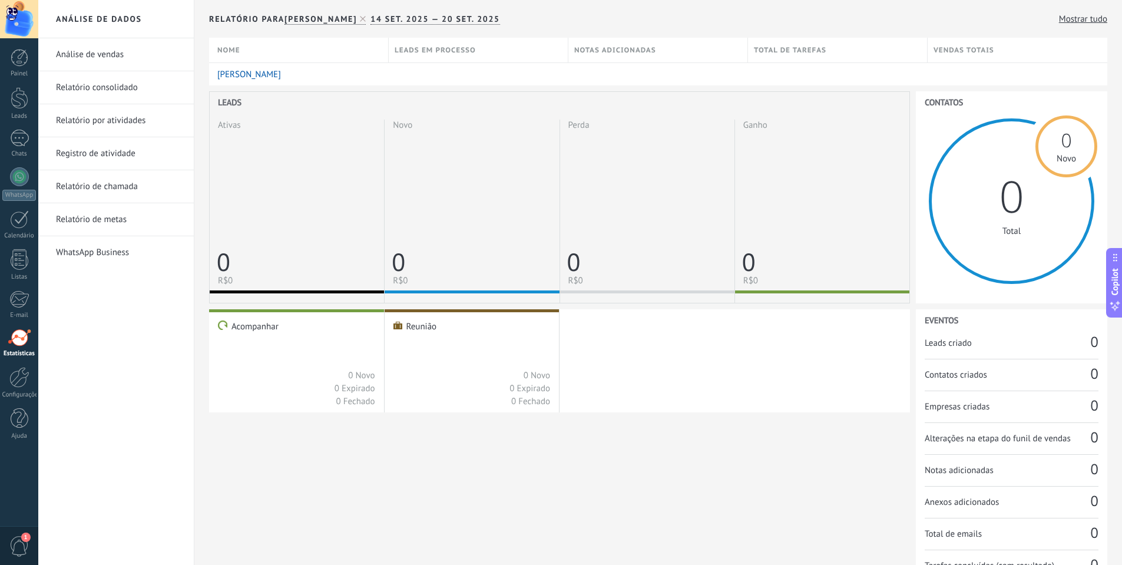
click at [96, 225] on link "Relatório de metas" at bounding box center [119, 219] width 126 height 33
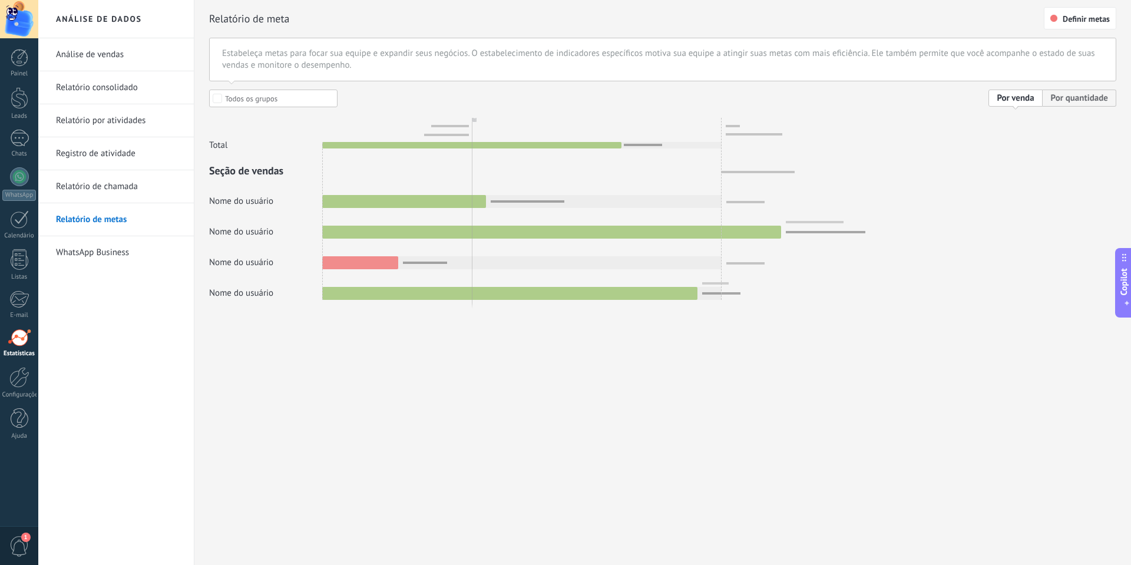
click at [98, 258] on link "WhatsApp Business" at bounding box center [119, 252] width 126 height 33
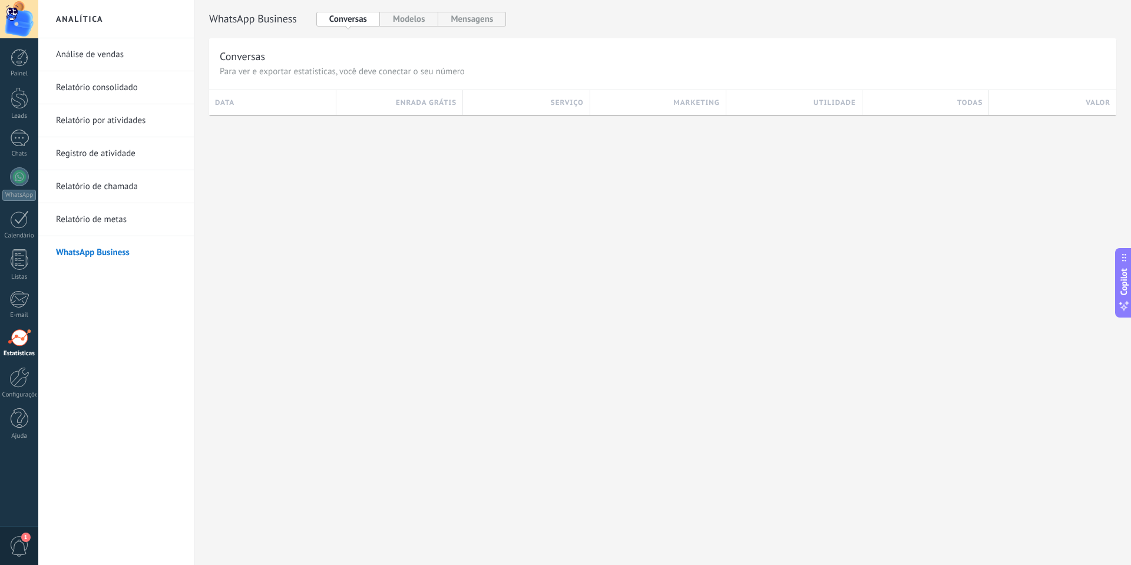
click at [81, 58] on link "Análise de vendas" at bounding box center [119, 54] width 126 height 33
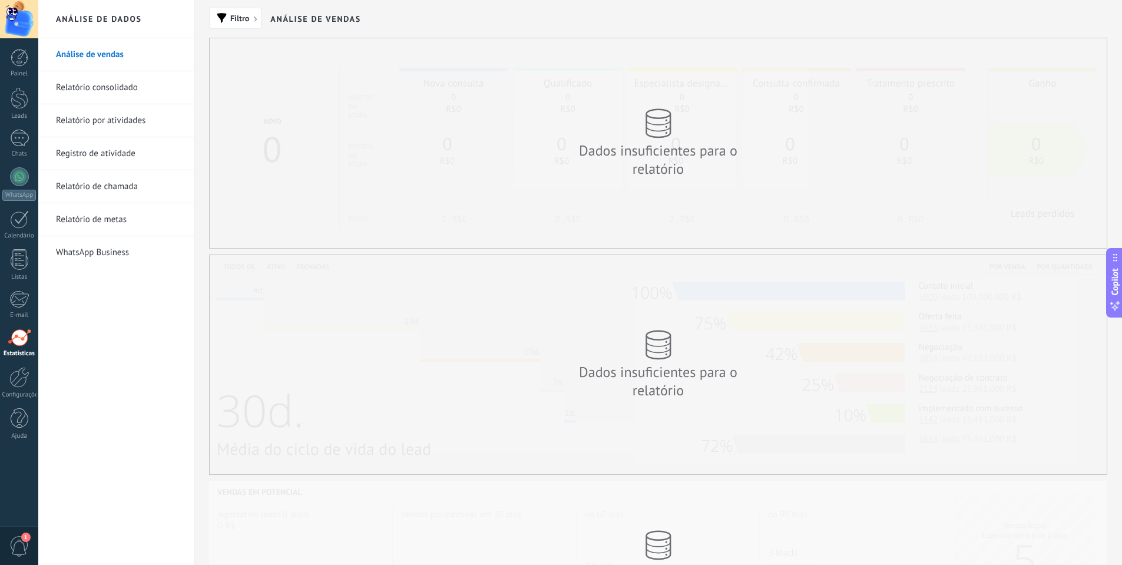
click at [110, 87] on link "Relatório consolidado" at bounding box center [119, 87] width 126 height 33
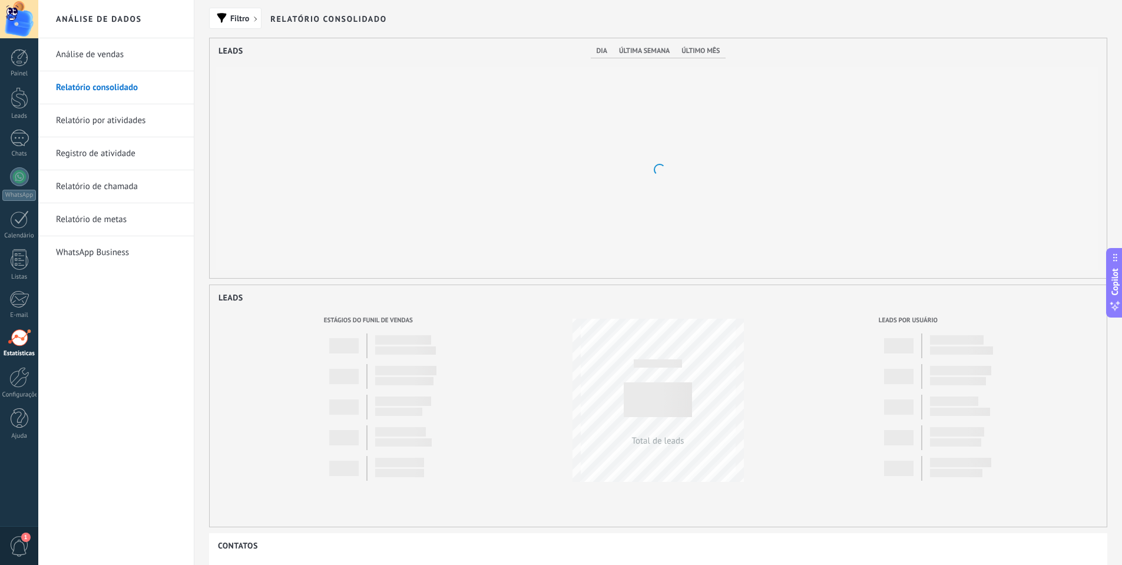
scroll to position [240, 897]
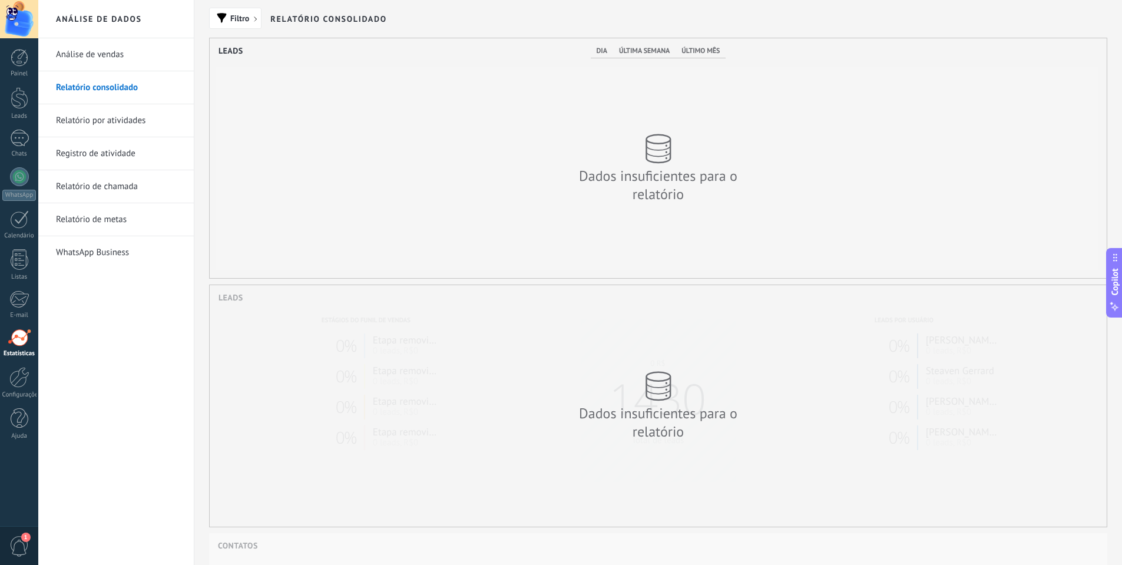
click at [111, 127] on link "Relatório por atividades" at bounding box center [119, 120] width 126 height 33
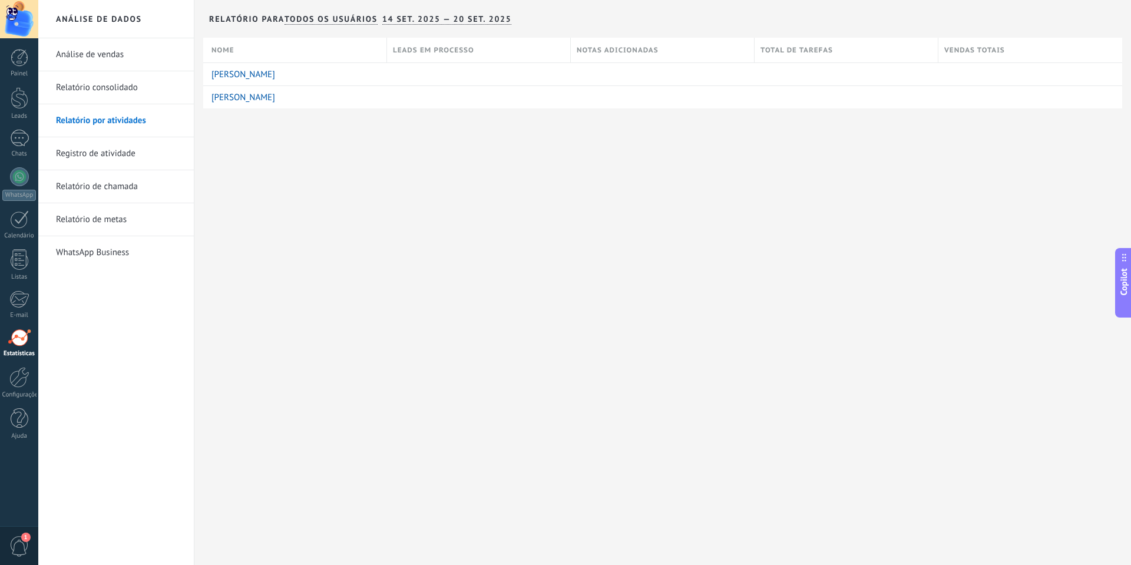
click at [146, 155] on link "Registro de atividade" at bounding box center [119, 153] width 126 height 33
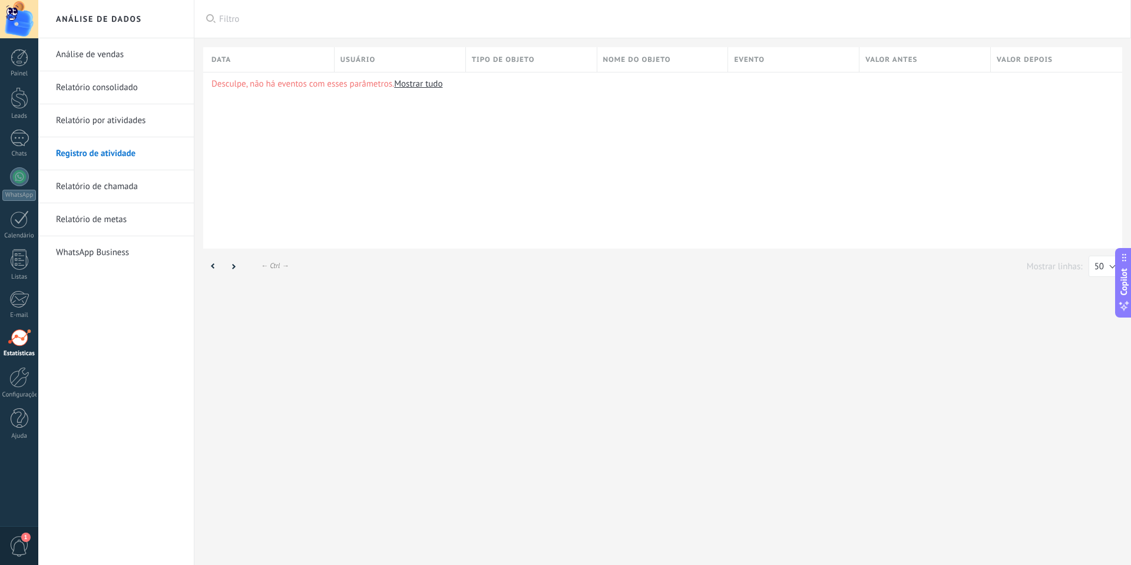
click at [119, 179] on link "Relatório de chamada" at bounding box center [119, 186] width 126 height 33
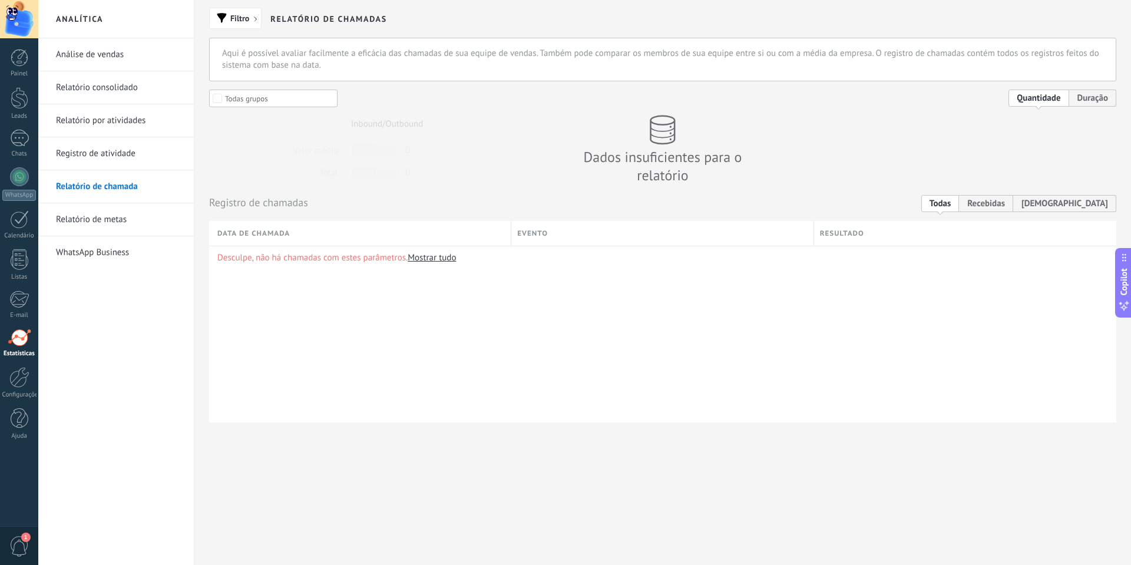
click at [82, 214] on link "Relatório de metas" at bounding box center [119, 219] width 126 height 33
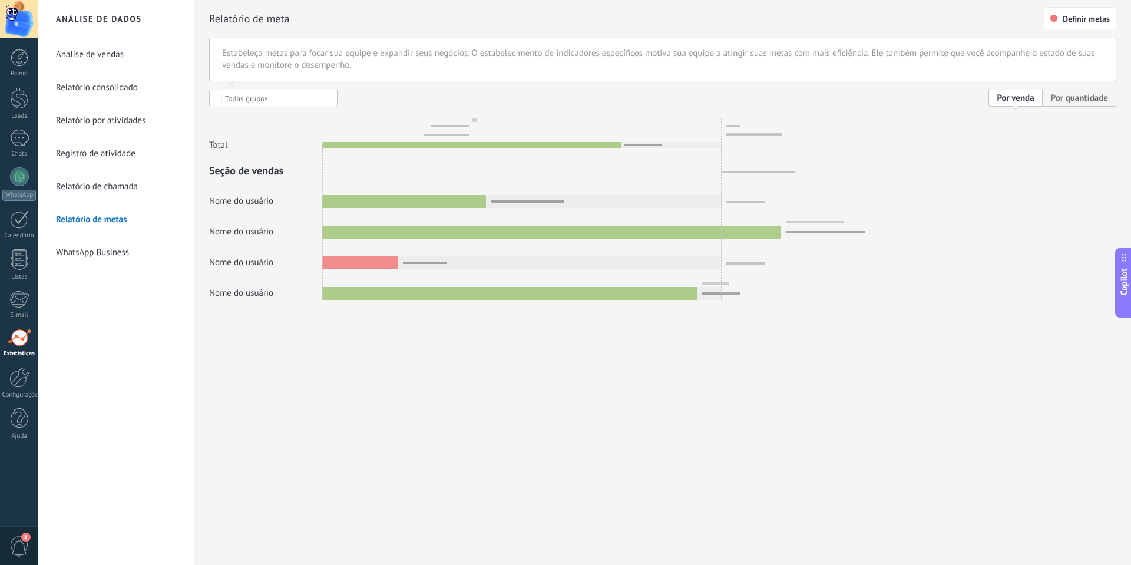
click at [97, 250] on link "WhatsApp Business" at bounding box center [119, 252] width 126 height 33
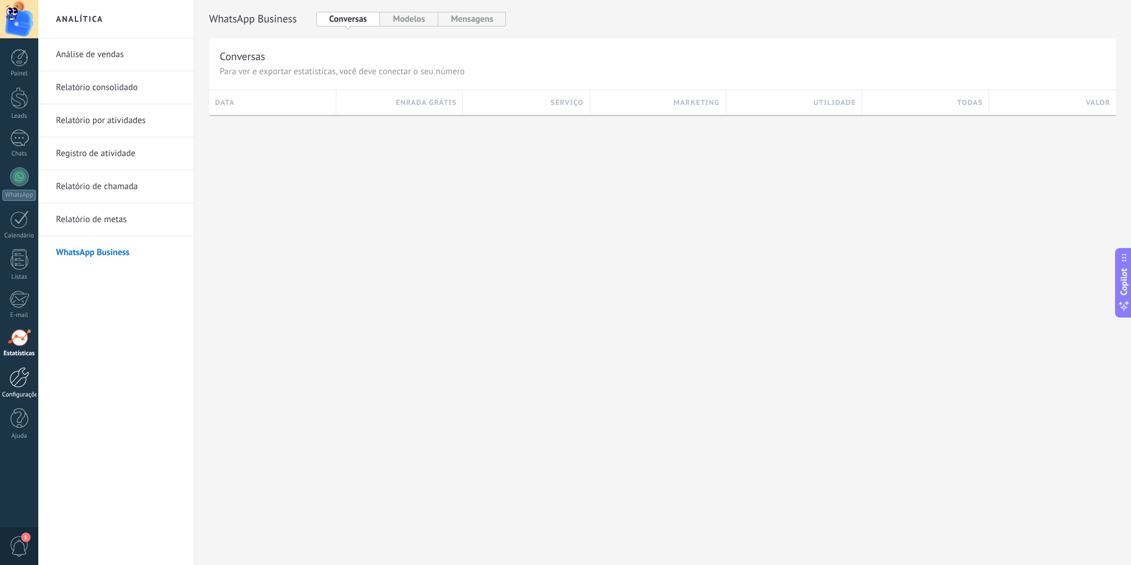
click at [21, 369] on div at bounding box center [19, 377] width 20 height 21
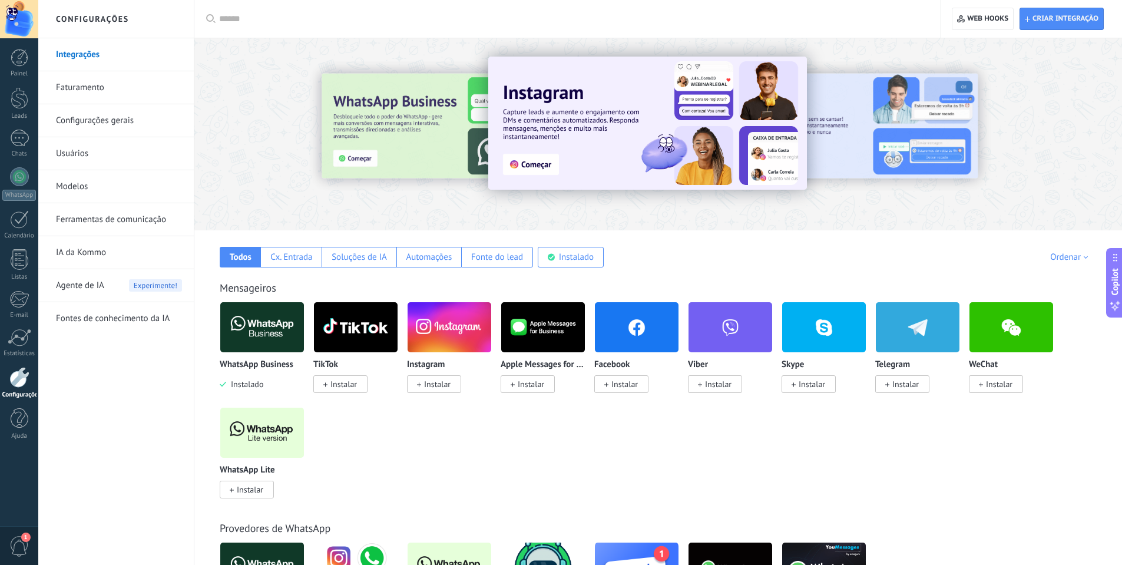
click at [110, 87] on link "Faturamento" at bounding box center [119, 87] width 126 height 33
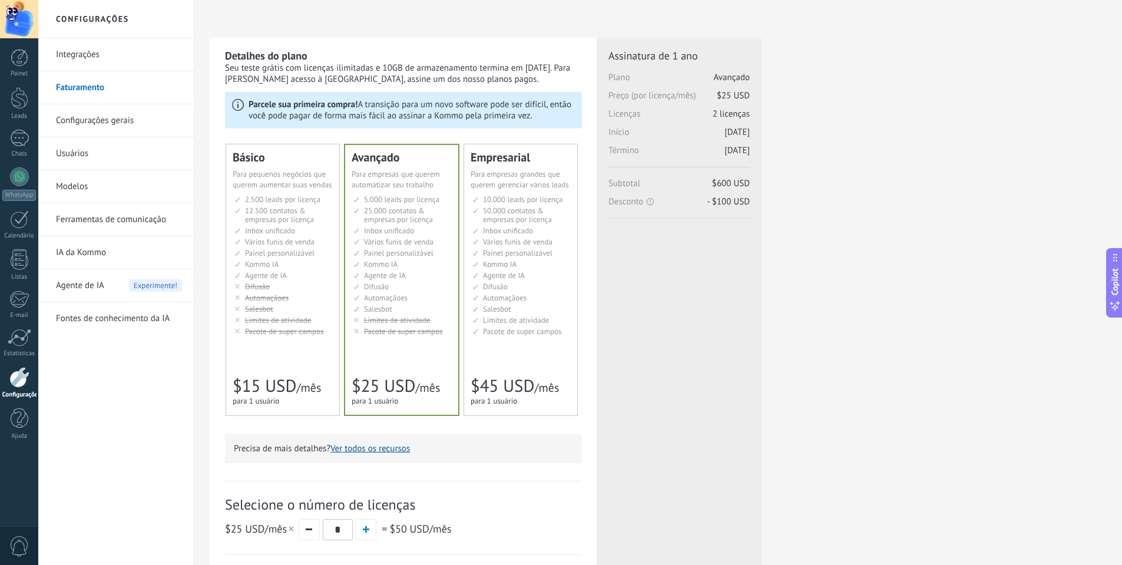
click at [86, 122] on link "Configurações gerais" at bounding box center [119, 120] width 126 height 33
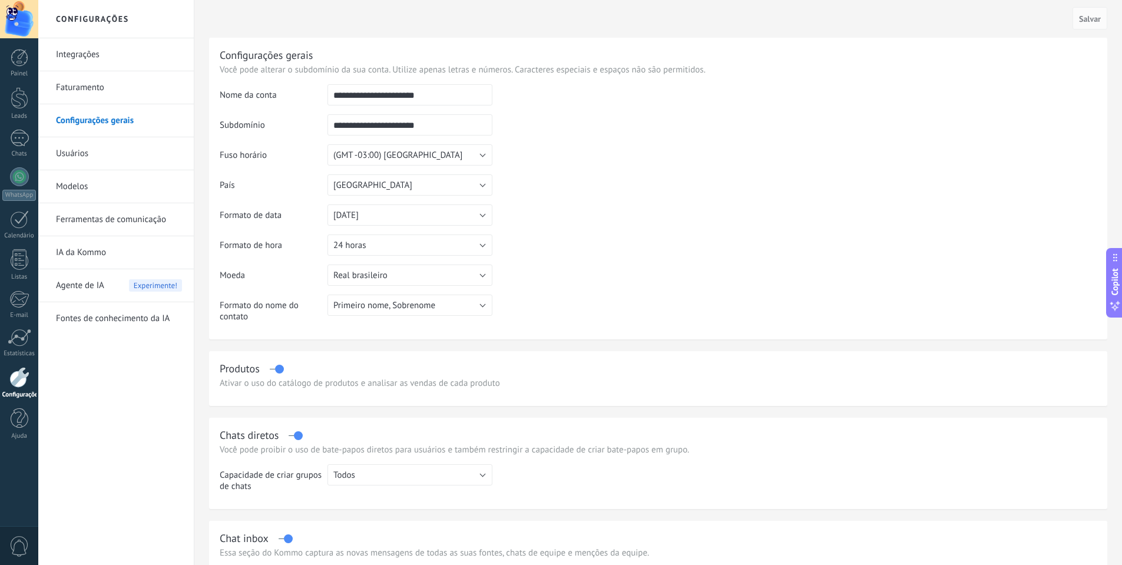
click at [74, 151] on link "Usuários" at bounding box center [119, 153] width 126 height 33
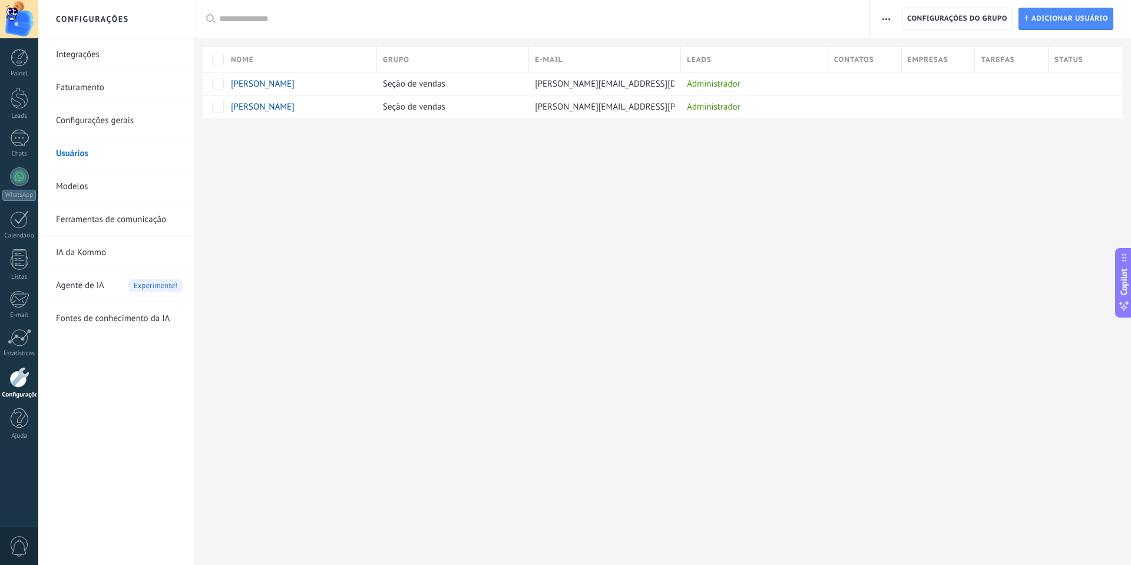
click at [66, 187] on link "Modelos" at bounding box center [119, 186] width 126 height 33
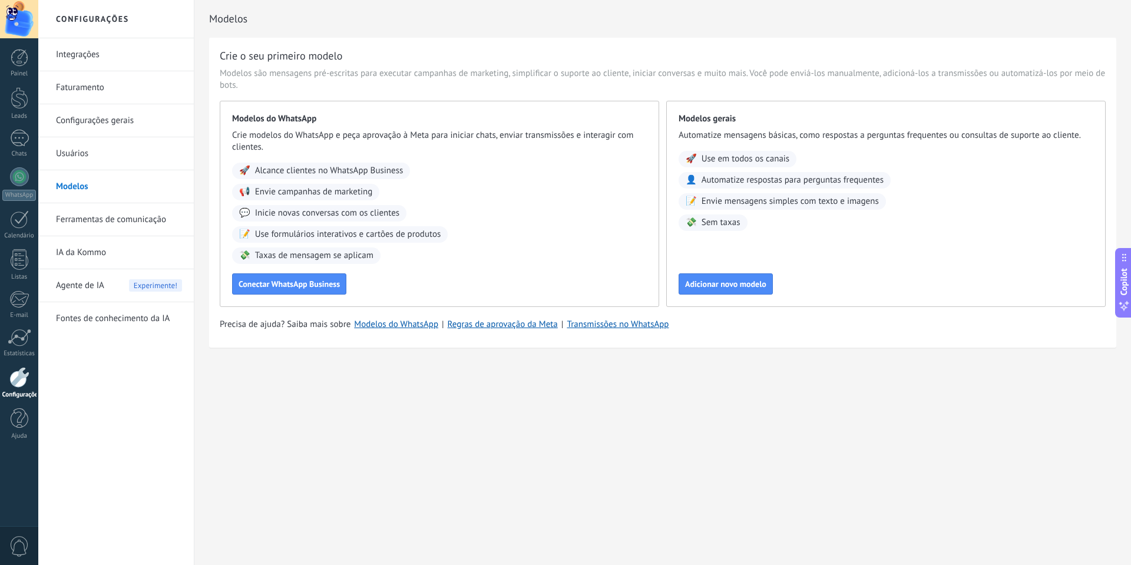
click at [92, 223] on link "Ferramentas de comunicação" at bounding box center [119, 219] width 126 height 33
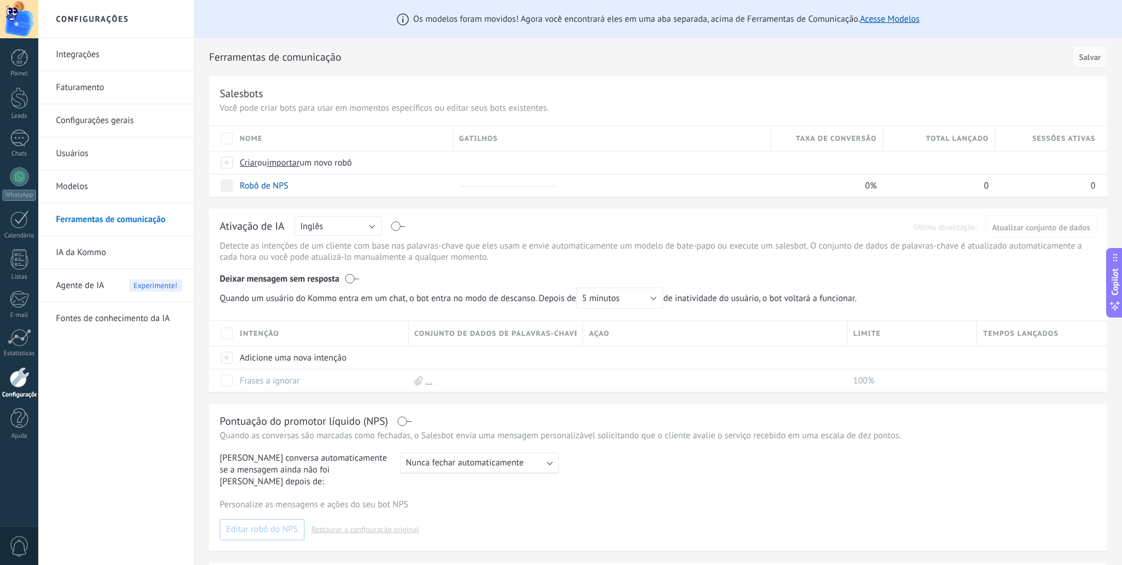
click at [78, 251] on link "IA da Kommo" at bounding box center [119, 252] width 126 height 33
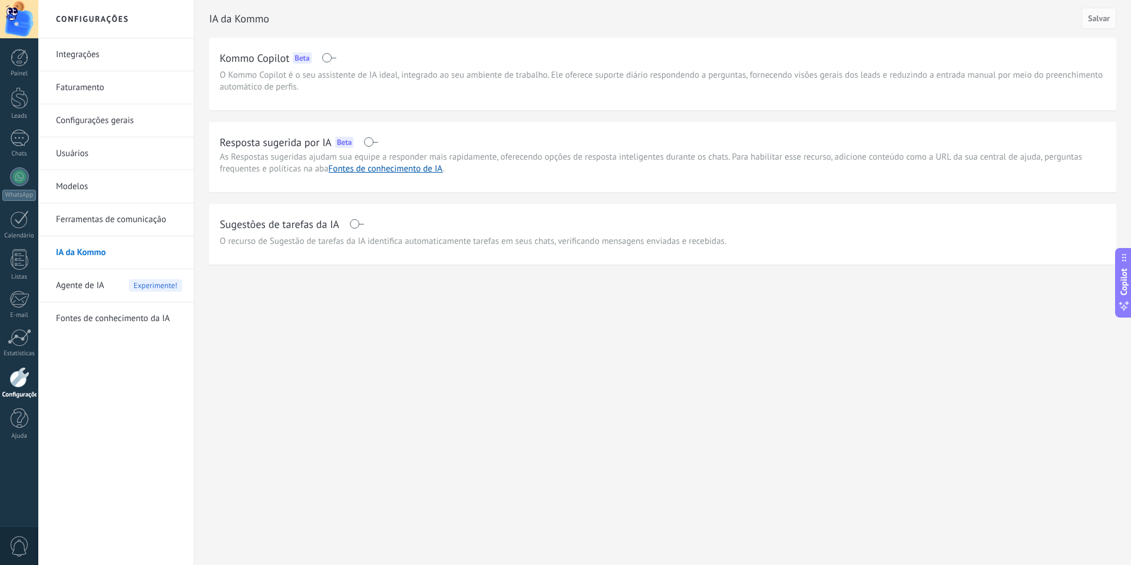
click at [101, 284] on span "Agente de IA" at bounding box center [80, 285] width 48 height 33
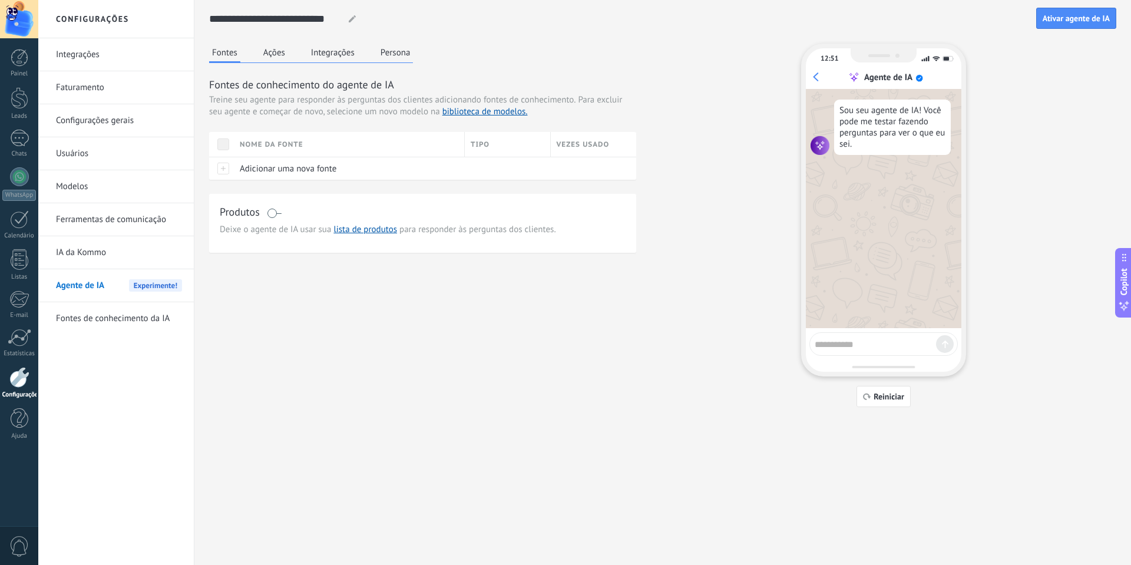
click at [67, 324] on link "Fontes de conhecimento da IA" at bounding box center [119, 318] width 126 height 33
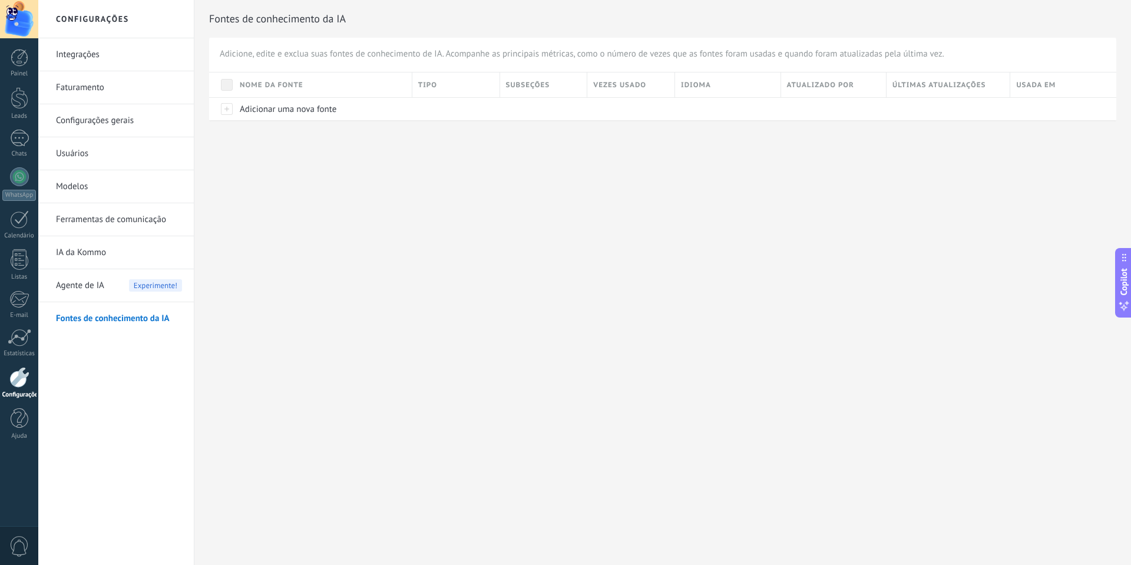
click at [71, 54] on link "Integrações" at bounding box center [119, 54] width 126 height 33
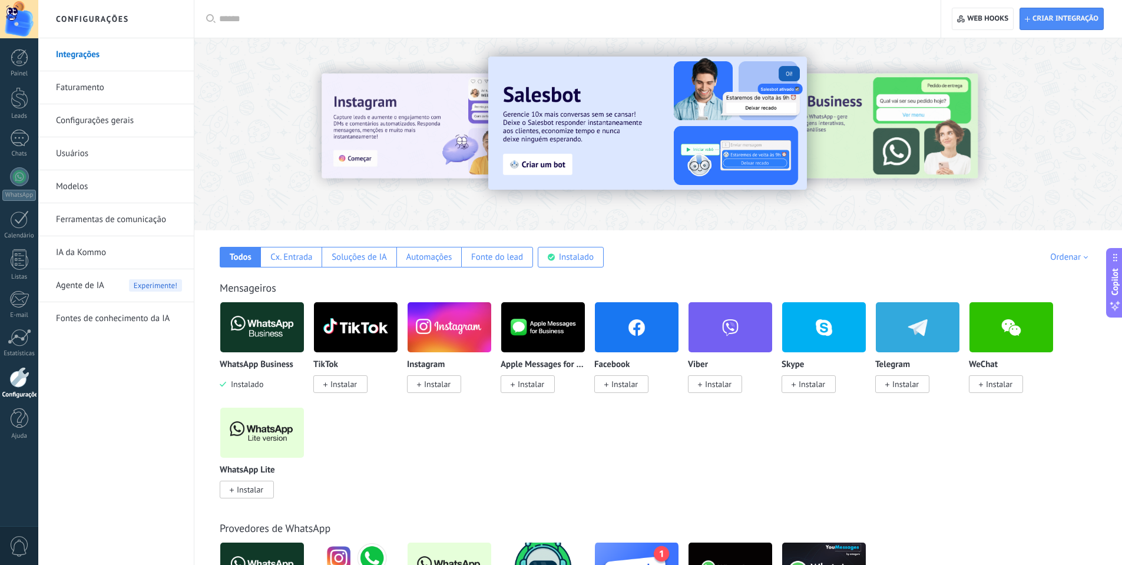
click at [535, 121] on img at bounding box center [647, 123] width 319 height 133
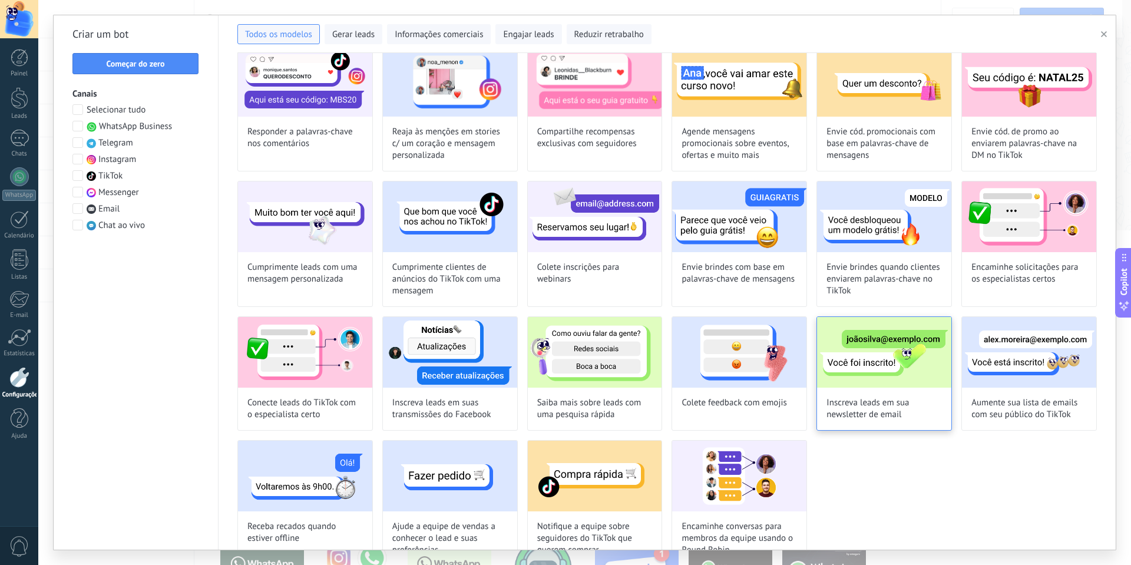
scroll to position [224, 0]
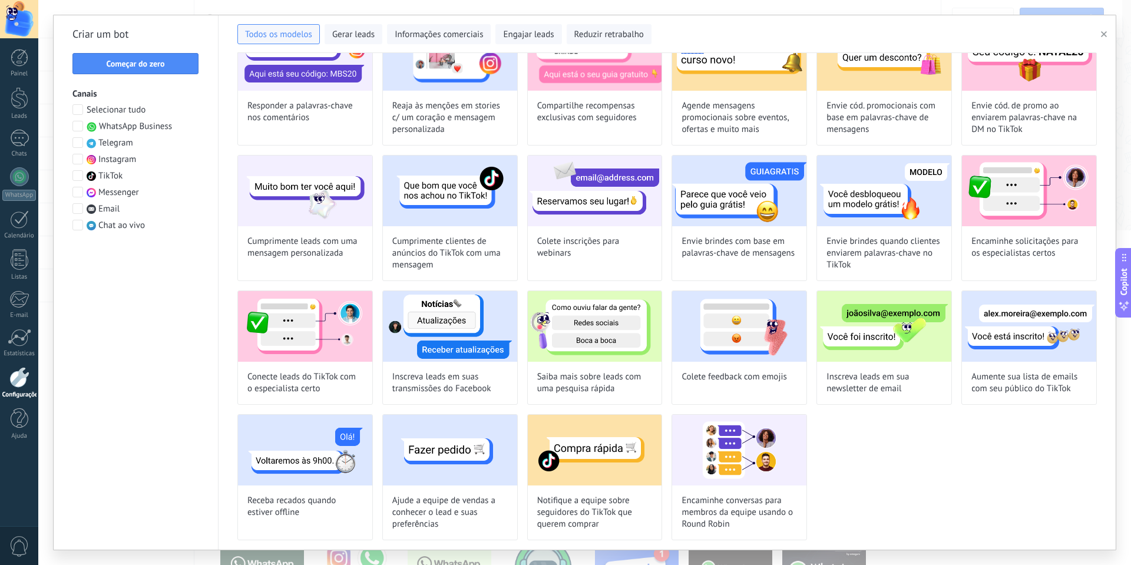
click at [1103, 480] on div "Experimente o Agente de IA — comunicação com o cliente automatizada Você pode c…" at bounding box center [666, 301] width 897 height 496
click at [85, 128] on label "WhatsApp Business" at bounding box center [122, 127] width 100 height 12
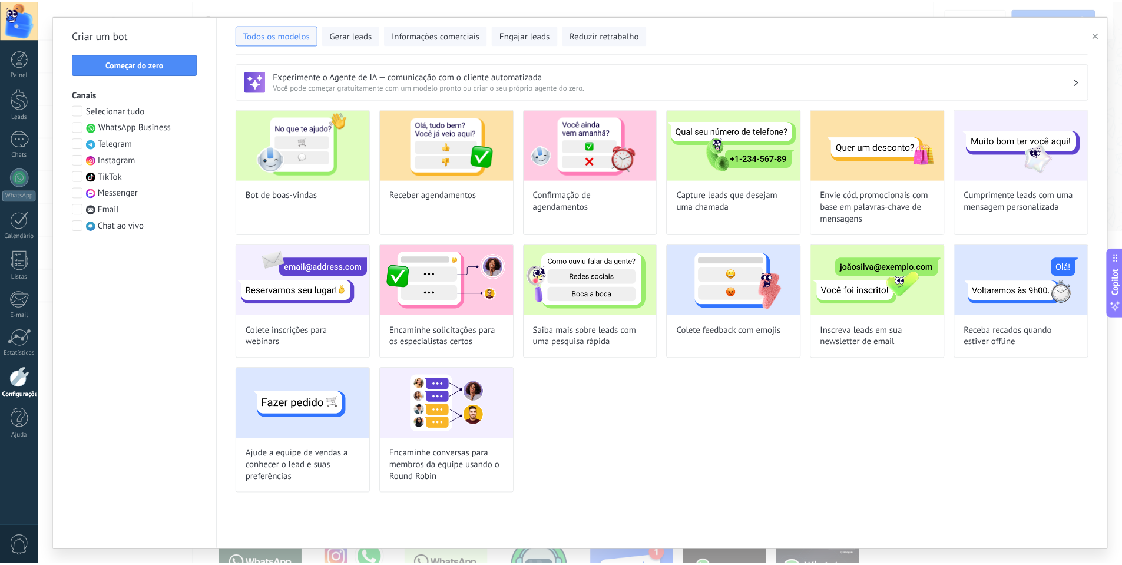
scroll to position [0, 0]
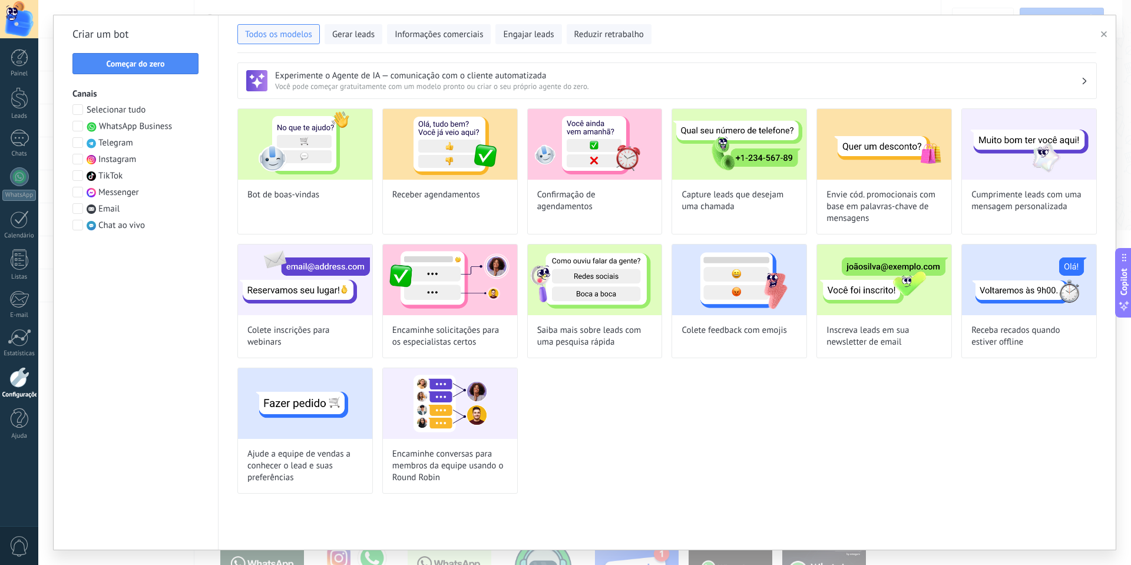
click at [69, 140] on div "Criar um bot Começar do zero Canais Selecionar tudo WhatsApp Business Telegram …" at bounding box center [136, 282] width 165 height 534
click at [74, 141] on span at bounding box center [77, 142] width 11 height 11
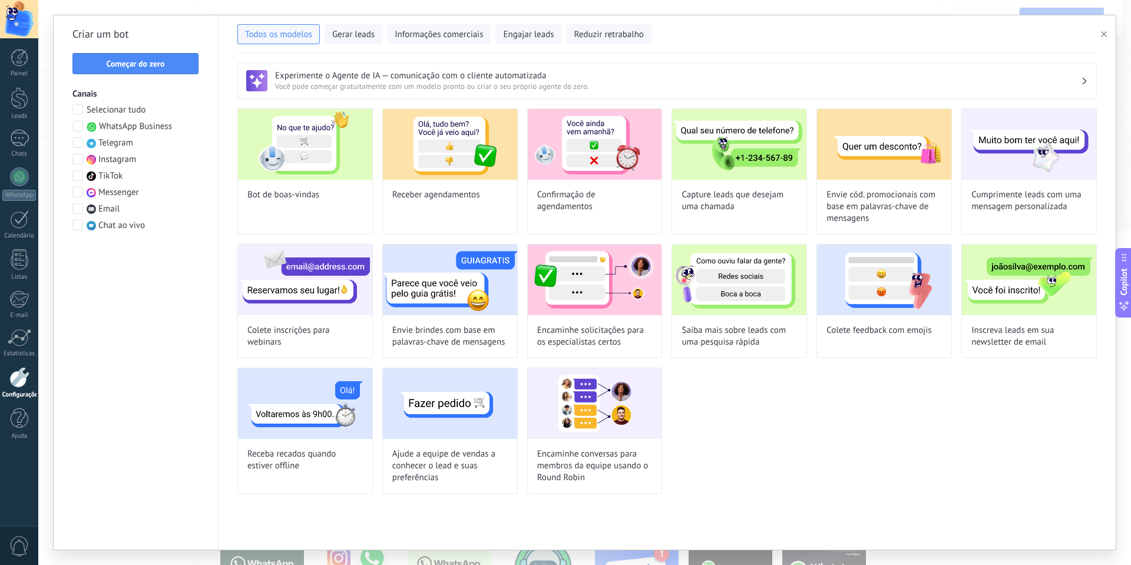
click at [79, 160] on span at bounding box center [77, 159] width 11 height 11
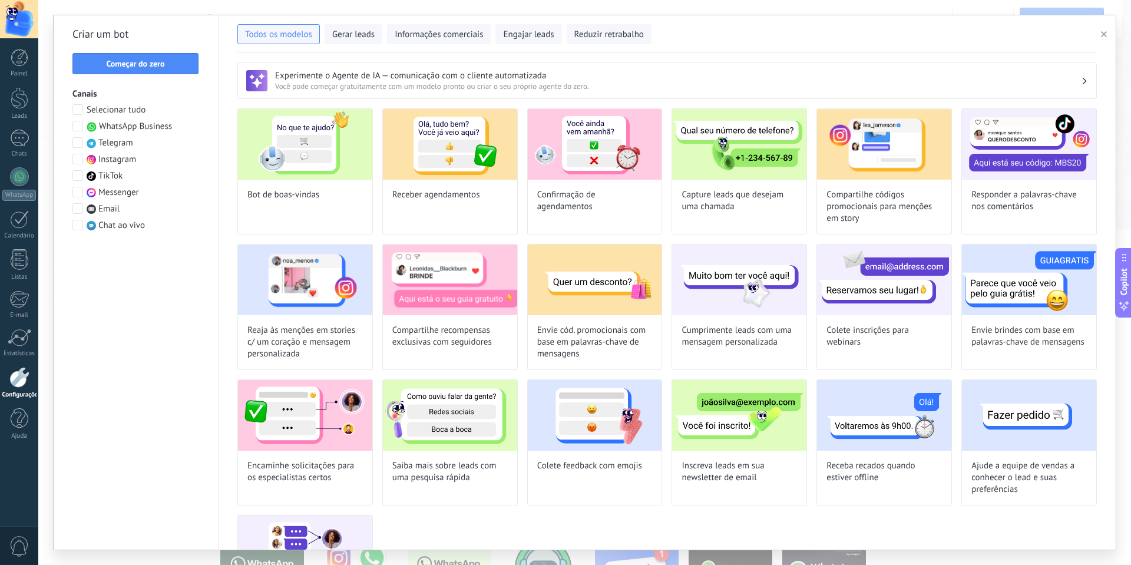
drag, startPoint x: 81, startPoint y: 138, endPoint x: 68, endPoint y: 122, distance: 19.7
click at [75, 135] on div "Selecionar tudo WhatsApp Business Telegram Instagram TikTok Messenger Email Cha…" at bounding box center [135, 167] width 127 height 127
click at [75, 124] on span at bounding box center [77, 126] width 11 height 11
click at [11, 374] on div at bounding box center [19, 377] width 20 height 21
click at [1101, 35] on icon "button" at bounding box center [1104, 34] width 6 height 6
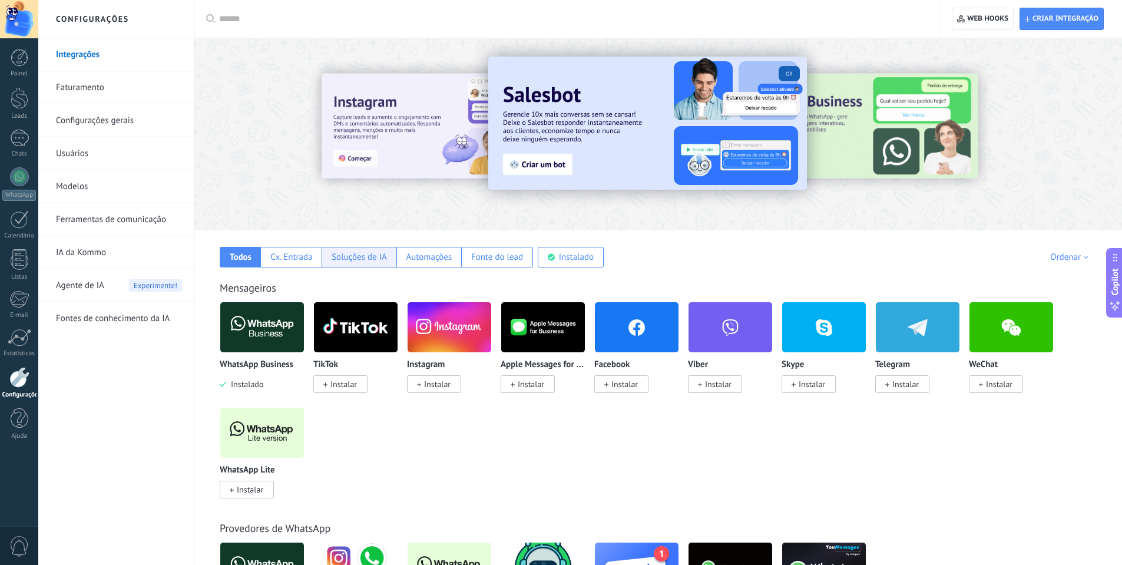
click at [353, 258] on div "Soluções de IA" at bounding box center [359, 256] width 55 height 11
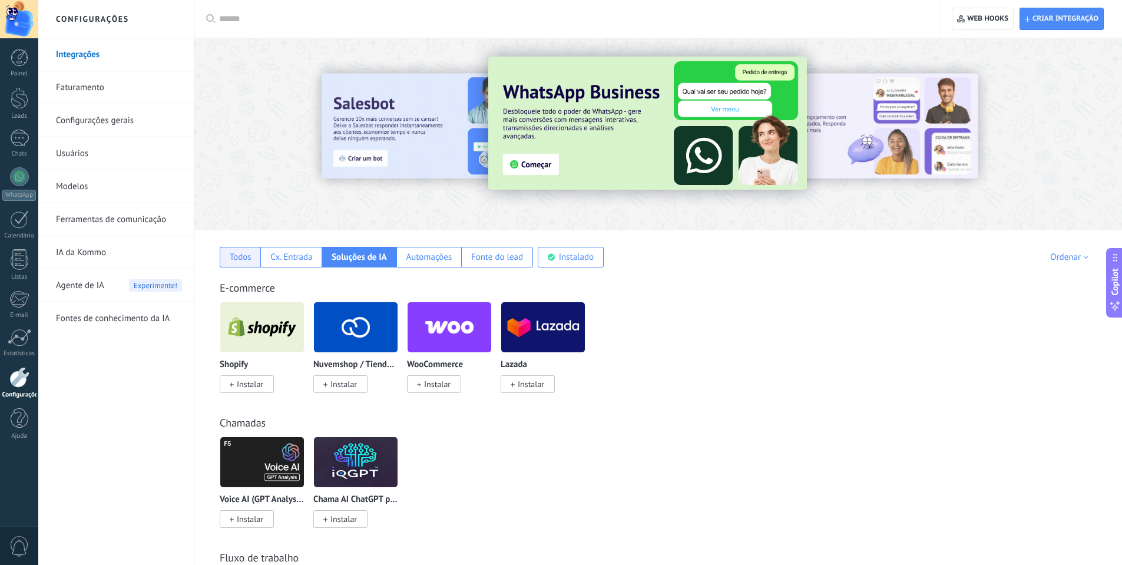
click at [248, 250] on div "Todos" at bounding box center [240, 257] width 41 height 21
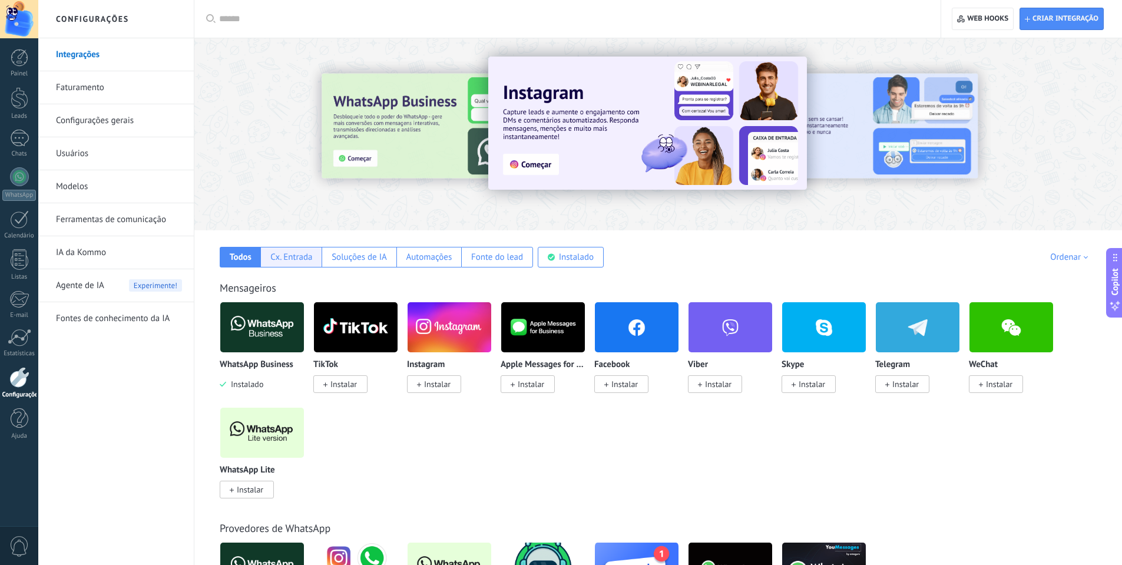
click at [283, 258] on div "Cx. Entrada" at bounding box center [291, 256] width 42 height 11
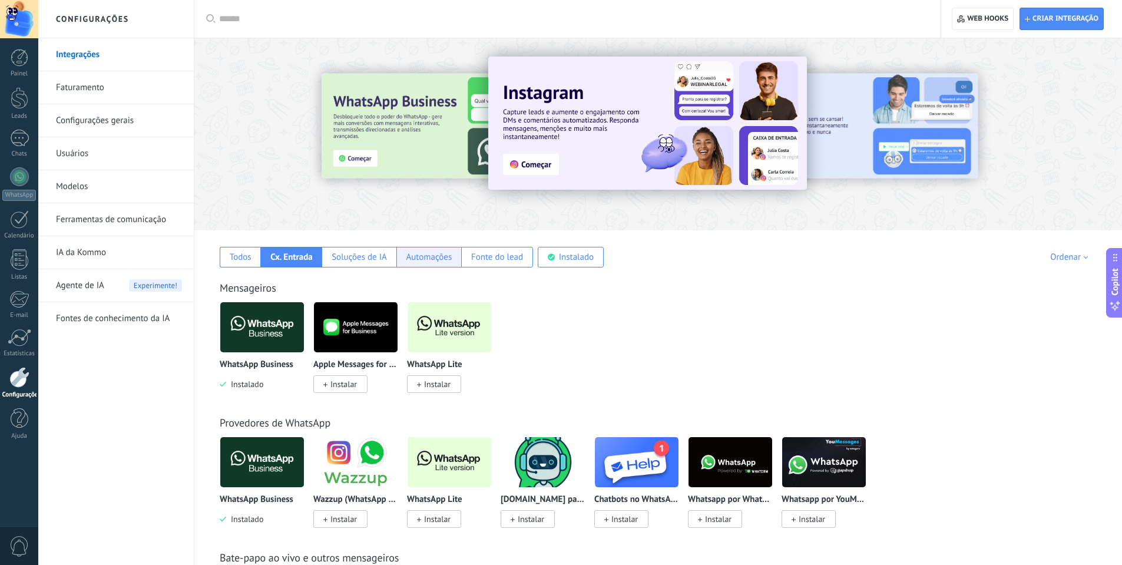
click at [423, 262] on div "Automações" at bounding box center [429, 256] width 46 height 11
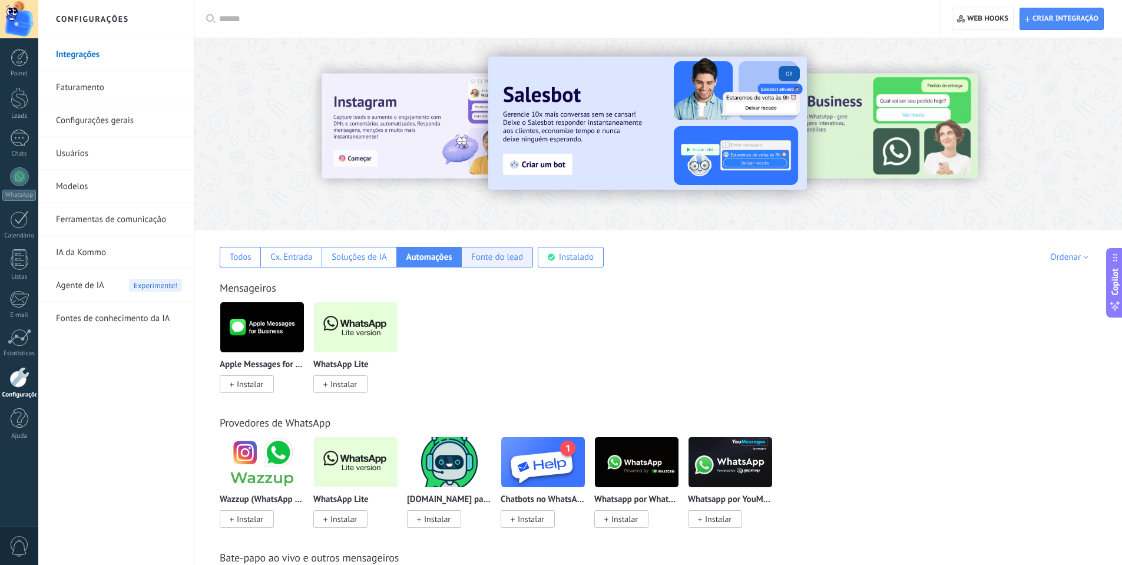
click at [481, 257] on div "Fonte do lead" at bounding box center [497, 256] width 52 height 11
click at [243, 258] on div "Todos" at bounding box center [241, 256] width 22 height 11
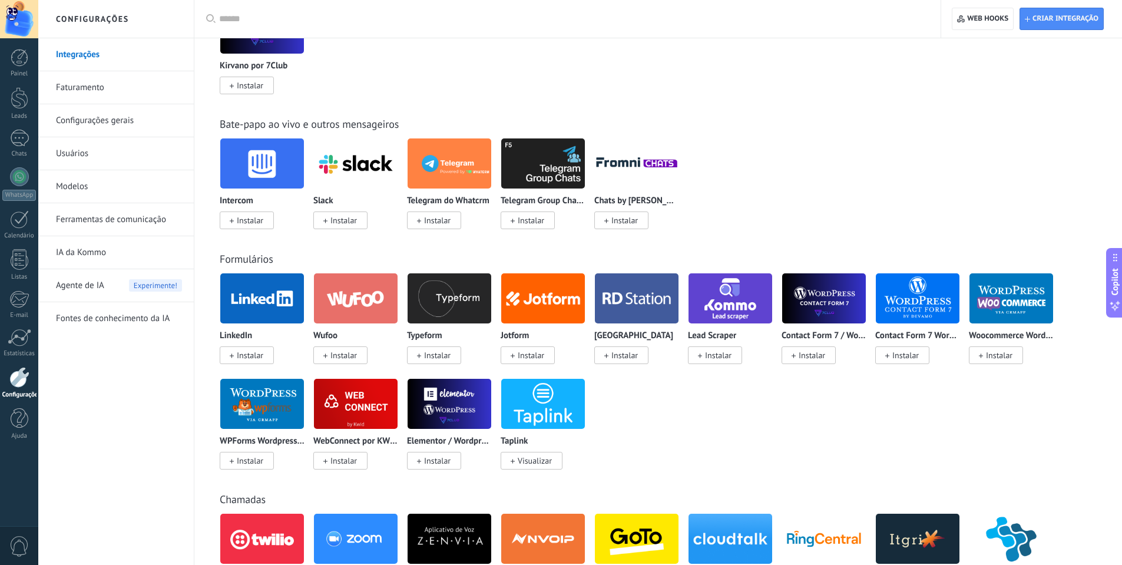
scroll to position [848, 0]
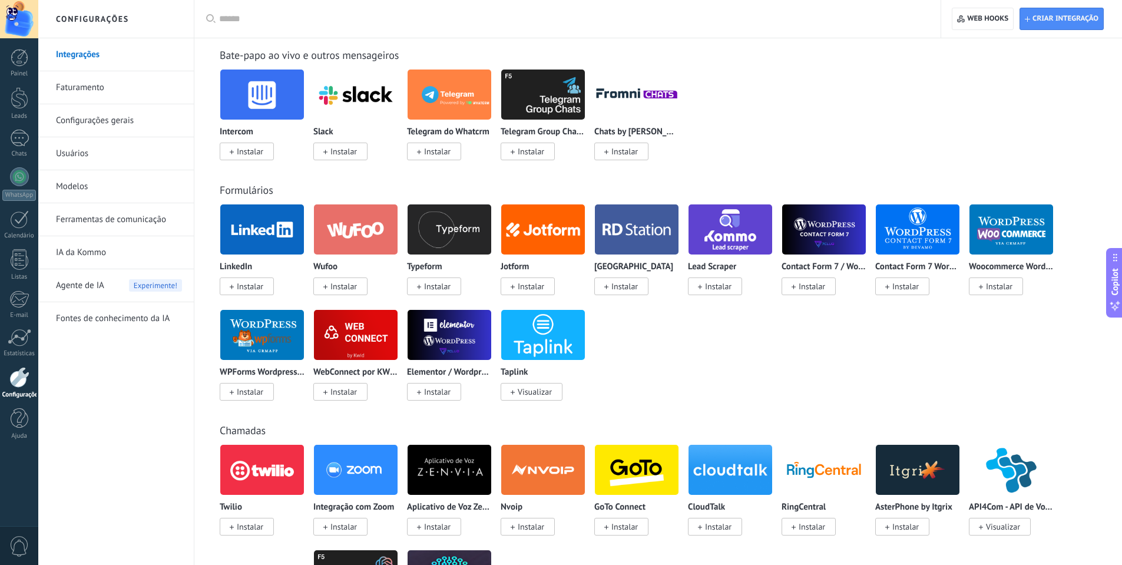
click at [108, 92] on link "Faturamento" at bounding box center [119, 87] width 126 height 33
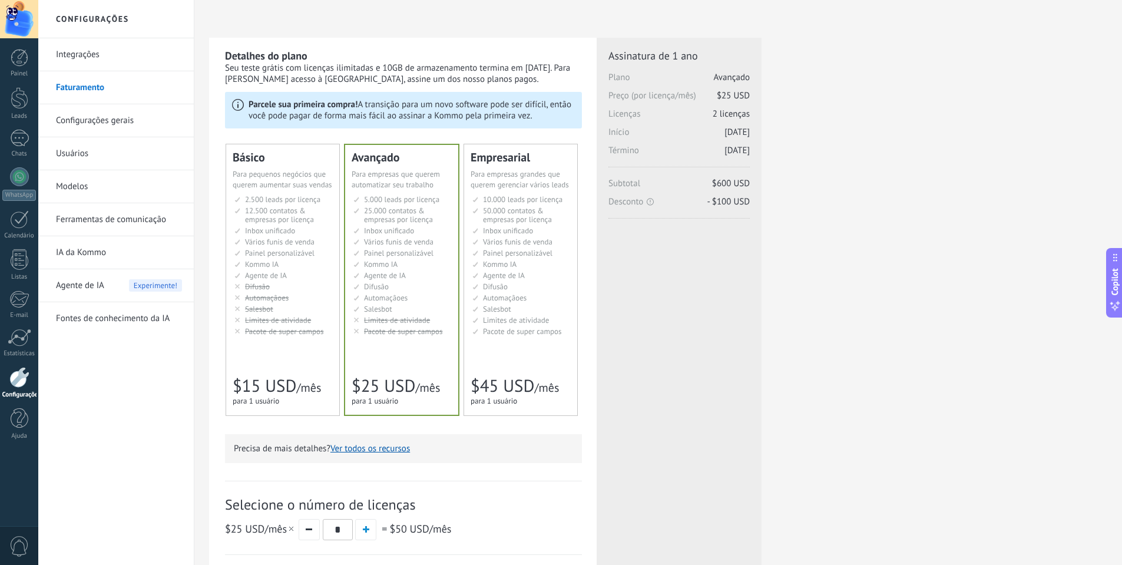
click at [84, 115] on link "Configurações gerais" at bounding box center [119, 120] width 126 height 33
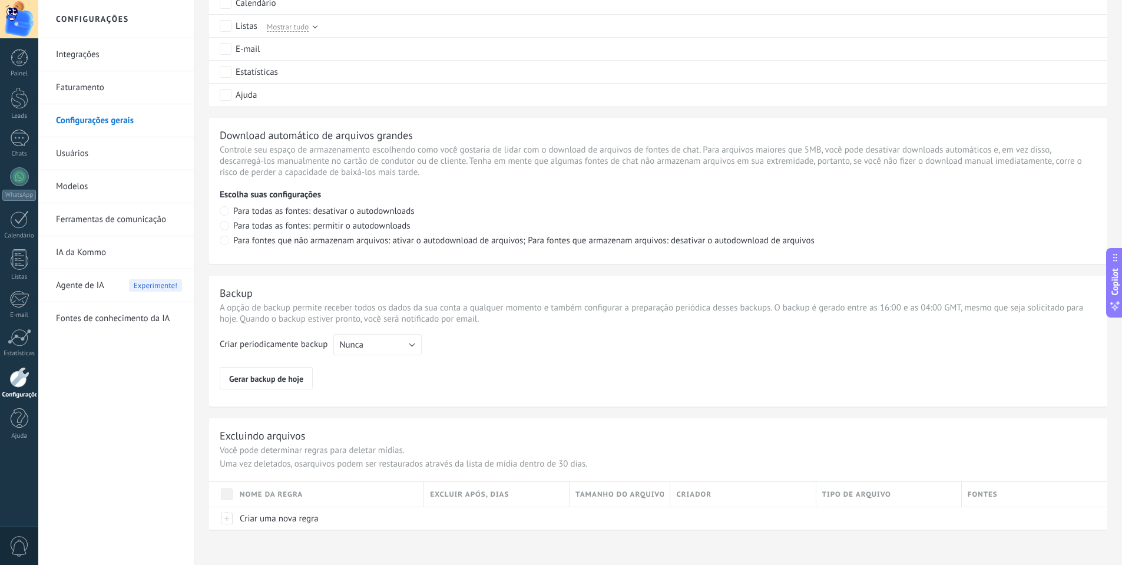
scroll to position [721, 0]
click at [89, 151] on link "Usuários" at bounding box center [119, 153] width 126 height 33
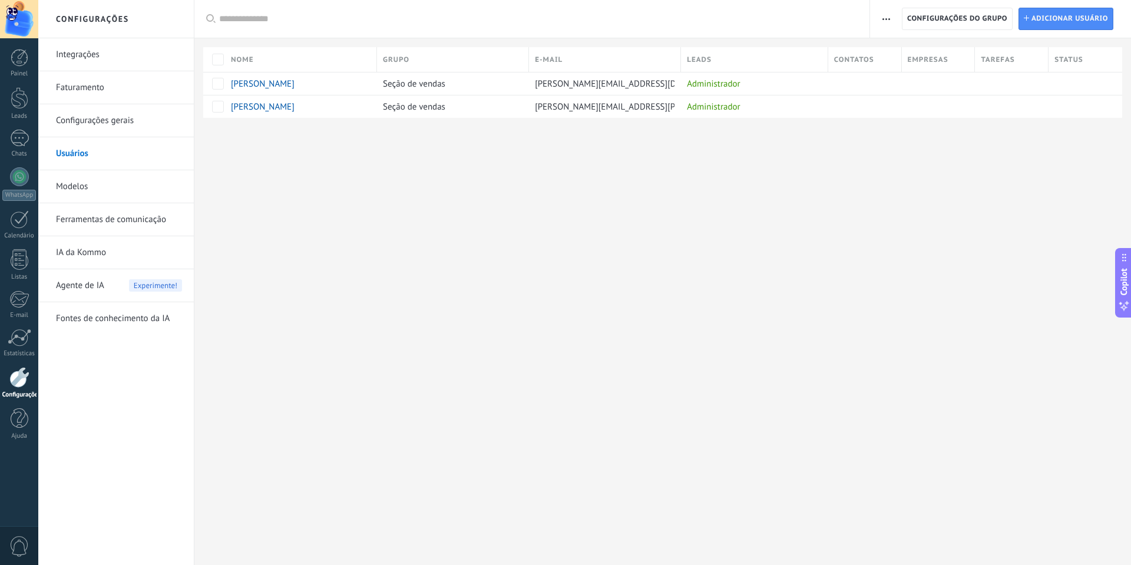
click at [59, 183] on link "Modelos" at bounding box center [119, 186] width 126 height 33
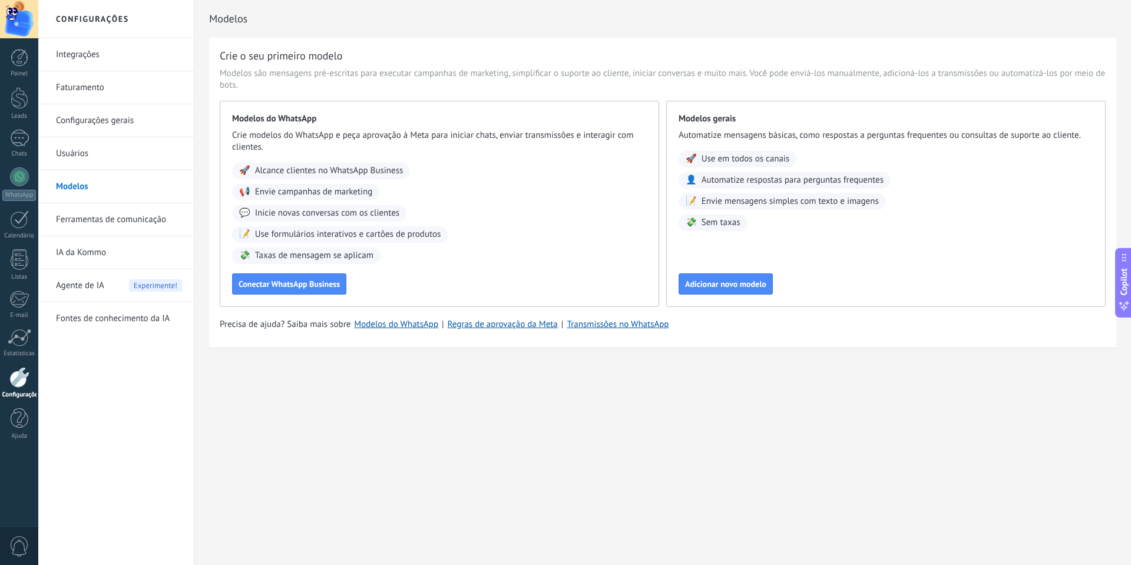
click at [110, 223] on link "Ferramentas de comunicação" at bounding box center [119, 219] width 126 height 33
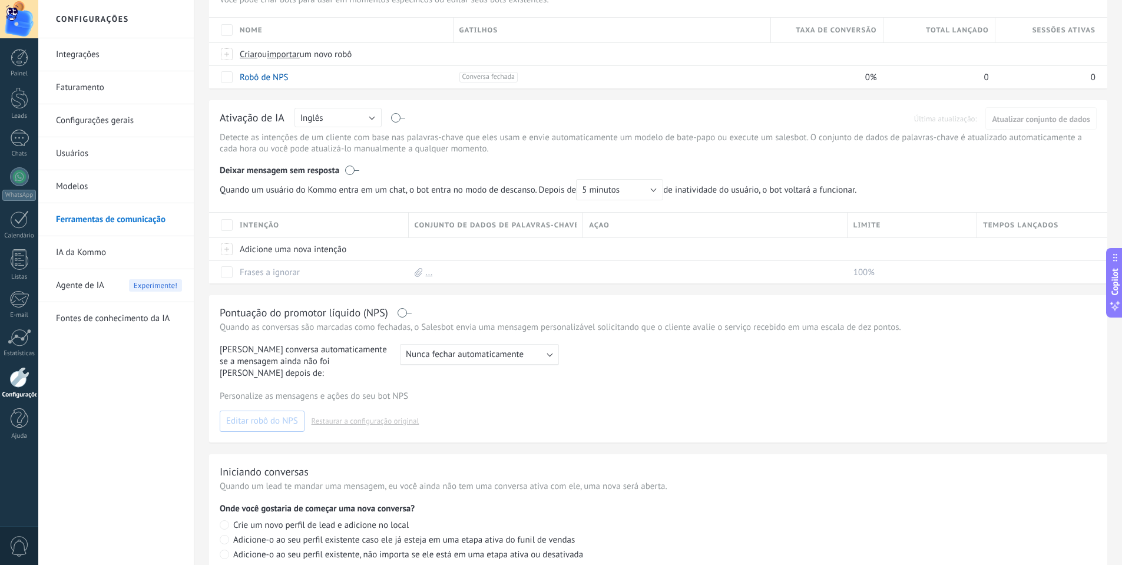
scroll to position [177, 0]
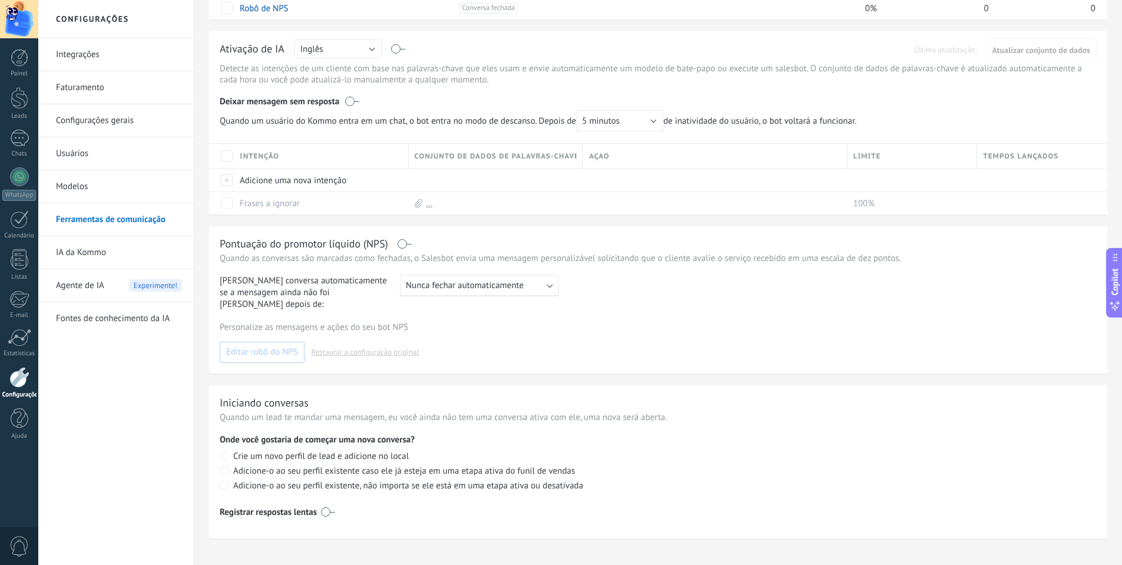
click at [72, 251] on link "IA da Kommo" at bounding box center [119, 252] width 126 height 33
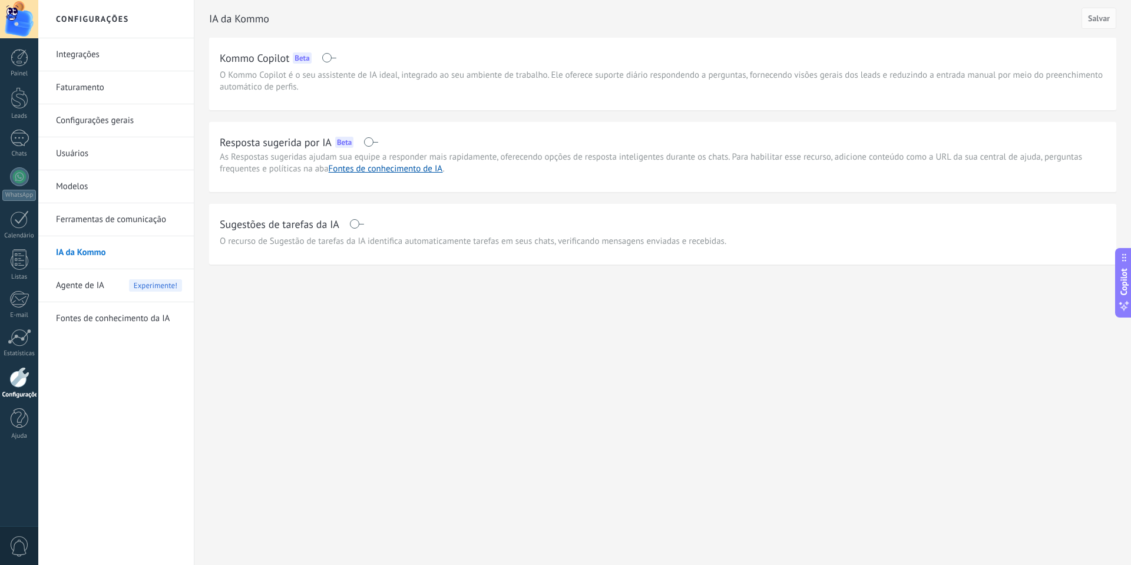
click at [84, 286] on span "Agente de IA" at bounding box center [80, 285] width 48 height 33
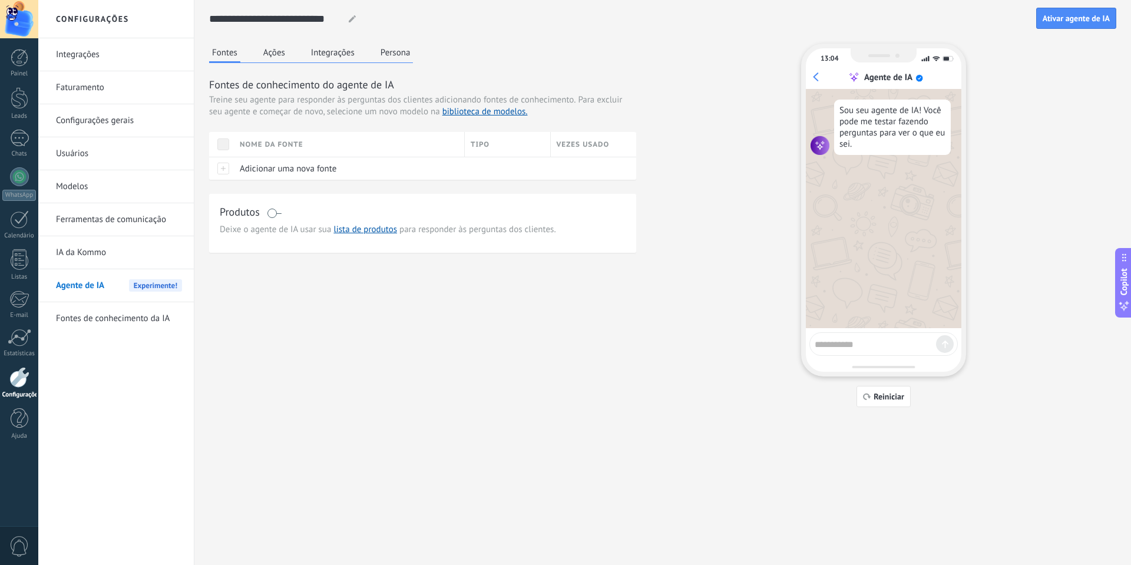
click at [100, 315] on link "Fontes de conhecimento da IA" at bounding box center [119, 318] width 126 height 33
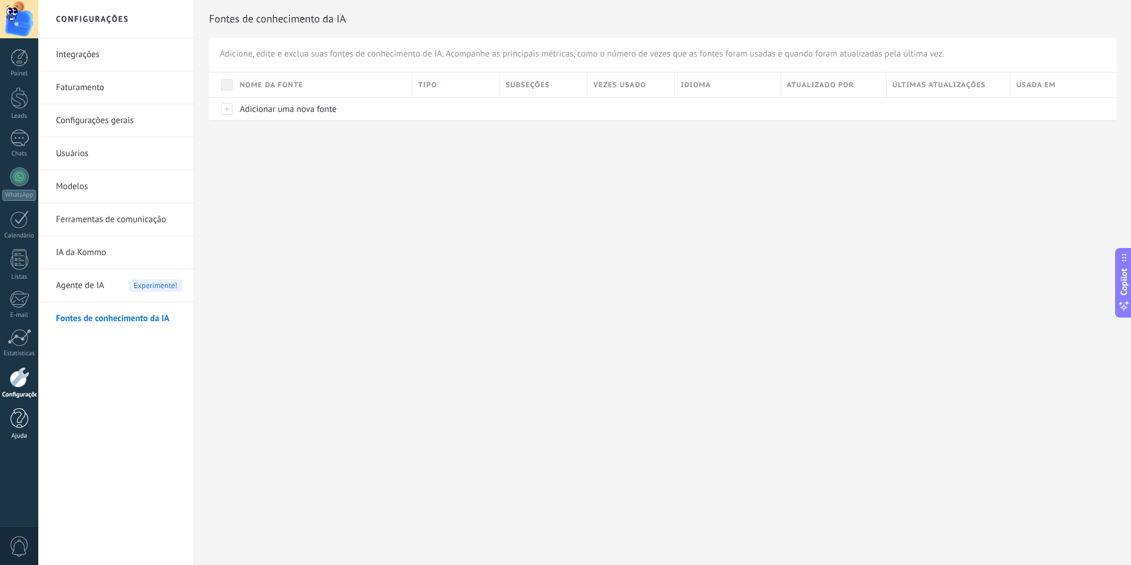
click at [16, 416] on div at bounding box center [20, 418] width 18 height 21
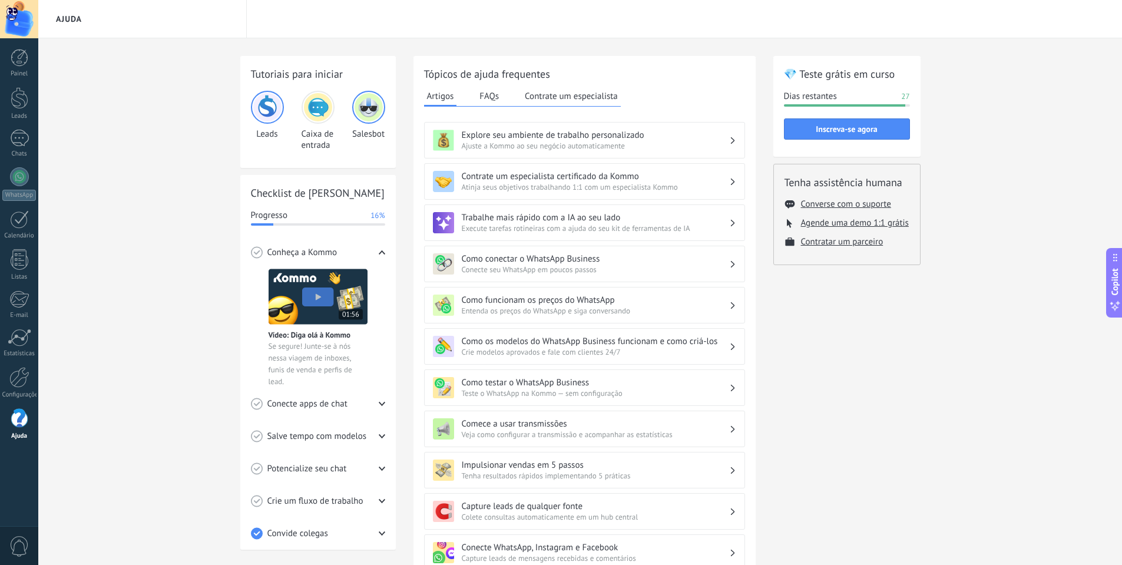
click at [484, 93] on button "FAQs" at bounding box center [488, 96] width 25 height 18
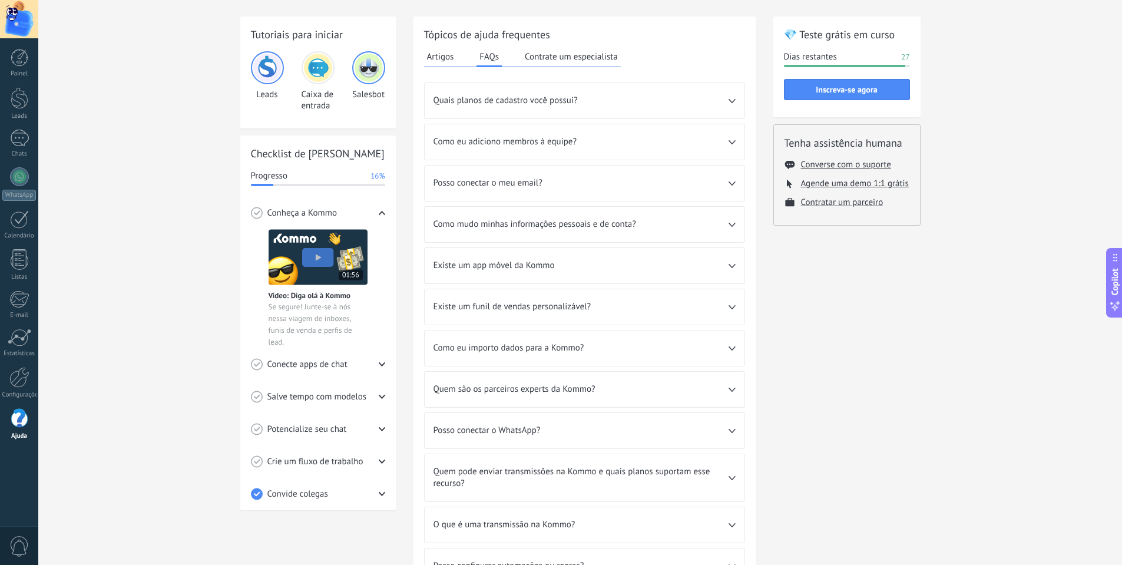
scroll to position [71, 0]
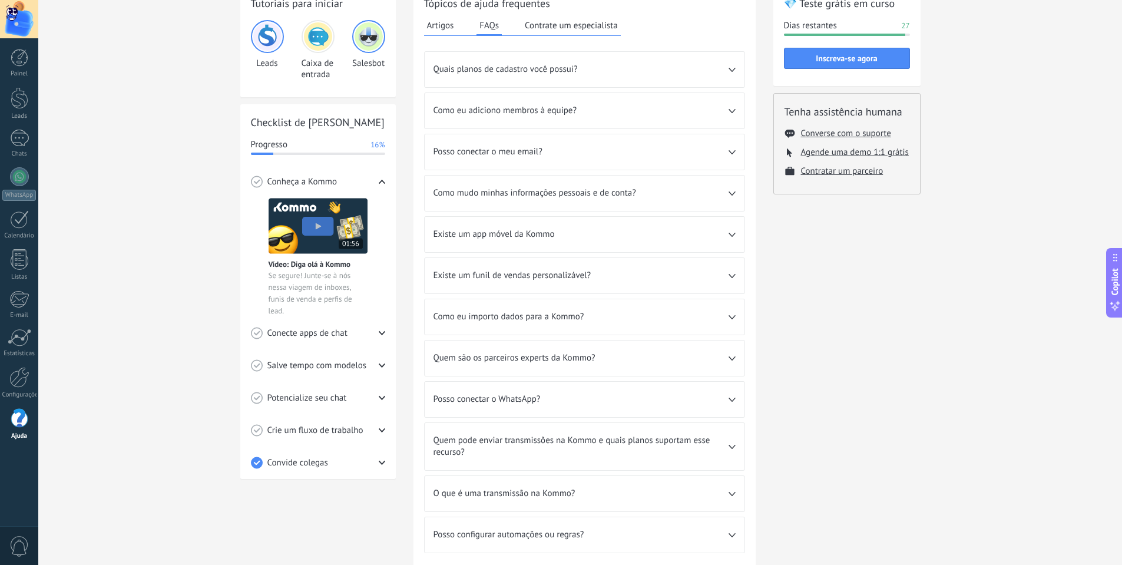
click at [578, 28] on button "Contrate um especialista" at bounding box center [571, 25] width 99 height 18
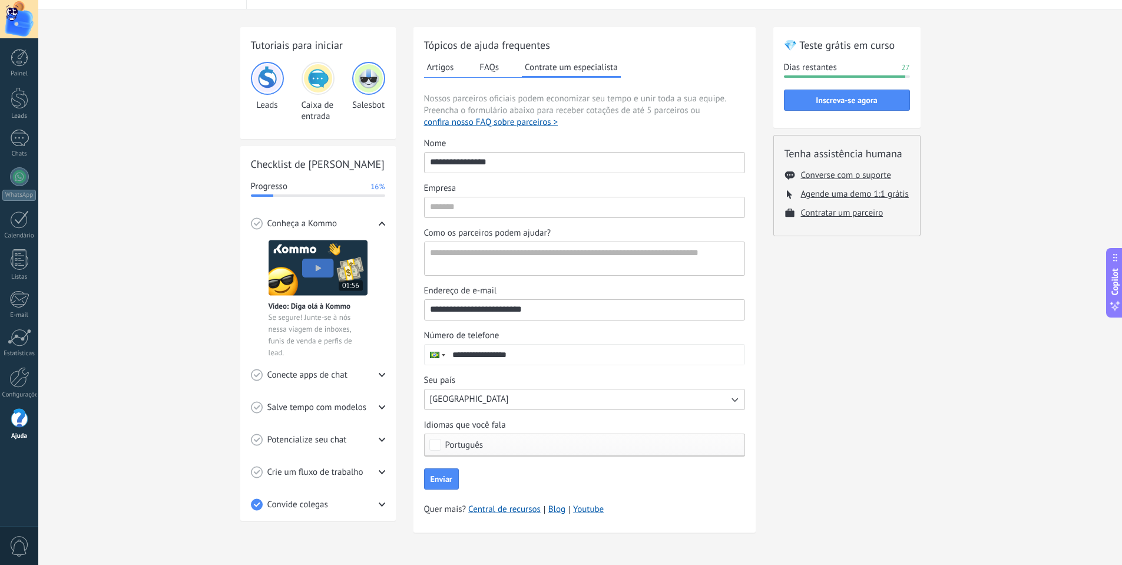
scroll to position [29, 0]
click at [492, 122] on button "confira nosso FAQ sobre parceiros >" at bounding box center [491, 123] width 134 height 12
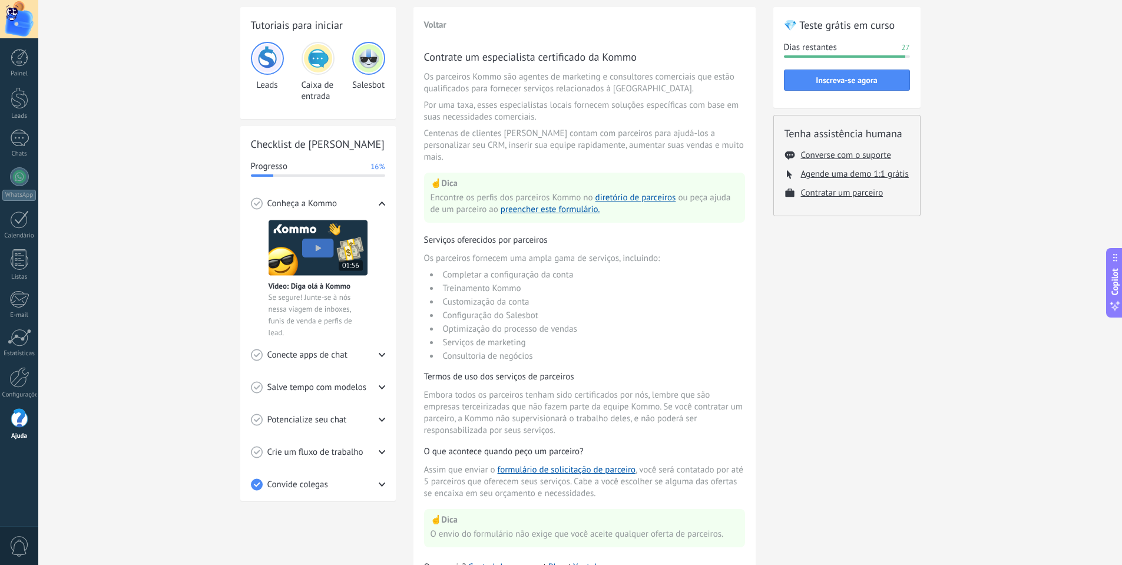
scroll to position [24, 0]
